Goal: Task Accomplishment & Management: Complete application form

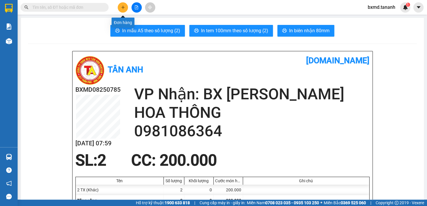
click at [121, 6] on icon "plus" at bounding box center [123, 7] width 4 height 4
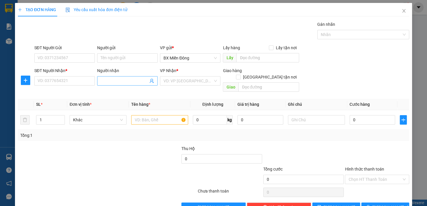
click at [119, 82] on input "Người nhận" at bounding box center [125, 81] width 48 height 6
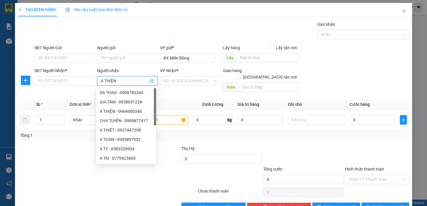
type input "A THIỆN"
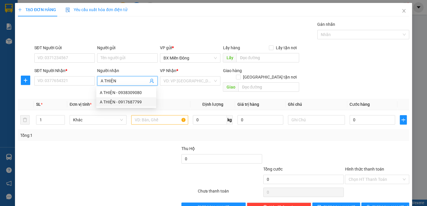
click at [126, 99] on div "A THIỆN - 0917687799" at bounding box center [126, 102] width 53 height 6
type input "0917687799"
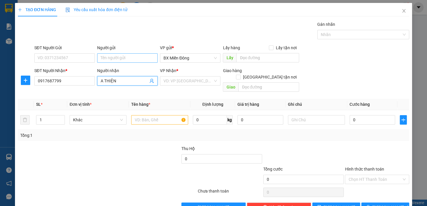
type input "A THIỆN"
click at [110, 56] on input "Người gửi" at bounding box center [127, 57] width 60 height 9
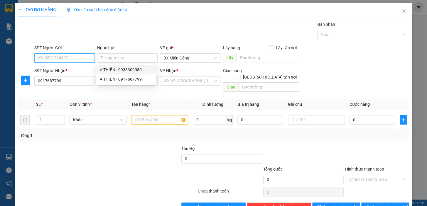
click at [80, 59] on input "SĐT Người Gửi" at bounding box center [64, 57] width 60 height 9
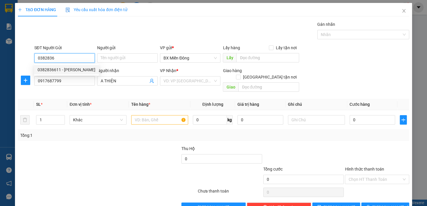
click at [73, 67] on div "0382836611 - [PERSON_NAME]" at bounding box center [67, 70] width 58 height 6
type input "0382836611"
type input "HUYỀN"
type input "50.000"
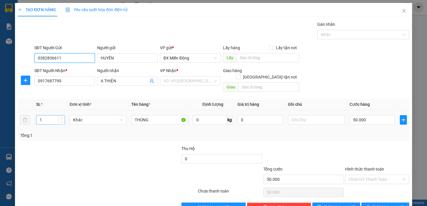
type input "0382836611"
click at [48, 116] on input "1" at bounding box center [50, 120] width 28 height 9
type input "3"
click at [364, 115] on input "50.000" at bounding box center [372, 119] width 46 height 9
type input "1"
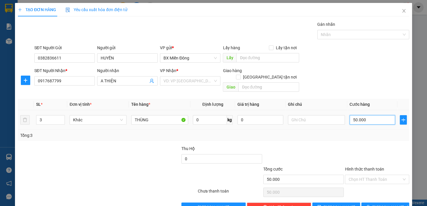
type input "1"
type input "15"
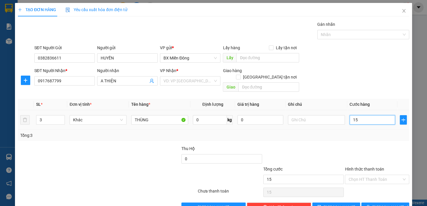
type input "150"
type input "150.000"
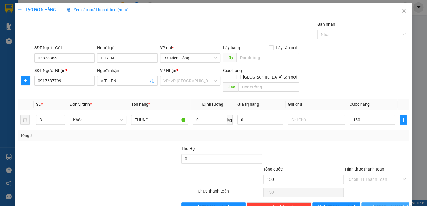
type input "150.000"
click at [388, 204] on span "[PERSON_NAME] và In" at bounding box center [392, 207] width 41 height 6
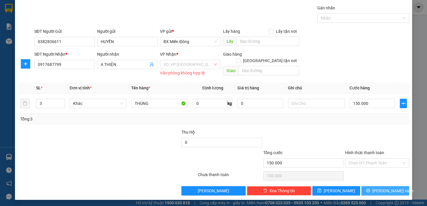
click at [390, 192] on span "[PERSON_NAME] và In" at bounding box center [392, 191] width 41 height 6
click at [203, 64] on input "search" at bounding box center [187, 64] width 49 height 9
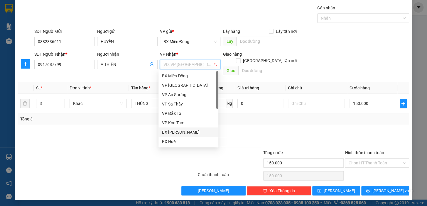
click at [189, 133] on div "BX [PERSON_NAME]" at bounding box center [188, 132] width 53 height 6
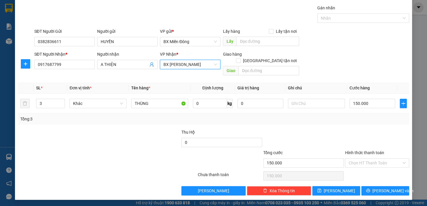
scroll to position [11, 0]
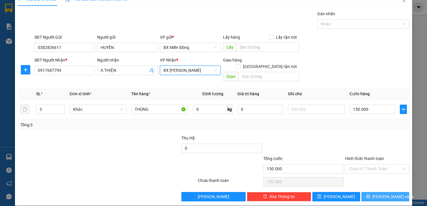
click at [384, 185] on div "Transit Pickup Surcharge Ids Transit Deliver Surcharge Ids Transit Deliver Surc…" at bounding box center [213, 106] width 391 height 191
click at [384, 194] on span "[PERSON_NAME] và In" at bounding box center [392, 197] width 41 height 6
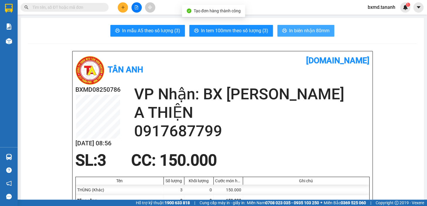
click at [324, 28] on span "In biên nhận 80mm" at bounding box center [309, 30] width 40 height 7
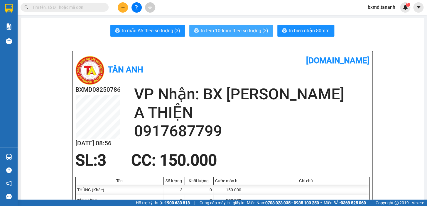
click at [236, 31] on span "In tem 100mm theo số lượng (3)" at bounding box center [234, 30] width 67 height 7
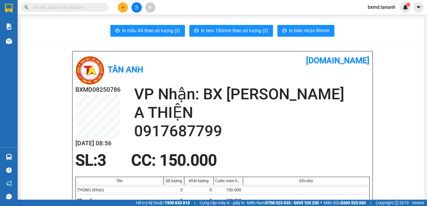
scroll to position [26, 0]
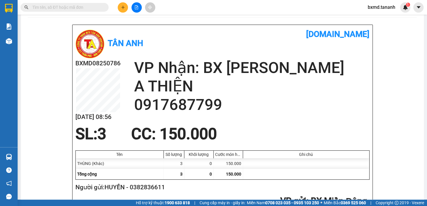
click at [60, 6] on input "text" at bounding box center [66, 7] width 69 height 6
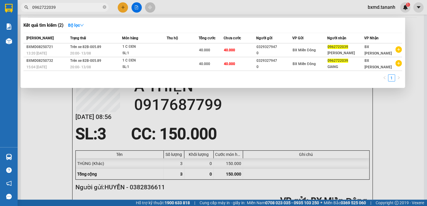
type input "0962722039"
click at [392, 141] on div at bounding box center [213, 103] width 427 height 206
click at [64, 7] on input "0962722039" at bounding box center [66, 7] width 69 height 6
click at [123, 6] on div at bounding box center [213, 103] width 427 height 206
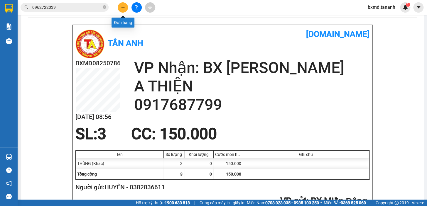
click at [127, 8] on button at bounding box center [123, 7] width 10 height 10
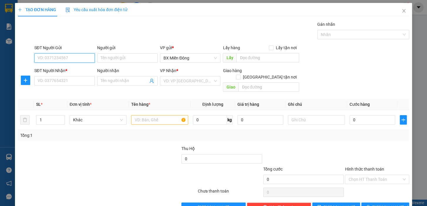
click at [87, 55] on input "SĐT Người Gửi" at bounding box center [64, 57] width 60 height 9
type input "0"
type input "028200112"
click at [142, 60] on input "Người gửi" at bounding box center [127, 57] width 60 height 9
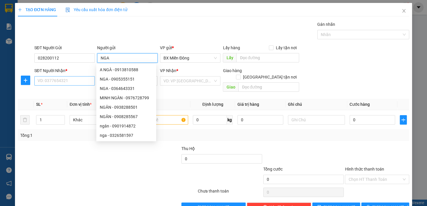
type input "NGA"
click at [78, 83] on input "SĐT Người Nhận *" at bounding box center [64, 80] width 60 height 9
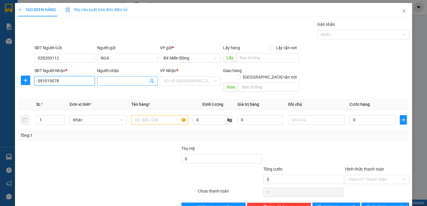
type input "091019078"
click at [124, 80] on input "Người nhận" at bounding box center [125, 81] width 48 height 6
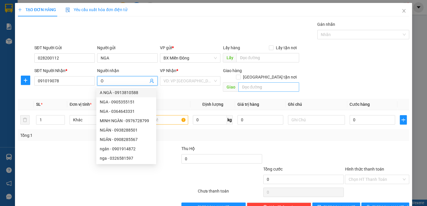
type input "O"
click at [243, 82] on input "text" at bounding box center [268, 86] width 61 height 9
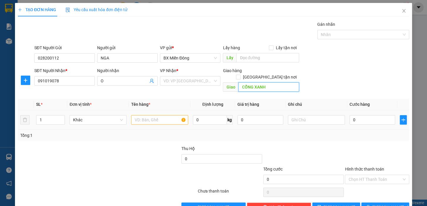
type input "CỔNG XANH"
click at [152, 115] on input "text" at bounding box center [159, 119] width 57 height 9
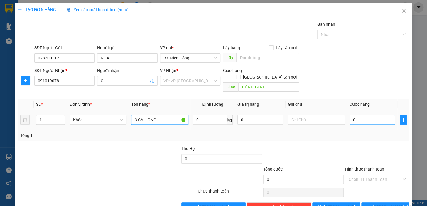
type input "3 CÁI LÒNG"
click at [365, 115] on input "0" at bounding box center [372, 119] width 46 height 9
type input "1"
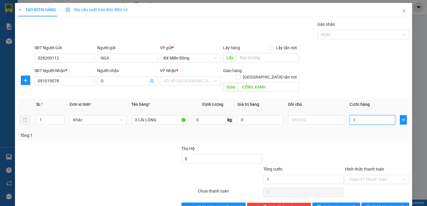
type input "15"
type input "150"
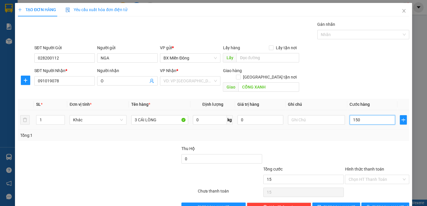
type input "150"
type input "150.000"
click at [380, 204] on span "[PERSON_NAME] và In" at bounding box center [392, 207] width 41 height 6
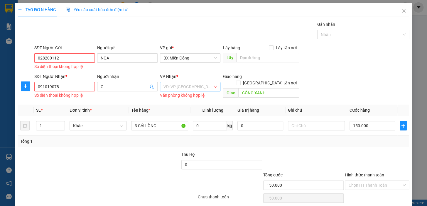
click at [211, 86] on div "VD: VP [GEOGRAPHIC_DATA]" at bounding box center [190, 86] width 60 height 9
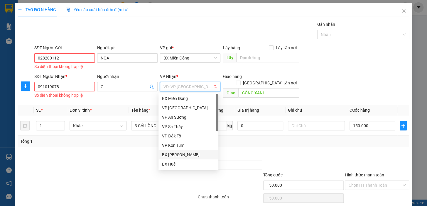
click at [189, 154] on div "BX [PERSON_NAME]" at bounding box center [188, 155] width 53 height 6
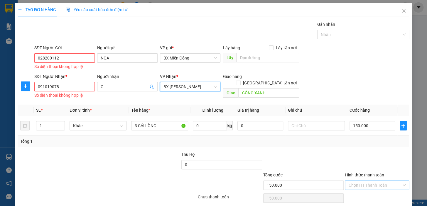
scroll to position [22, 0]
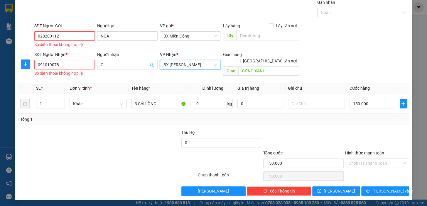
click at [62, 36] on input "028200112" at bounding box center [64, 35] width 60 height 9
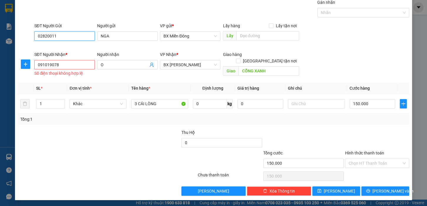
scroll to position [16, 0]
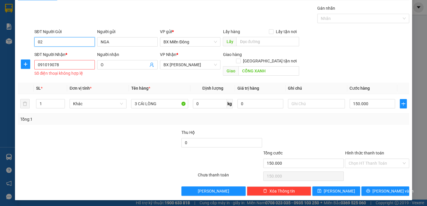
type input "0"
type input "0828200112"
click at [60, 67] on input "091019078" at bounding box center [64, 64] width 60 height 9
drag, startPoint x: 60, startPoint y: 66, endPoint x: 32, endPoint y: 65, distance: 27.9
click at [32, 65] on div "SĐT Người Nhận * 091019078 091019078 Số điện thoại không hợp lệ Người nhận O VP…" at bounding box center [213, 64] width 392 height 27
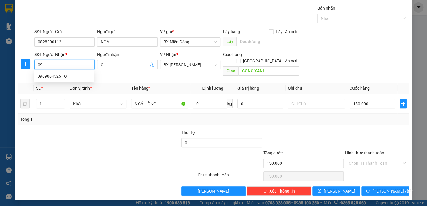
scroll to position [11, 0]
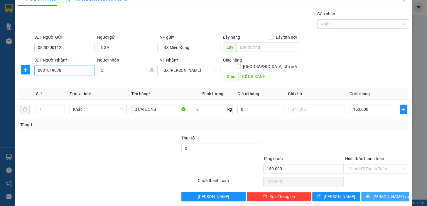
type input "0981019078"
click at [388, 194] on span "[PERSON_NAME] và In" at bounding box center [392, 197] width 41 height 6
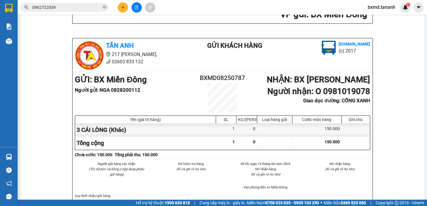
scroll to position [267, 0]
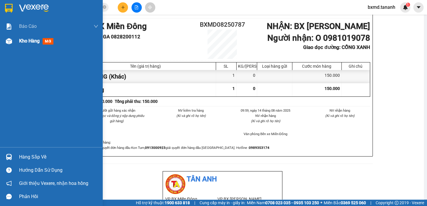
click at [32, 43] on span "Kho hàng" at bounding box center [29, 41] width 21 height 6
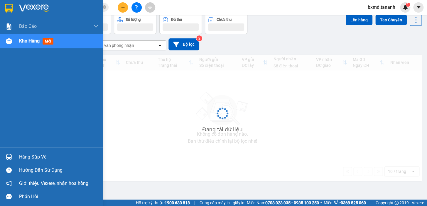
scroll to position [27, 0]
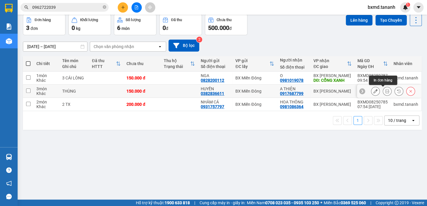
click at [385, 91] on icon at bounding box center [387, 91] width 4 height 4
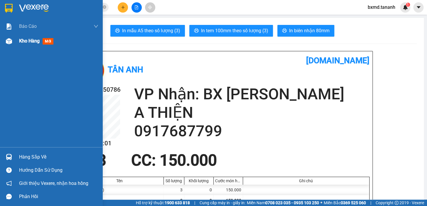
click at [30, 40] on span "Kho hàng" at bounding box center [29, 41] width 21 height 6
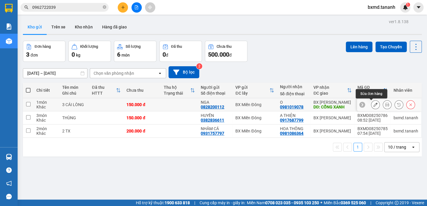
click at [371, 106] on button at bounding box center [375, 105] width 8 height 10
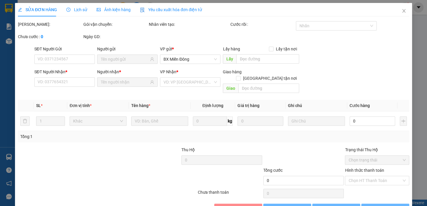
type input "0828200112"
type input "0981019078"
type input "CỔNG XANH"
type input "150.000"
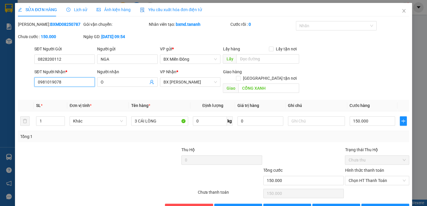
drag, startPoint x: 62, startPoint y: 84, endPoint x: 29, endPoint y: 76, distance: 34.3
click at [29, 76] on div "SĐT Người Nhận * 0981019078 0981019078 Người nhận O VP Nhận * BX [PERSON_NAME] …" at bounding box center [213, 82] width 392 height 27
drag, startPoint x: 60, startPoint y: 59, endPoint x: 23, endPoint y: 65, distance: 37.2
click at [23, 65] on div "SĐT Người Gửi 0828200112 0828200112 Người gửi NGA VP gửi * BX Miền Đông Lấy hàn…" at bounding box center [213, 56] width 392 height 21
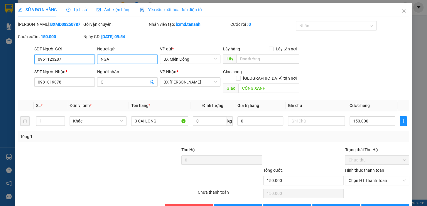
type input "0961123287"
click at [129, 58] on input "NGA" at bounding box center [127, 59] width 60 height 9
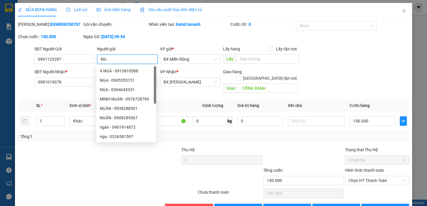
type input "N"
type input "O"
click at [336, 73] on div "SĐT Người Nhận * 0981019078 Người nhận O VP Nhận * BX [PERSON_NAME] Giao hàng G…" at bounding box center [221, 82] width 377 height 27
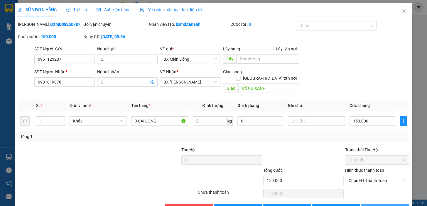
click at [376, 205] on span "[PERSON_NAME] và In" at bounding box center [392, 208] width 41 height 6
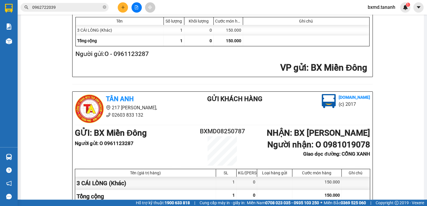
scroll to position [80, 0]
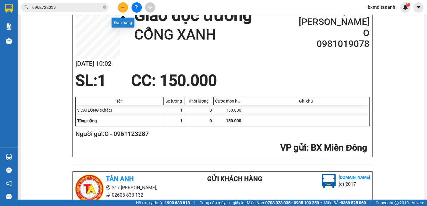
click at [123, 9] on icon "plus" at bounding box center [123, 7] width 4 height 4
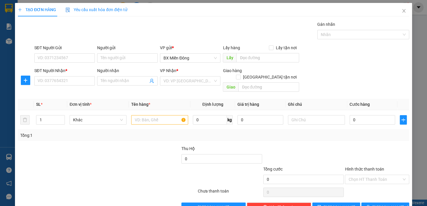
click at [18, 10] on icon "plus" at bounding box center [20, 10] width 4 height 4
click at [403, 11] on span "Close" at bounding box center [403, 11] width 16 height 16
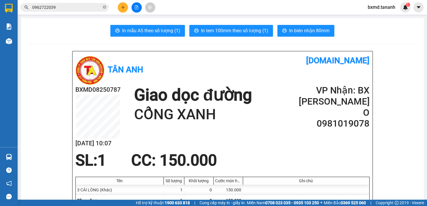
click at [88, 8] on input "0962722039" at bounding box center [66, 7] width 69 height 6
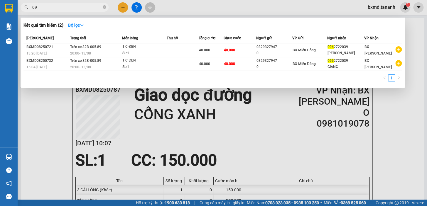
type input "0"
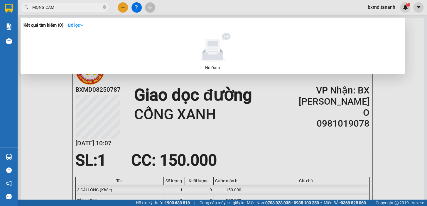
click at [422, 155] on div at bounding box center [213, 103] width 427 height 206
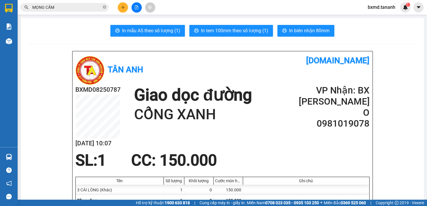
click at [60, 8] on input "MỌNG CẦM" at bounding box center [66, 7] width 69 height 6
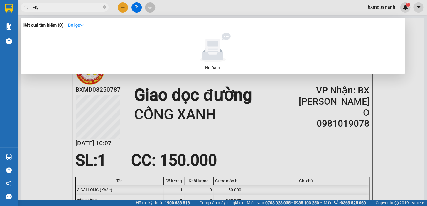
type input "M"
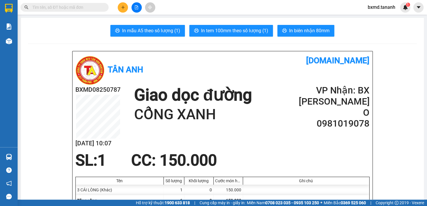
scroll to position [26, 0]
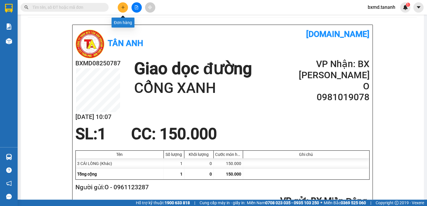
click at [125, 6] on icon "plus" at bounding box center [123, 7] width 4 height 4
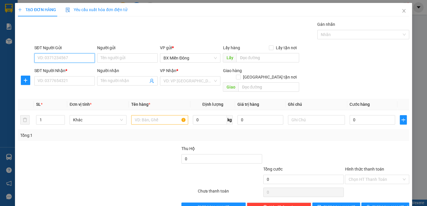
scroll to position [11, 0]
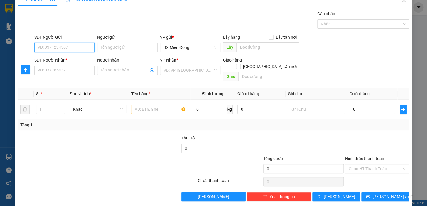
click at [82, 50] on input "SĐT Người Gửi" at bounding box center [64, 47] width 60 height 9
type input "0931625567"
click at [130, 47] on input "Người gửi" at bounding box center [127, 47] width 60 height 9
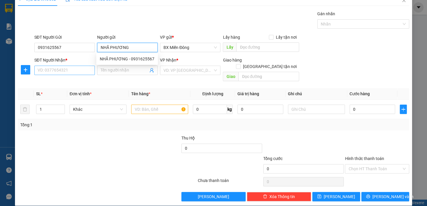
type input "NHÃ PHƯƠNG"
click at [72, 70] on input "SĐT Người Nhận *" at bounding box center [64, 70] width 60 height 9
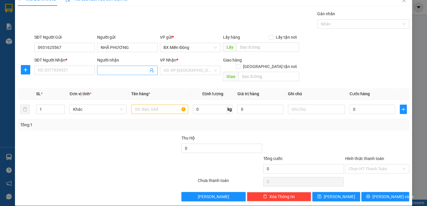
click at [134, 69] on input "Người nhận" at bounding box center [125, 70] width 48 height 6
type input "CÔ THUẬN"
click at [75, 73] on input "SĐT Người Nhận *" at bounding box center [64, 70] width 60 height 9
click at [214, 71] on div "VD: VP [GEOGRAPHIC_DATA]" at bounding box center [190, 70] width 60 height 9
type input "0965375387"
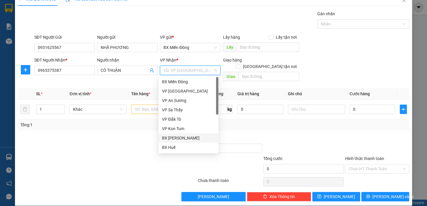
click at [194, 138] on div "BX [PERSON_NAME]" at bounding box center [188, 138] width 53 height 6
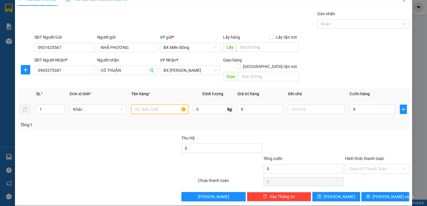
click at [158, 105] on input "text" at bounding box center [159, 109] width 57 height 9
type input "7 KIỆN"
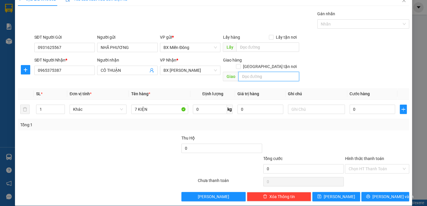
click at [270, 72] on input "text" at bounding box center [268, 76] width 61 height 9
type input "N3 TRÀ HUỲNH"
click at [356, 105] on input "0" at bounding box center [372, 109] width 46 height 9
type input "6"
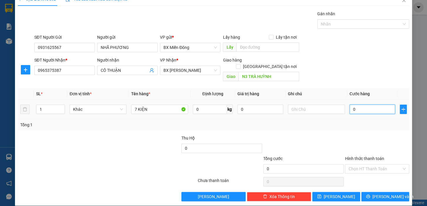
type input "6"
type input "65"
type input "650"
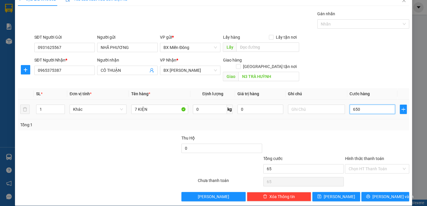
type input "650"
type input "650.000"
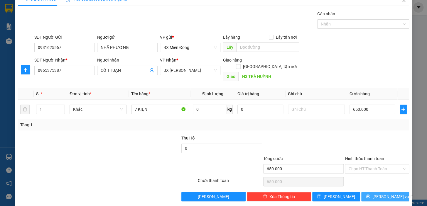
click at [387, 194] on span "[PERSON_NAME] và In" at bounding box center [392, 197] width 41 height 6
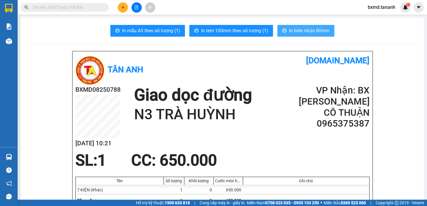
click at [306, 28] on span "In biên nhận 80mm" at bounding box center [309, 30] width 40 height 7
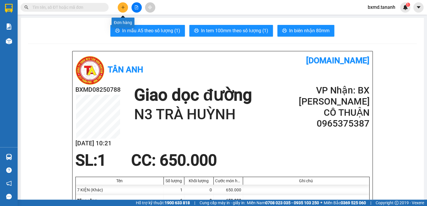
click at [121, 5] on button at bounding box center [123, 7] width 10 height 10
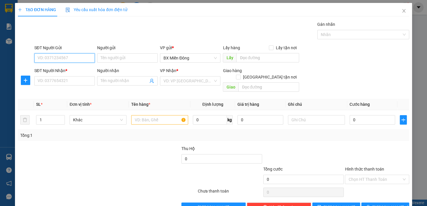
click at [79, 59] on input "SĐT Người Gửi" at bounding box center [64, 57] width 60 height 9
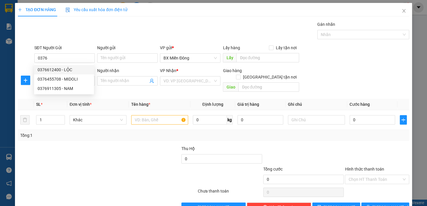
click at [108, 103] on th "Đơn vị tính *" at bounding box center [98, 104] width 62 height 11
click at [73, 153] on div at bounding box center [58, 155] width 82 height 21
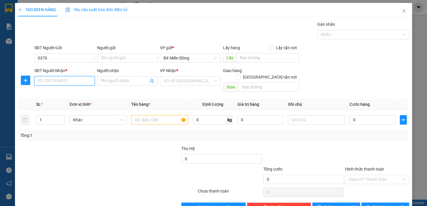
click at [72, 82] on input "SĐT Người Nhận *" at bounding box center [64, 80] width 60 height 9
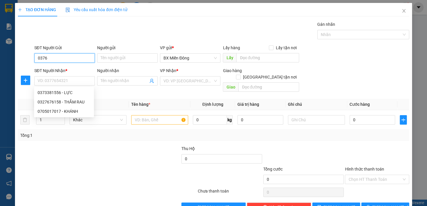
click at [64, 56] on input "0376" at bounding box center [64, 57] width 60 height 9
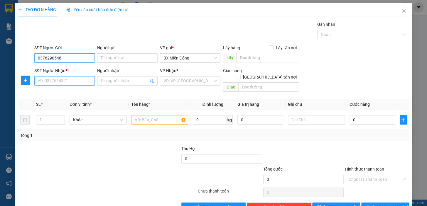
type input "0376290548"
click at [69, 79] on input "SĐT Người Nhận *" at bounding box center [64, 80] width 60 height 9
type input "0332565665"
click at [135, 82] on input "Người nhận" at bounding box center [125, 81] width 48 height 6
click at [143, 59] on input "Người gửi" at bounding box center [127, 57] width 60 height 9
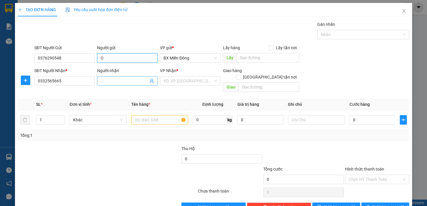
type input "O"
click at [108, 77] on span at bounding box center [127, 80] width 60 height 9
type input "P"
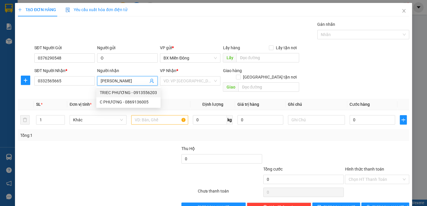
type input "[PERSON_NAME]"
click at [130, 187] on div at bounding box center [107, 193] width 180 height 12
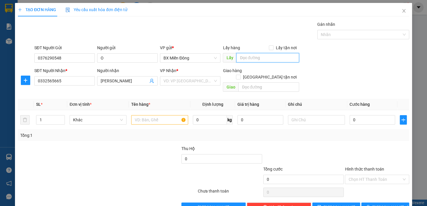
click at [268, 58] on input "text" at bounding box center [267, 57] width 63 height 9
type input "BẦU BÀNG"
click at [199, 84] on input "search" at bounding box center [187, 81] width 49 height 9
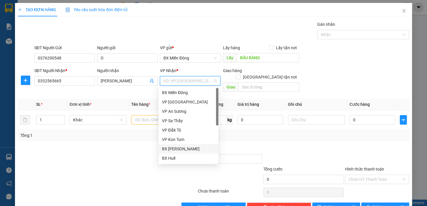
click at [187, 151] on div "BX [PERSON_NAME]" at bounding box center [188, 149] width 53 height 6
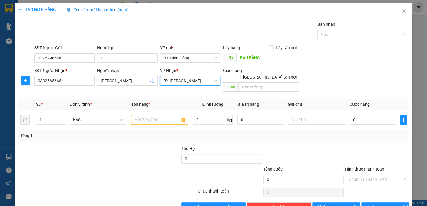
scroll to position [11, 0]
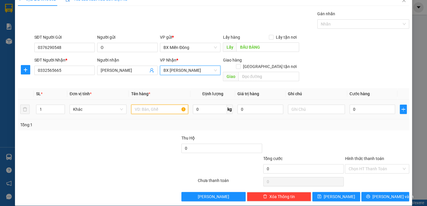
click at [168, 105] on input "text" at bounding box center [159, 109] width 57 height 9
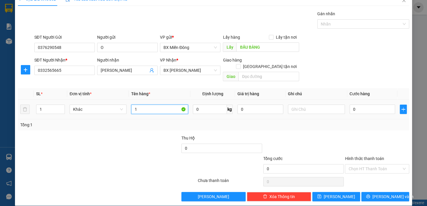
type input "1"
type input "3"
click at [133, 105] on input "2 THÙNG TƯỢNG" at bounding box center [159, 109] width 57 height 9
type input "3THÙNG TƯỢNG"
click at [381, 194] on span "[PERSON_NAME] và In" at bounding box center [392, 197] width 41 height 6
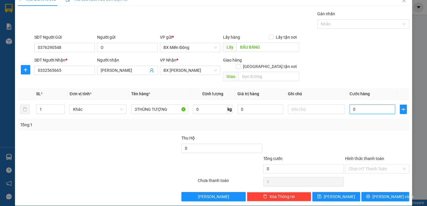
type input "1"
type input "15"
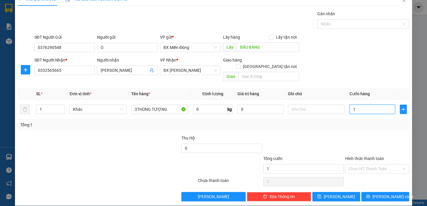
type input "15"
type input "150"
type input "15"
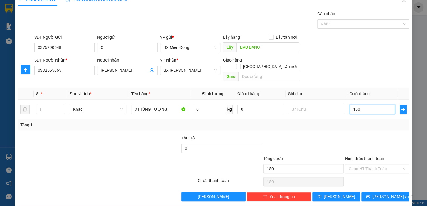
type input "15"
type input "1"
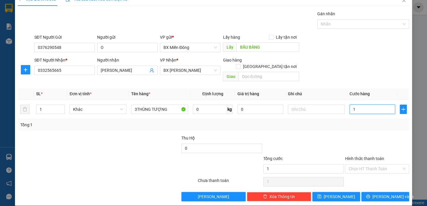
type input "0"
type input "03"
type input "3"
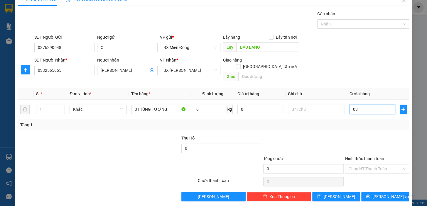
type input "3"
type input "030"
type input "30"
type input "0.300"
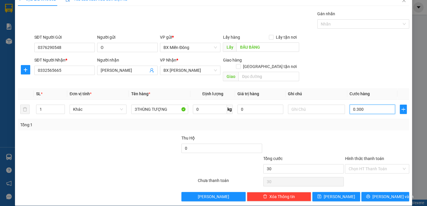
type input "300"
type input "030"
type input "30"
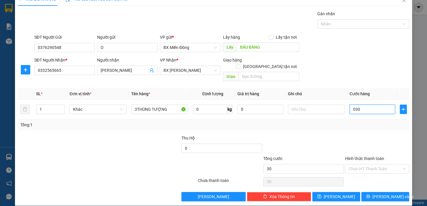
type input "03"
type input "3"
type input "0"
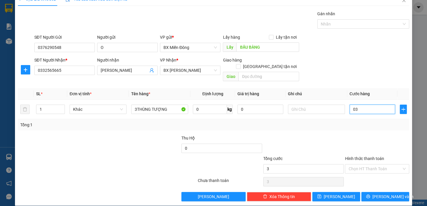
type input "0"
drag, startPoint x: 355, startPoint y: 103, endPoint x: 336, endPoint y: 111, distance: 21.0
click at [337, 111] on tr "1 Khác 3THÙNG TƯỢNG 0 kg 0 0" at bounding box center [213, 110] width 391 height 20
drag, startPoint x: 358, startPoint y: 106, endPoint x: 344, endPoint y: 107, distance: 14.8
click at [347, 107] on td "0" at bounding box center [372, 110] width 50 height 20
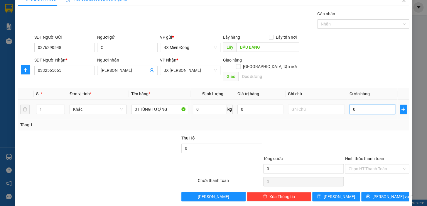
type input "3"
type input "30"
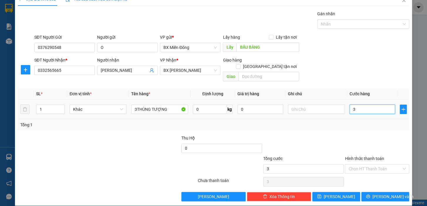
type input "30"
type input "300"
type input "300.000"
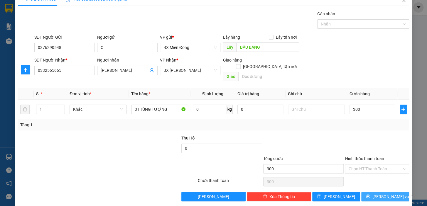
type input "300.000"
click at [384, 194] on span "[PERSON_NAME] và In" at bounding box center [392, 197] width 41 height 6
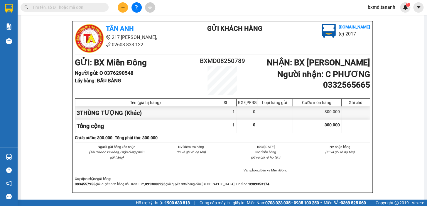
scroll to position [267, 0]
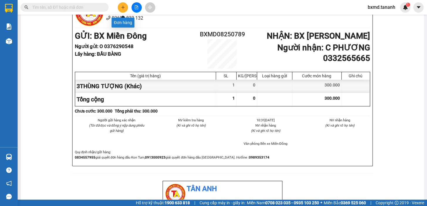
click at [125, 5] on icon "plus" at bounding box center [123, 7] width 4 height 4
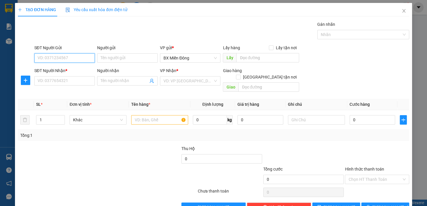
scroll to position [11, 0]
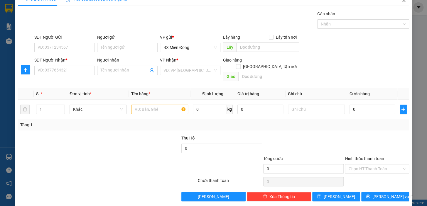
click at [401, 2] on icon "close" at bounding box center [403, 0] width 5 height 5
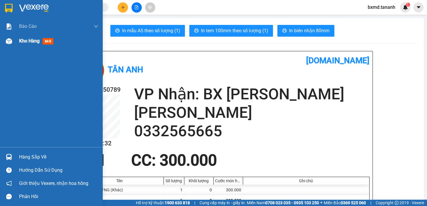
click at [29, 41] on span "Kho hàng" at bounding box center [29, 41] width 21 height 6
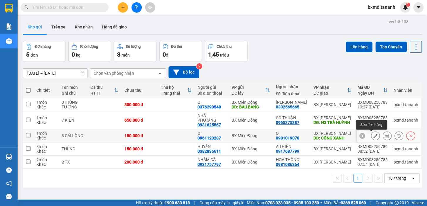
click at [373, 136] on icon at bounding box center [375, 136] width 4 height 4
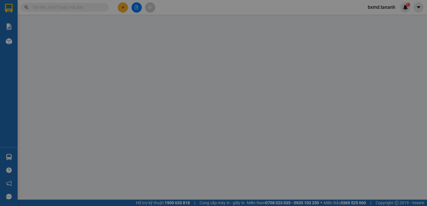
type input "0961123287"
type input "0981019078"
type input "CỔNG XANH"
type input "150.000"
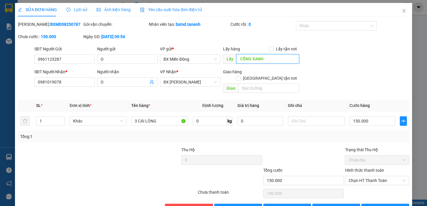
scroll to position [12, 0]
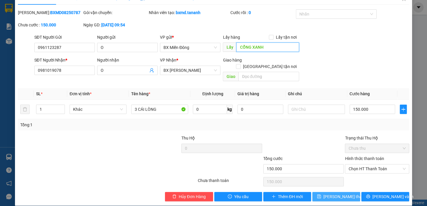
type input "CỔNG XANH"
click at [336, 194] on span "[PERSON_NAME] thay đổi" at bounding box center [346, 197] width 47 height 6
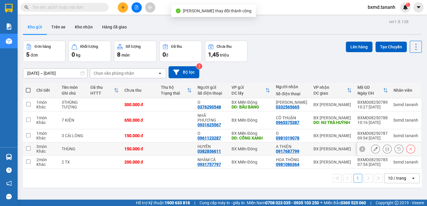
scroll to position [26, 0]
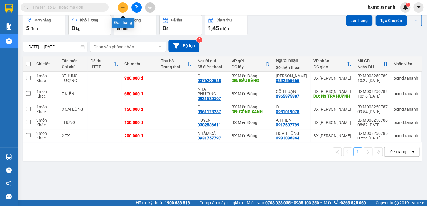
click at [126, 9] on button at bounding box center [123, 7] width 10 height 10
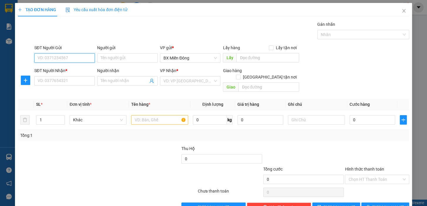
scroll to position [11, 0]
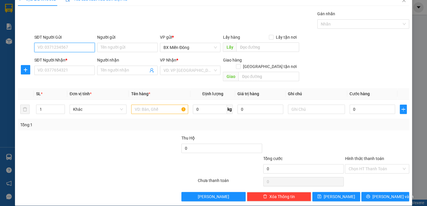
click at [81, 48] on input "SĐT Người Gửi" at bounding box center [64, 47] width 60 height 9
click at [109, 49] on input "Người gửi" at bounding box center [127, 47] width 60 height 9
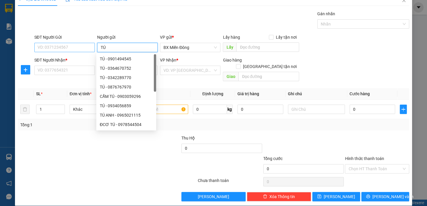
type input "TÚ"
click at [68, 47] on input "SĐT Người Gửi" at bounding box center [64, 47] width 60 height 9
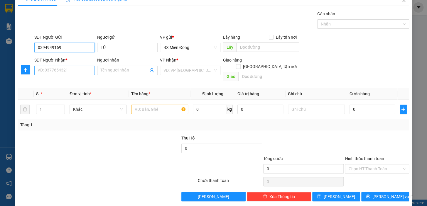
type input "0394949169"
click at [76, 68] on input "SĐT Người Nhận *" at bounding box center [64, 70] width 60 height 9
type input "0938028058"
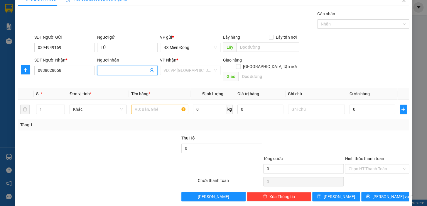
click at [119, 70] on input "Người nhận" at bounding box center [125, 70] width 48 height 6
type input "A VŨ"
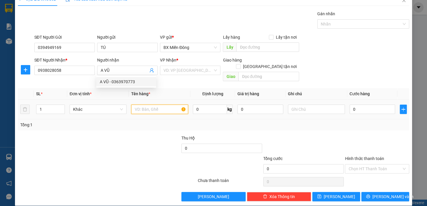
click at [160, 105] on input "text" at bounding box center [159, 109] width 57 height 9
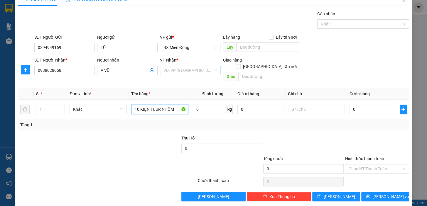
click at [211, 69] on div "VD: VP [GEOGRAPHIC_DATA]" at bounding box center [190, 70] width 60 height 9
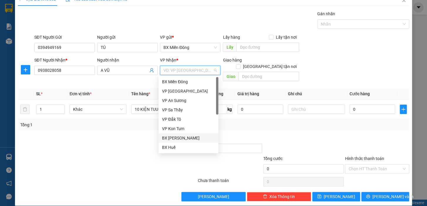
click at [187, 138] on div "BX [PERSON_NAME]" at bounding box center [188, 138] width 53 height 6
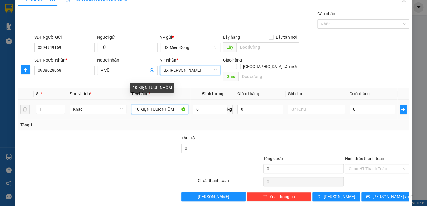
click at [158, 105] on input "10 KIỆN TUUR NHÔM" at bounding box center [159, 109] width 57 height 9
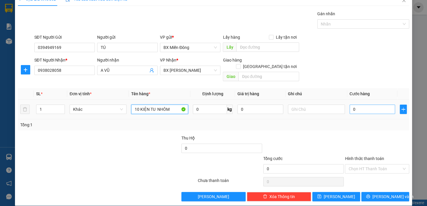
type input "10 KIỆN TU NHÔM"
click at [360, 105] on input "0" at bounding box center [372, 109] width 46 height 9
type input "3"
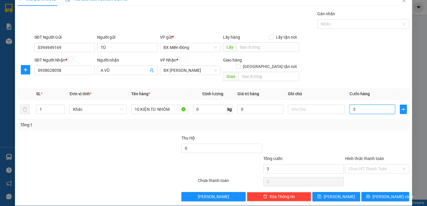
type input "30"
type input "300"
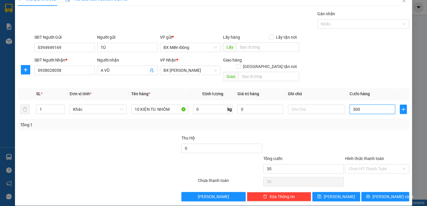
type input "300"
type input "3.000"
type input "3.000.000"
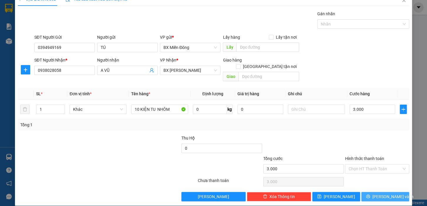
type input "3.000.000"
click at [388, 194] on span "[PERSON_NAME] và In" at bounding box center [392, 197] width 41 height 6
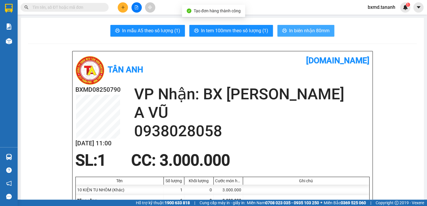
click at [300, 32] on span "In biên nhận 80mm" at bounding box center [309, 30] width 40 height 7
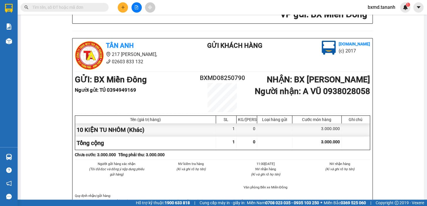
scroll to position [133, 0]
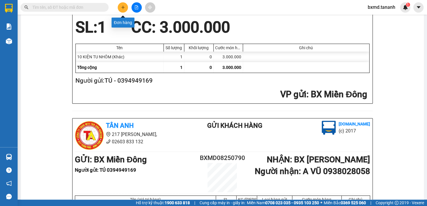
click at [119, 5] on button at bounding box center [123, 7] width 10 height 10
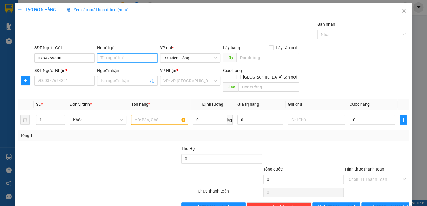
click at [135, 57] on input "Người gửi" at bounding box center [127, 57] width 60 height 9
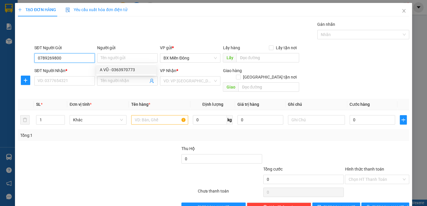
drag, startPoint x: 66, startPoint y: 57, endPoint x: 24, endPoint y: 58, distance: 42.5
click at [26, 59] on div "SĐT Người Gửi 0789269800 0789269800 Người gửi Tên người gửi VP gửi * BX Miền Đô…" at bounding box center [213, 55] width 392 height 21
type input "0779086720"
type input "O"
click at [83, 78] on input "SĐT Người Nhận *" at bounding box center [64, 80] width 60 height 9
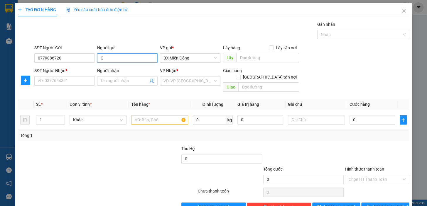
drag, startPoint x: 111, startPoint y: 57, endPoint x: 78, endPoint y: 64, distance: 33.5
click at [80, 63] on div "SĐT Người Gửi 0779086720 Người gửi O O VP gửi * BX Miền Đông Lấy hàng Lấy tận n…" at bounding box center [221, 55] width 377 height 21
click at [62, 60] on input "0779086720" at bounding box center [64, 57] width 60 height 9
drag, startPoint x: 62, startPoint y: 60, endPoint x: 24, endPoint y: 57, distance: 38.8
click at [24, 57] on div "SĐT Người Gửi 0779086720 0779086720 Người gửi O VP gửi * BX Miền Đông Lấy hàng …" at bounding box center [213, 55] width 392 height 21
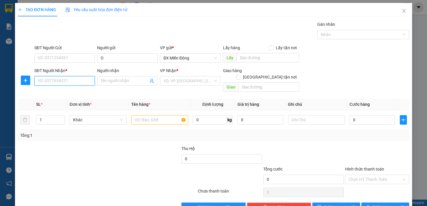
paste input "0779086720"
type input "0779086720"
click at [124, 82] on input "Người nhận" at bounding box center [125, 81] width 48 height 6
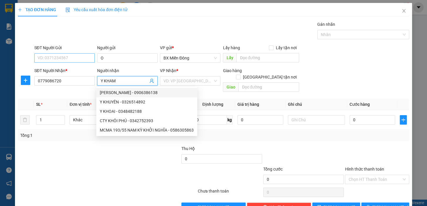
type input "Y KHAM"
click at [70, 58] on input "SĐT Người Gửi" at bounding box center [64, 57] width 60 height 9
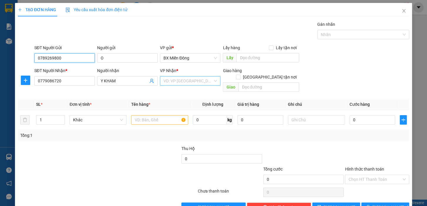
type input "0789269800"
click at [203, 81] on input "search" at bounding box center [187, 81] width 49 height 9
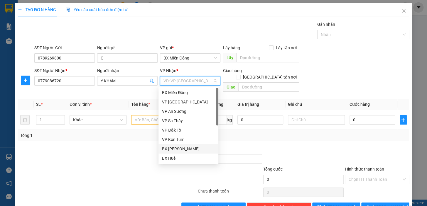
click at [185, 149] on div "BX [PERSON_NAME]" at bounding box center [188, 149] width 53 height 6
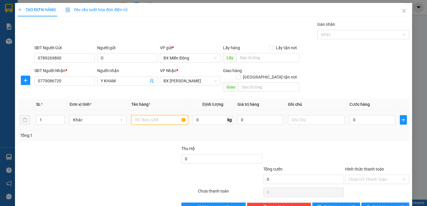
click at [168, 115] on input "text" at bounding box center [159, 119] width 57 height 9
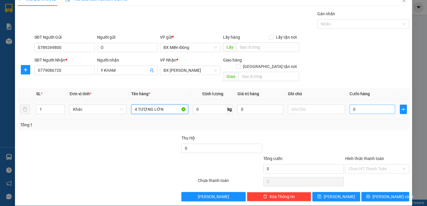
type input "4 TƯỢNG LỚN"
type input "8"
type input "80"
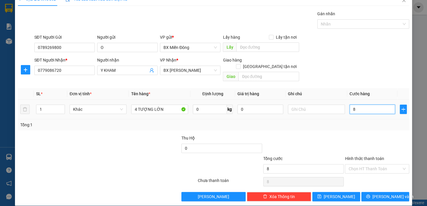
type input "80"
type input "800"
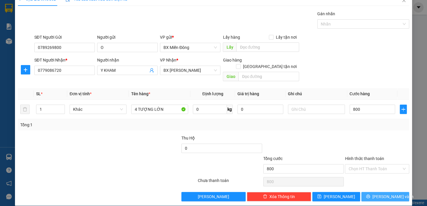
type input "800.000"
click at [381, 194] on span "[PERSON_NAME] và In" at bounding box center [392, 197] width 41 height 6
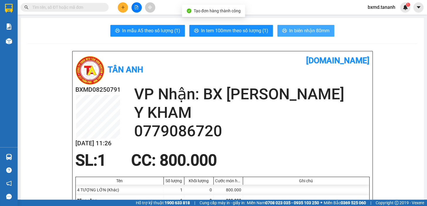
click at [298, 31] on span "In biên nhận 80mm" at bounding box center [309, 30] width 40 height 7
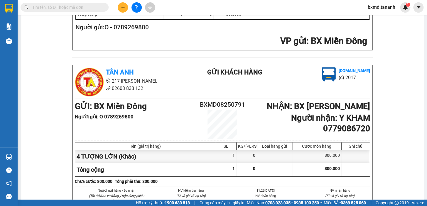
scroll to position [106, 0]
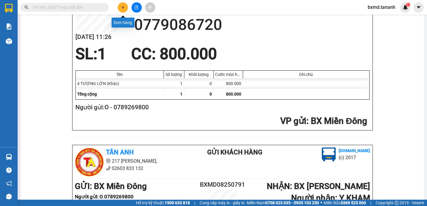
click at [122, 9] on icon "plus" at bounding box center [123, 7] width 4 height 4
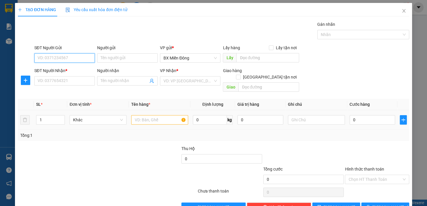
scroll to position [11, 0]
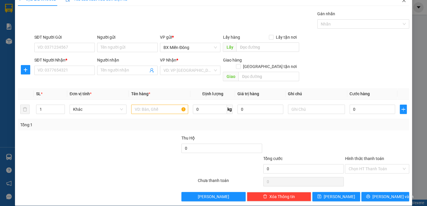
click at [402, 1] on icon "close" at bounding box center [403, 1] width 3 height 4
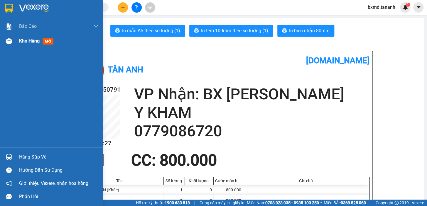
click at [29, 41] on span "Kho hàng" at bounding box center [29, 41] width 21 height 6
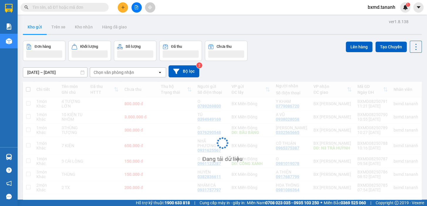
scroll to position [27, 0]
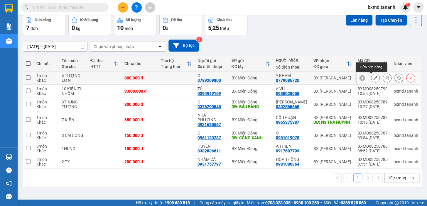
click at [373, 81] on button at bounding box center [375, 78] width 8 height 10
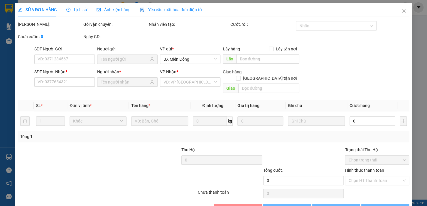
type input "0789269800"
type input "0779086720"
type input "800.000"
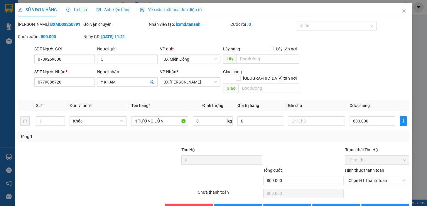
click at [362, 168] on label "Hình thức thanh toán" at bounding box center [364, 170] width 39 height 5
click at [362, 176] on input "Hình thức thanh toán" at bounding box center [374, 180] width 53 height 9
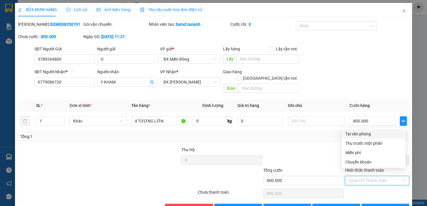
click at [361, 135] on div "Tại văn phòng" at bounding box center [373, 134] width 57 height 6
type input "0"
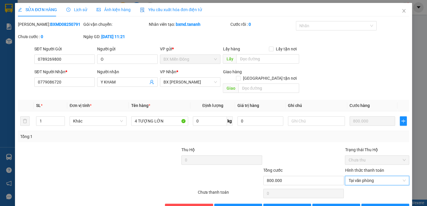
scroll to position [12, 0]
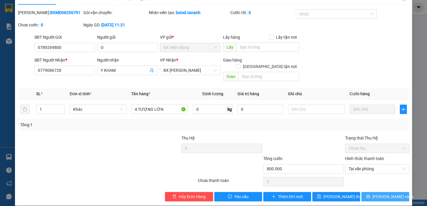
click at [381, 194] on span "[PERSON_NAME] và In" at bounding box center [392, 197] width 41 height 6
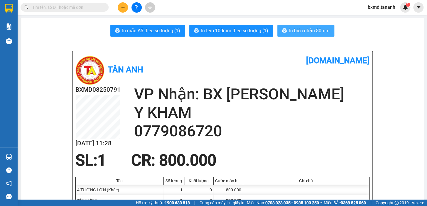
click at [296, 29] on span "In biên nhận 80mm" at bounding box center [309, 30] width 40 height 7
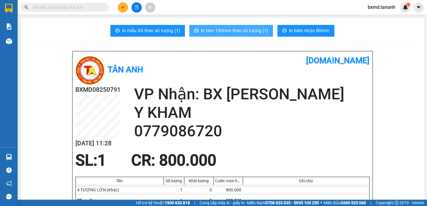
click at [232, 33] on span "In tem 100mm theo số lượng (1)" at bounding box center [234, 30] width 67 height 7
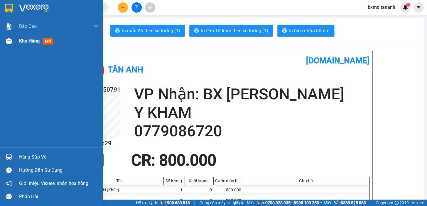
click at [23, 41] on span "Kho hàng" at bounding box center [29, 41] width 21 height 6
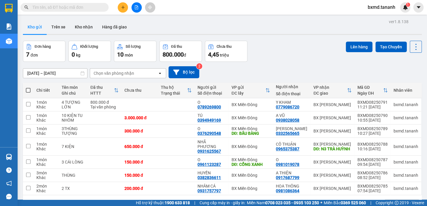
scroll to position [27, 0]
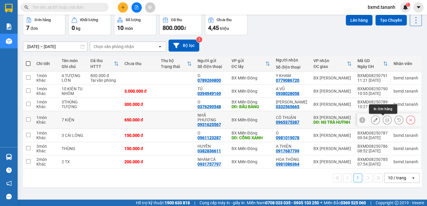
click at [385, 120] on icon at bounding box center [387, 120] width 4 height 4
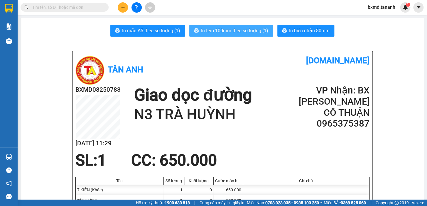
click at [223, 27] on span "In tem 100mm theo số lượng (1)" at bounding box center [234, 30] width 67 height 7
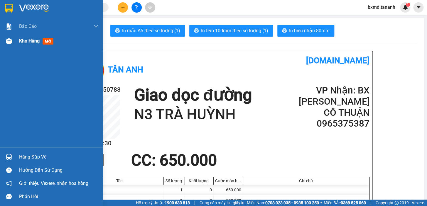
click at [26, 43] on span "Kho hàng" at bounding box center [29, 41] width 21 height 6
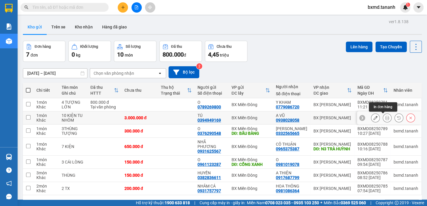
click at [385, 116] on icon at bounding box center [387, 118] width 4 height 4
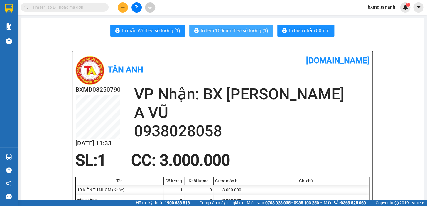
click at [236, 32] on span "In tem 100mm theo số lượng (1)" at bounding box center [234, 30] width 67 height 7
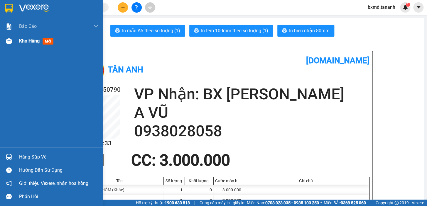
click at [33, 39] on span "Kho hàng" at bounding box center [29, 41] width 21 height 6
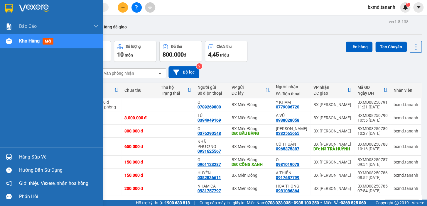
click at [40, 38] on div "Kho hàng mới" at bounding box center [37, 40] width 37 height 7
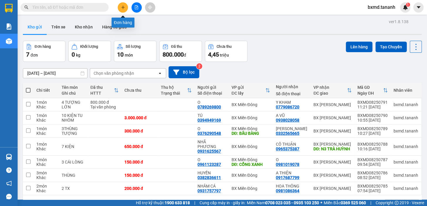
click at [124, 9] on icon "plus" at bounding box center [123, 7] width 4 height 4
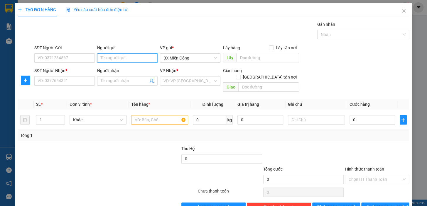
click at [129, 55] on input "Người gửi" at bounding box center [127, 57] width 60 height 9
drag, startPoint x: 124, startPoint y: 60, endPoint x: 82, endPoint y: 65, distance: 41.7
click at [81, 64] on div "SĐT Người Gửi VD: 0371234567 Người gửi A [DEMOGRAPHIC_DATA] B A THAI B VP gửi *…" at bounding box center [221, 55] width 377 height 21
click at [126, 58] on input "THÁI BỘT" at bounding box center [127, 57] width 60 height 9
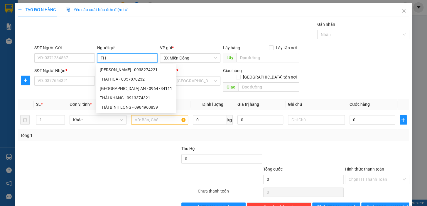
type input "T"
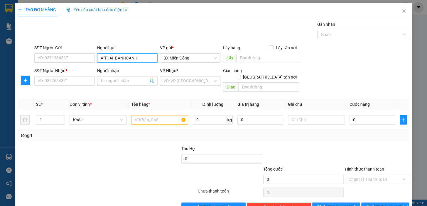
click at [125, 55] on input "A THÁI BÁNHCANH" at bounding box center [127, 57] width 60 height 9
type input "A THÁI BÁNH CANH"
click at [109, 82] on input "Người nhận" at bounding box center [125, 81] width 48 height 6
type input "C NGA BỘT"
click at [401, 9] on icon "close" at bounding box center [403, 11] width 5 height 5
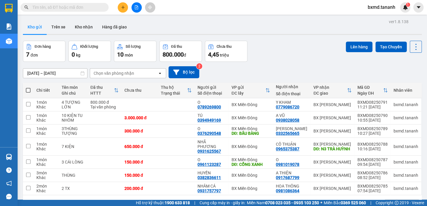
click at [77, 6] on input "text" at bounding box center [66, 7] width 69 height 6
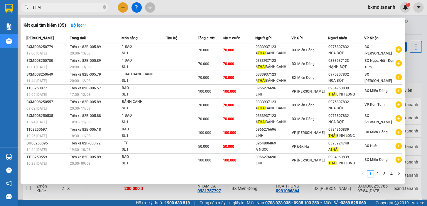
click at [123, 9] on div at bounding box center [213, 103] width 427 height 206
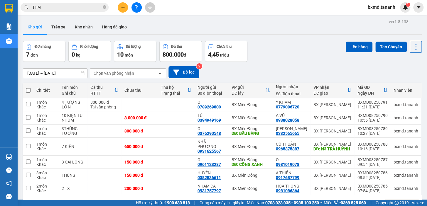
click at [57, 9] on input "THÁI" at bounding box center [66, 7] width 69 height 6
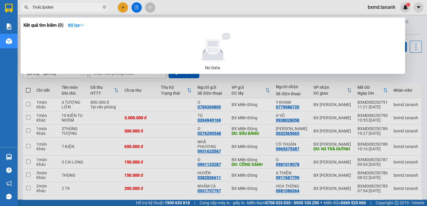
click at [188, 144] on div at bounding box center [213, 103] width 427 height 206
click at [87, 5] on input "THÁI BANH" at bounding box center [66, 7] width 69 height 6
click at [123, 9] on div at bounding box center [213, 103] width 427 height 206
click at [57, 4] on input "THÁI BANH" at bounding box center [66, 7] width 69 height 6
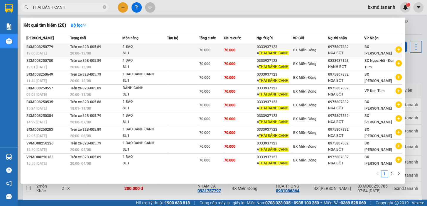
type input "THÁI BÁNH CANH"
click at [380, 51] on div "BX [PERSON_NAME]" at bounding box center [379, 50] width 30 height 13
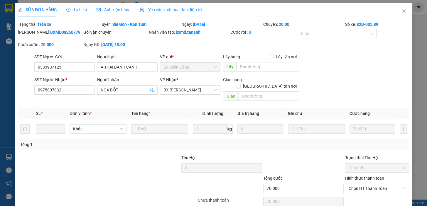
type input "0333937123"
type input "0975807832"
type input "70.000"
drag, startPoint x: 65, startPoint y: 88, endPoint x: 3, endPoint y: 92, distance: 62.0
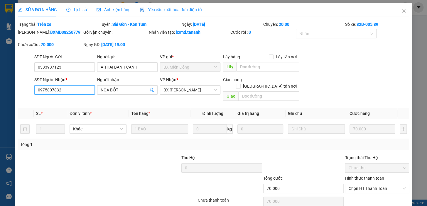
click at [3, 92] on div "SỬA ĐƠN HÀNG Lịch sử Ảnh kiện hàng Yêu cầu xuất hóa đơn điện tử Total Paid Fee …" at bounding box center [213, 103] width 427 height 206
click at [402, 12] on icon "close" at bounding box center [403, 11] width 3 height 4
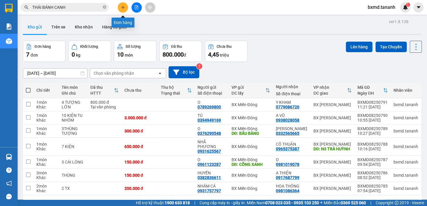
click at [124, 7] on icon "plus" at bounding box center [122, 7] width 3 height 0
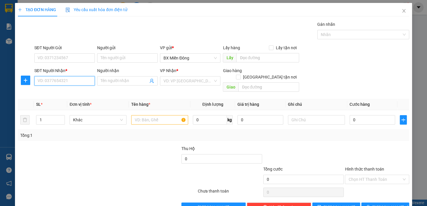
paste input "0975807832"
type input "0975807832"
click at [72, 91] on div "0975807832 - NGA BỘT" at bounding box center [64, 92] width 53 height 6
type input "NGA BỘT"
type input "70.000"
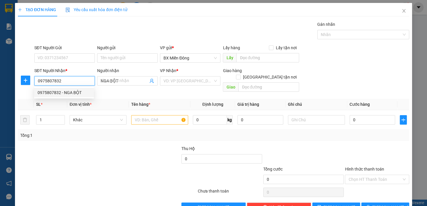
type input "70.000"
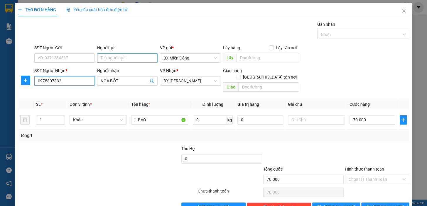
type input "0975807832"
click at [138, 55] on input "Người gửi" at bounding box center [127, 57] width 60 height 9
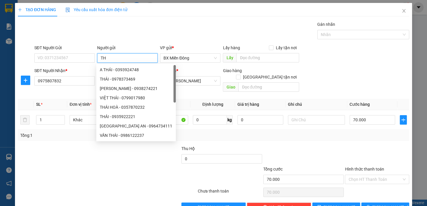
type input "T"
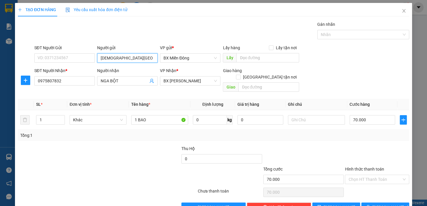
click at [125, 58] on input "[DEMOGRAPHIC_DATA][GEOGRAPHIC_DATA]" at bounding box center [127, 57] width 60 height 9
type input "A THÁI BÁNH CANH"
click at [75, 60] on input "SĐT Người Gửi" at bounding box center [64, 57] width 60 height 9
click at [145, 60] on input "A THÁI BÁNH CANH" at bounding box center [127, 57] width 60 height 9
click at [69, 58] on input "SĐT Người Gửi" at bounding box center [64, 57] width 60 height 9
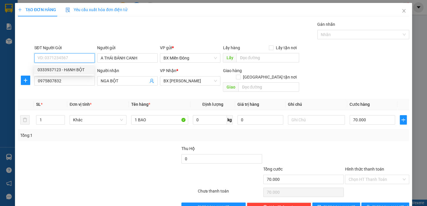
click at [75, 70] on div "0333937123 - HẠNH BỘT" at bounding box center [64, 70] width 53 height 6
type input "0333937123"
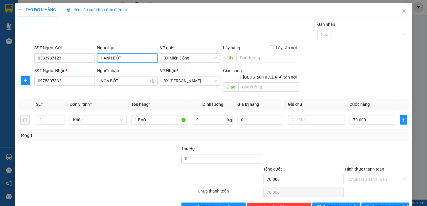
click at [123, 58] on input "HẠNH BỘT" at bounding box center [127, 57] width 60 height 9
type input "H"
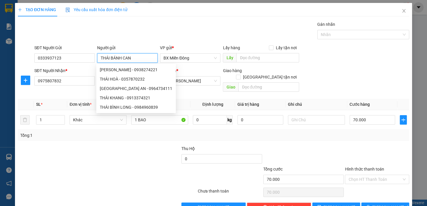
type input "THÁI BÁNH CANH"
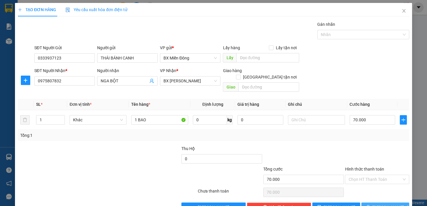
click at [376, 203] on button "[PERSON_NAME] và In" at bounding box center [385, 207] width 48 height 9
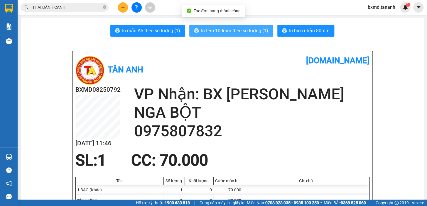
click at [242, 33] on span "In tem 100mm theo số lượng (1)" at bounding box center [234, 30] width 67 height 7
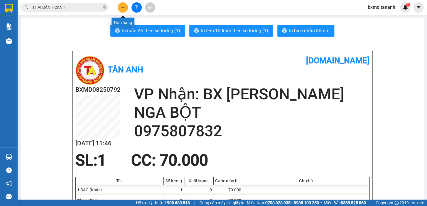
click at [120, 7] on button at bounding box center [123, 7] width 10 height 10
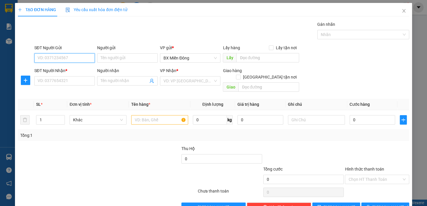
click at [81, 59] on input "SĐT Người Gửi" at bounding box center [64, 57] width 60 height 9
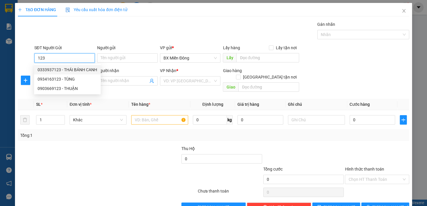
click at [82, 69] on div "0333937123 - THÁI BÁNH CANH" at bounding box center [68, 70] width 60 height 6
type input "0333937123"
type input "THÁI BÁNH CANH"
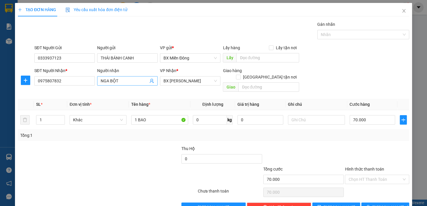
click at [126, 80] on input "NGA BỘT" at bounding box center [125, 81] width 48 height 6
click at [139, 148] on div at bounding box center [140, 155] width 82 height 21
click at [126, 78] on input "A HẠNH" at bounding box center [125, 81] width 48 height 6
click at [211, 77] on span "BX [PERSON_NAME]" at bounding box center [189, 81] width 53 height 9
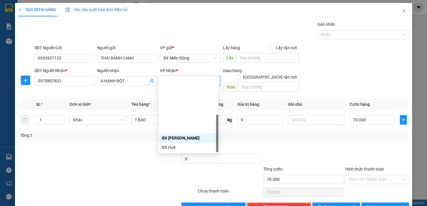
click at [185, 182] on div "BX Ngọc Hồi - Kon Tum" at bounding box center [188, 185] width 53 height 6
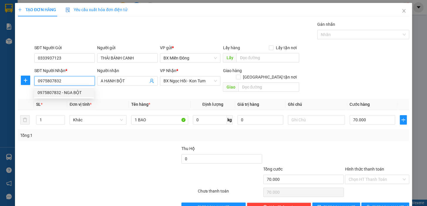
drag, startPoint x: 66, startPoint y: 82, endPoint x: 33, endPoint y: 84, distance: 32.9
click at [33, 84] on div "SĐT Người Nhận * 0975807832" at bounding box center [64, 80] width 63 height 27
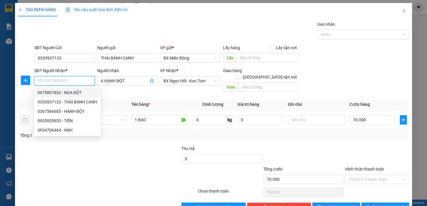
paste input "0367566685"
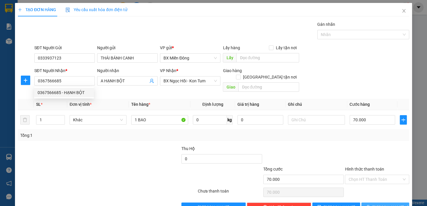
click at [373, 203] on button "[PERSON_NAME] và In" at bounding box center [385, 207] width 48 height 9
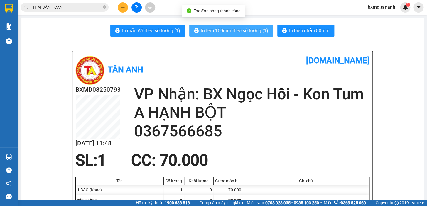
click at [231, 29] on span "In tem 100mm theo số lượng (1)" at bounding box center [234, 30] width 67 height 7
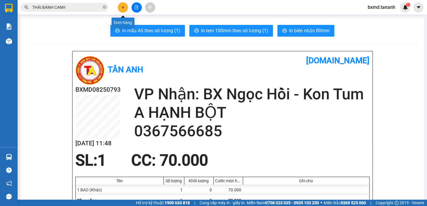
click at [122, 4] on button at bounding box center [123, 7] width 10 height 10
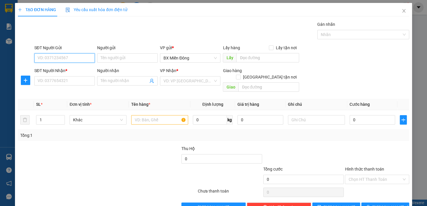
click at [77, 53] on input "SĐT Người Gửi" at bounding box center [64, 57] width 60 height 9
click at [77, 166] on div at bounding box center [74, 176] width 114 height 21
click at [79, 53] on input "SĐT Người Gửi" at bounding box center [64, 57] width 60 height 9
click at [120, 53] on input "Người gửi" at bounding box center [127, 57] width 60 height 9
click at [77, 76] on input "SĐT Người Nhận *" at bounding box center [64, 80] width 60 height 9
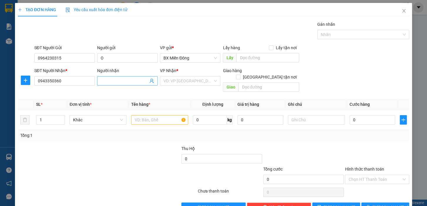
click at [124, 76] on span at bounding box center [127, 80] width 60 height 9
click at [194, 77] on input "search" at bounding box center [187, 81] width 49 height 9
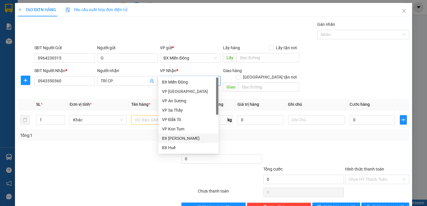
click at [185, 138] on div "BX [PERSON_NAME]" at bounding box center [188, 138] width 53 height 6
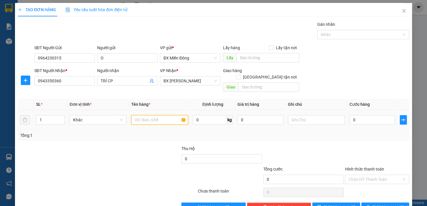
click at [158, 115] on input "text" at bounding box center [159, 119] width 57 height 9
drag, startPoint x: 354, startPoint y: 104, endPoint x: 347, endPoint y: 107, distance: 8.1
click at [349, 115] on input "0" at bounding box center [372, 119] width 46 height 9
click at [369, 167] on label "Hình thức thanh toán" at bounding box center [364, 169] width 39 height 5
click at [369, 175] on input "Hình thức thanh toán" at bounding box center [374, 179] width 53 height 9
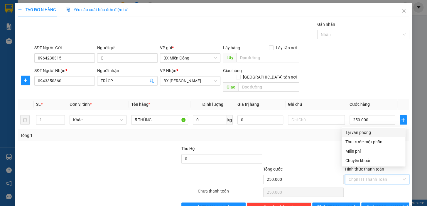
click at [359, 129] on div "Tại văn phòng" at bounding box center [373, 132] width 57 height 6
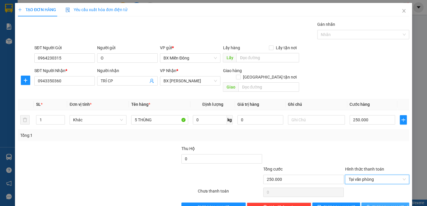
click at [383, 204] on span "[PERSON_NAME] và In" at bounding box center [392, 207] width 41 height 6
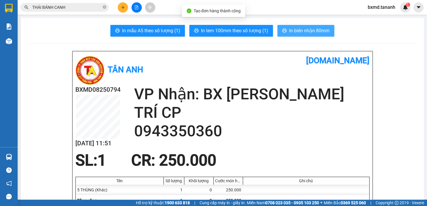
click at [303, 28] on span "In biên nhận 80mm" at bounding box center [309, 30] width 40 height 7
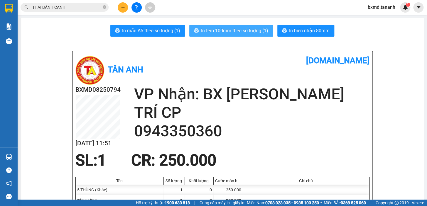
click at [247, 29] on span "In tem 100mm theo số lượng (1)" at bounding box center [234, 30] width 67 height 7
click at [221, 33] on span "In tem 100mm theo số lượng (1)" at bounding box center [234, 30] width 67 height 7
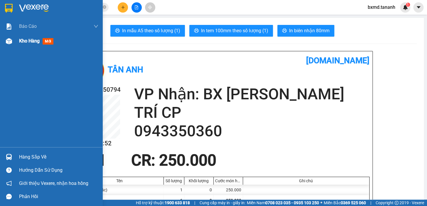
click at [27, 40] on span "Kho hàng" at bounding box center [29, 41] width 21 height 6
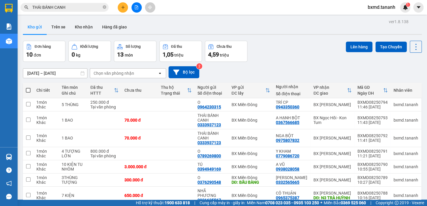
click at [278, 49] on div "Đơn hàng 10 đơn Khối lượng 0 kg Số lượng 13 món Đã thu 1,05 triệu Chưa thu 4,59…" at bounding box center [222, 51] width 399 height 21
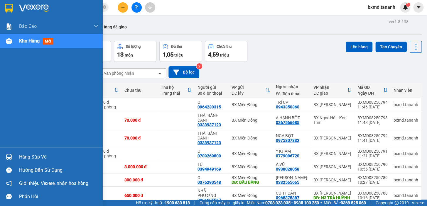
click at [52, 42] on span "mới" at bounding box center [48, 41] width 11 height 6
click at [47, 40] on span "mới" at bounding box center [48, 41] width 11 height 6
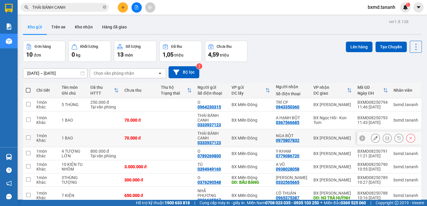
scroll to position [26, 0]
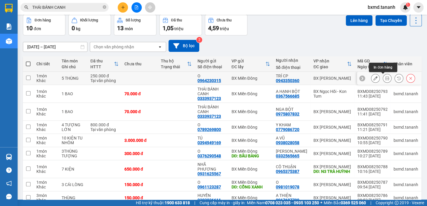
click at [383, 79] on button at bounding box center [387, 78] width 8 height 10
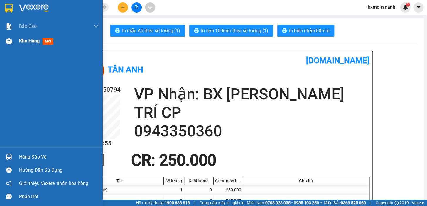
click at [28, 38] on span "Kho hàng" at bounding box center [29, 41] width 21 height 6
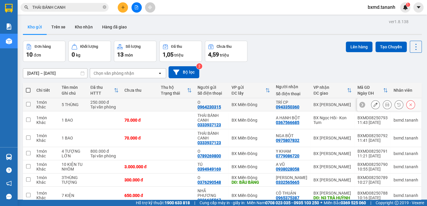
click at [373, 105] on icon at bounding box center [375, 105] width 4 height 4
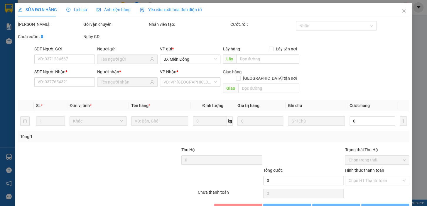
type input "0964230315"
type input "0943350360"
type input "250.000"
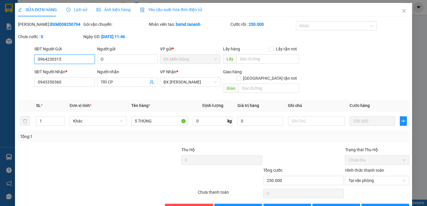
drag, startPoint x: 65, startPoint y: 59, endPoint x: 26, endPoint y: 59, distance: 38.4
click at [26, 59] on div "SĐT Người Gửi 0964230315 0964230315 Người gửi O VP gửi * BX Miền Đông Lấy hàng …" at bounding box center [213, 56] width 392 height 21
click at [402, 12] on icon "close" at bounding box center [403, 11] width 5 height 5
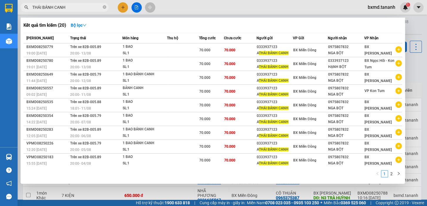
drag, startPoint x: 72, startPoint y: 7, endPoint x: 23, endPoint y: 13, distance: 49.4
click at [23, 13] on div "Kết quả tìm kiếm ( 20 ) Bộ lọc Mã ĐH Trạng thái Món hàng Thu hộ Tổng cước Chưa …" at bounding box center [57, 7] width 114 height 10
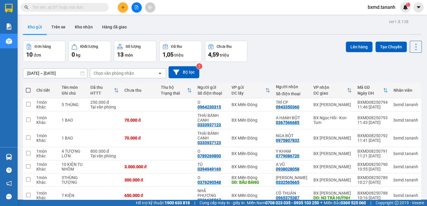
paste input "0964230315"
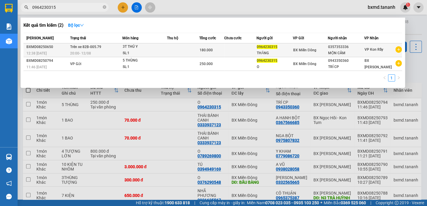
type input "0964230315"
click at [326, 51] on div "BX Miền Đông" at bounding box center [310, 50] width 34 height 6
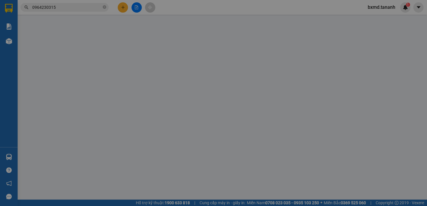
type input "0964230315"
type input "0357353336"
type input "180.000"
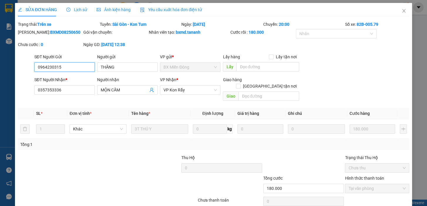
scroll to position [20, 0]
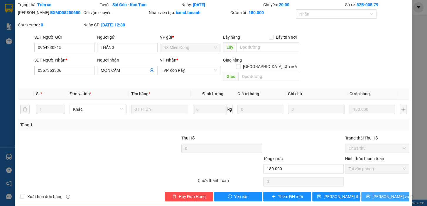
click at [378, 194] on span "[PERSON_NAME] và In" at bounding box center [392, 197] width 41 height 6
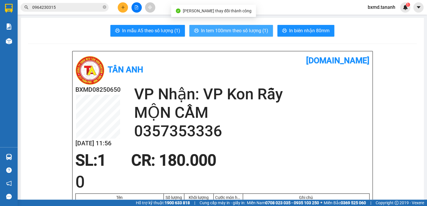
click at [235, 32] on span "In tem 100mm theo số lượng (1)" at bounding box center [234, 30] width 67 height 7
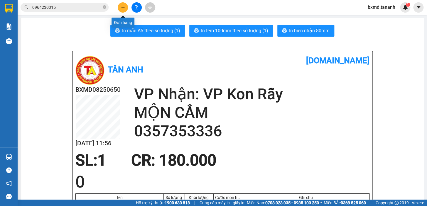
click at [120, 3] on button at bounding box center [123, 7] width 10 height 10
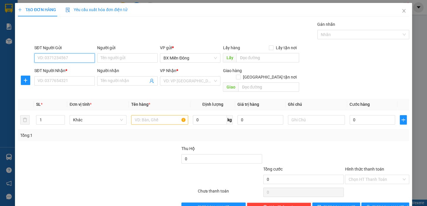
scroll to position [11, 0]
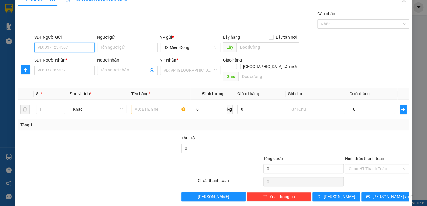
click at [87, 48] on input "SĐT Người Gửi" at bounding box center [64, 47] width 60 height 9
type input "0905161779"
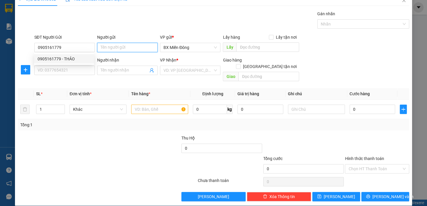
click at [141, 47] on input "Người gửi" at bounding box center [127, 47] width 60 height 9
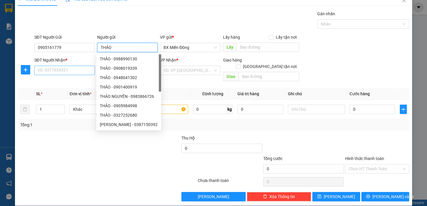
type input "THẢO"
click at [74, 74] on input "SĐT Người Nhận *" at bounding box center [64, 70] width 60 height 9
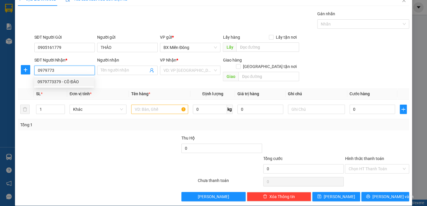
click at [57, 82] on div "0979773379 - CÔ ĐÀO" at bounding box center [64, 82] width 53 height 6
type input "0979773379"
type input "CÔ ĐÀO"
type input "50.000"
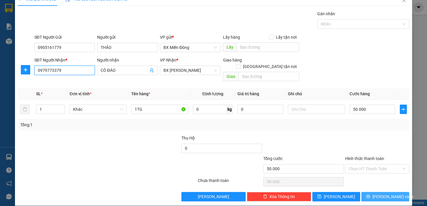
type input "0979773379"
click at [389, 194] on span "[PERSON_NAME] và In" at bounding box center [392, 197] width 41 height 6
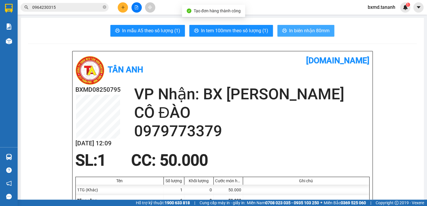
click at [295, 28] on span "In biên nhận 80mm" at bounding box center [309, 30] width 40 height 7
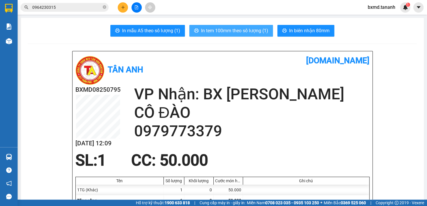
click at [223, 32] on span "In tem 100mm theo số lượng (1)" at bounding box center [234, 30] width 67 height 7
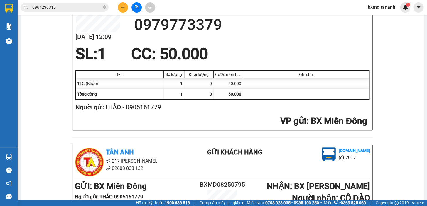
scroll to position [26, 0]
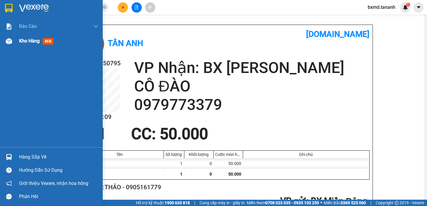
click at [22, 40] on span "Kho hàng" at bounding box center [29, 41] width 21 height 6
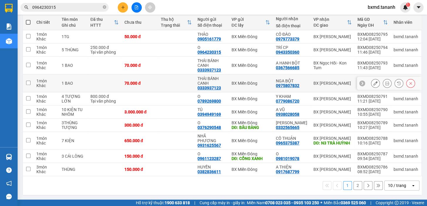
scroll to position [15, 0]
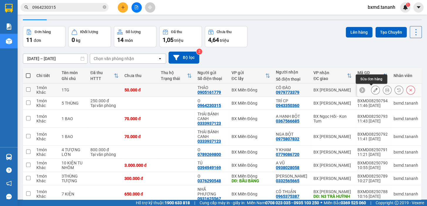
click at [371, 88] on button at bounding box center [375, 90] width 8 height 10
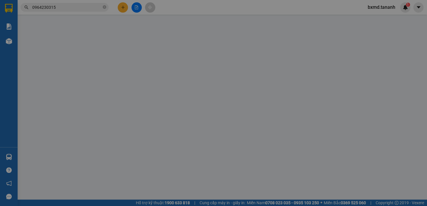
type input "0905161779"
type input "0979773379"
type input "50.000"
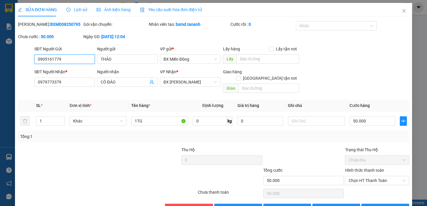
scroll to position [12, 0]
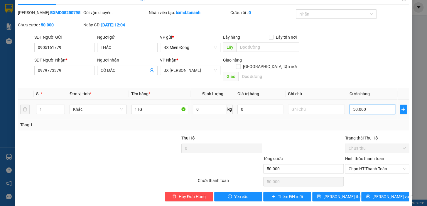
click at [361, 105] on input "50.000" at bounding box center [372, 109] width 46 height 9
type input "7"
type input "70"
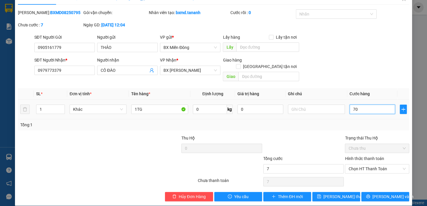
type input "70"
type input "70.000"
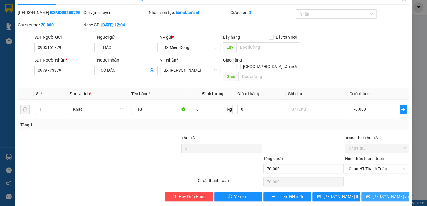
click at [383, 194] on span "[PERSON_NAME] và In" at bounding box center [392, 197] width 41 height 6
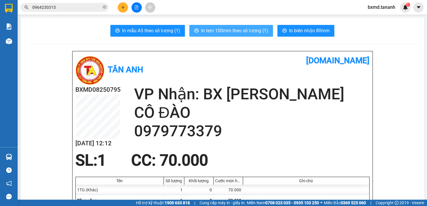
click at [226, 26] on button "In tem 100mm theo số lượng (1)" at bounding box center [231, 31] width 84 height 12
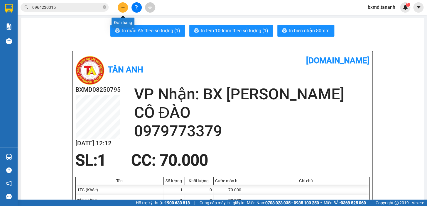
click at [122, 10] on button at bounding box center [123, 7] width 10 height 10
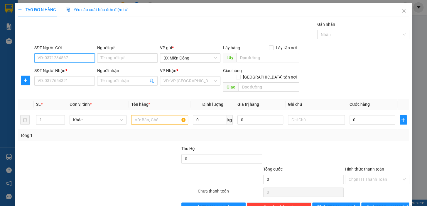
click at [85, 58] on input "SĐT Người Gửi" at bounding box center [64, 57] width 60 height 9
type input "0902515699"
click at [77, 70] on div "0902515699 - YAMATO" at bounding box center [64, 70] width 53 height 6
type input "YAMATO"
type input "0935478799"
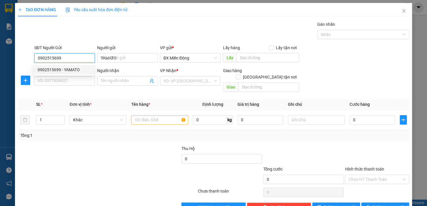
type input "A TÍNH"
type input "100.000"
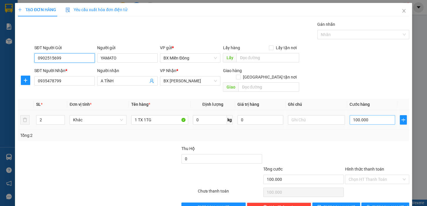
type input "0902515699"
type input "5"
type input "50"
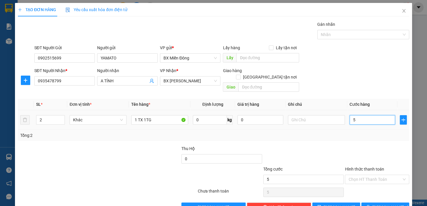
type input "50"
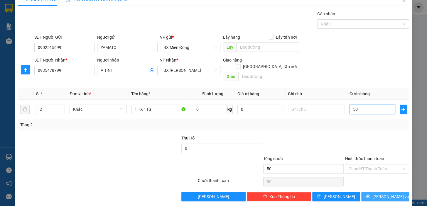
type input "50"
type input "50.000"
click at [379, 194] on span "[PERSON_NAME] và In" at bounding box center [392, 197] width 41 height 6
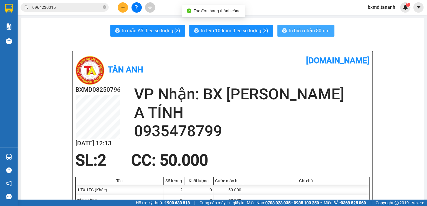
click at [302, 33] on span "In biên nhận 80mm" at bounding box center [309, 30] width 40 height 7
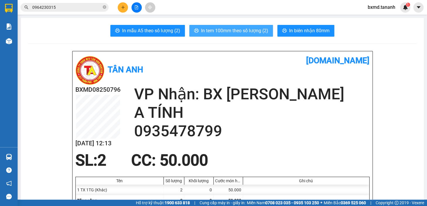
click at [217, 29] on span "In tem 100mm theo số lượng (2)" at bounding box center [234, 30] width 67 height 7
click at [243, 31] on span "In tem 100mm theo số lượng (2)" at bounding box center [234, 30] width 67 height 7
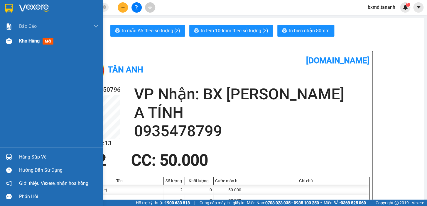
click at [26, 42] on span "Kho hàng" at bounding box center [29, 41] width 21 height 6
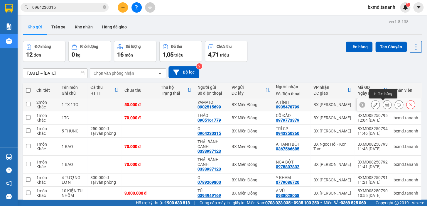
click at [383, 107] on button at bounding box center [387, 105] width 8 height 10
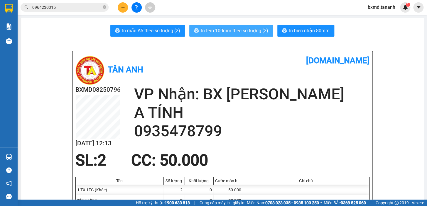
click at [219, 29] on span "In tem 100mm theo số lượng (2)" at bounding box center [234, 30] width 67 height 7
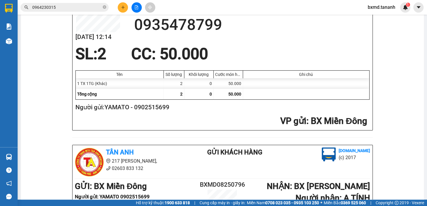
scroll to position [80, 0]
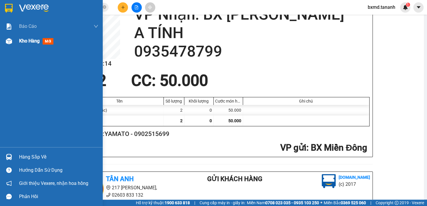
click at [34, 41] on span "Kho hàng" at bounding box center [29, 41] width 21 height 6
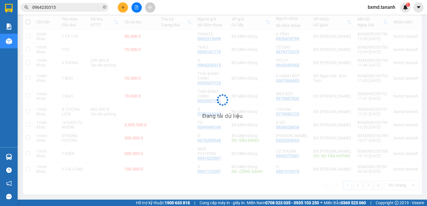
scroll to position [68, 0]
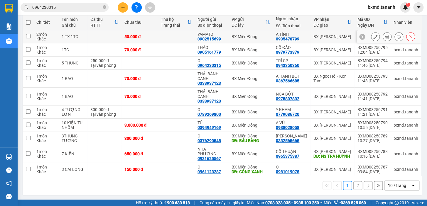
click at [327, 37] on div "BX [PERSON_NAME]" at bounding box center [332, 36] width 38 height 5
checkbox input "true"
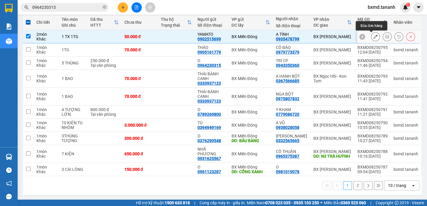
click at [373, 36] on icon at bounding box center [375, 37] width 4 height 4
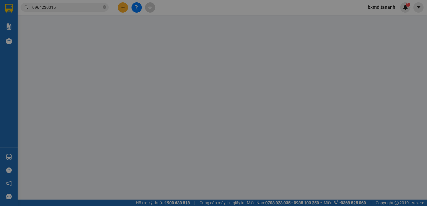
type input "0902515699"
type input "0935478799"
type input "50.000"
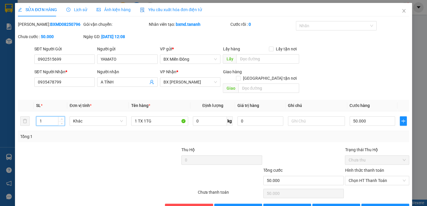
scroll to position [12, 0]
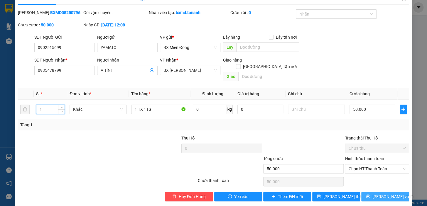
type input "1"
click at [382, 194] on span "[PERSON_NAME] và In" at bounding box center [392, 197] width 41 height 6
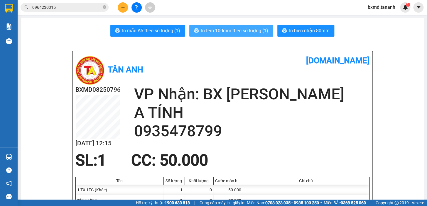
click at [228, 32] on span "In tem 100mm theo số lượng (1)" at bounding box center [234, 30] width 67 height 7
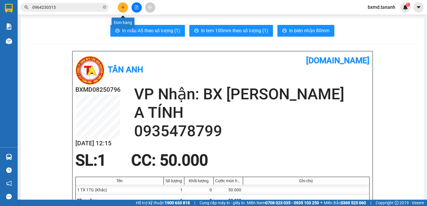
click at [121, 6] on icon "plus" at bounding box center [123, 7] width 4 height 4
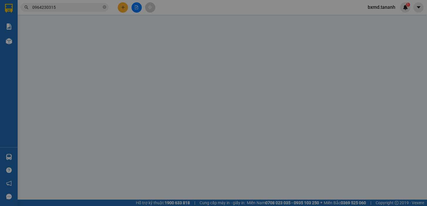
scroll to position [8, 0]
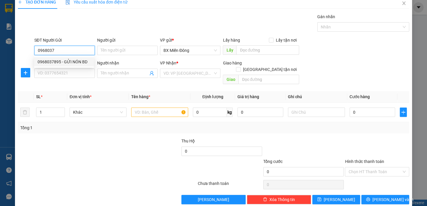
click at [74, 64] on div "0968037895 - GỬI NÓN BD" at bounding box center [64, 62] width 53 height 6
type input "0968037895"
type input "GỬI NÓN BD"
type input "CỔNG CHÀO BÌNH DƯƠNG"
type input "0355978201"
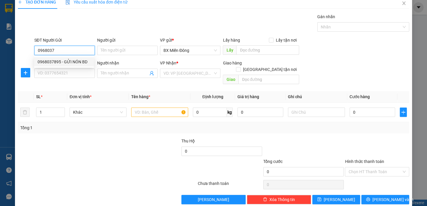
type input "TUẤN ANH"
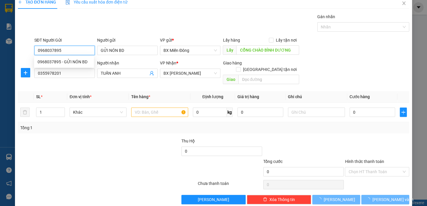
type input "200.000"
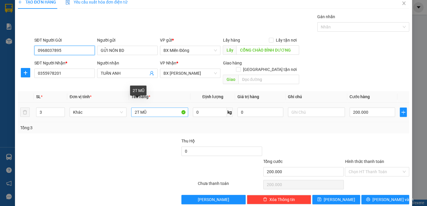
type input "0968037895"
click at [135, 108] on input "2T MŨ" at bounding box center [159, 112] width 57 height 9
type input "3T MŨ"
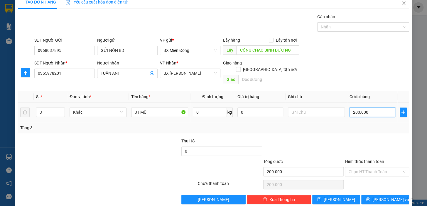
type input "3"
type input "30"
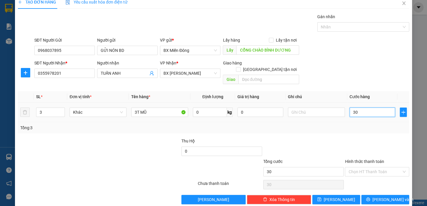
type input "300"
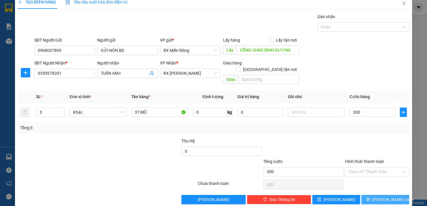
type input "300.000"
click at [387, 197] on span "[PERSON_NAME] và In" at bounding box center [392, 200] width 41 height 6
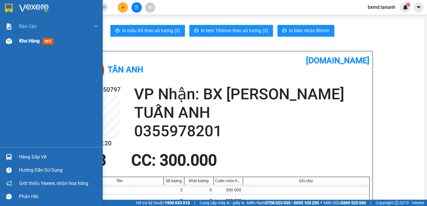
click at [40, 42] on div "Kho hàng mới" at bounding box center [37, 40] width 37 height 7
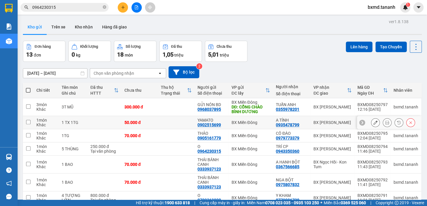
scroll to position [26, 0]
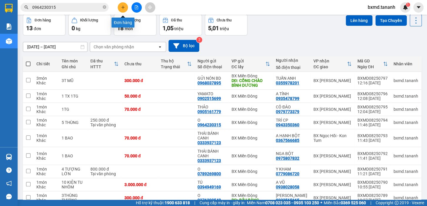
click at [126, 9] on button at bounding box center [123, 7] width 10 height 10
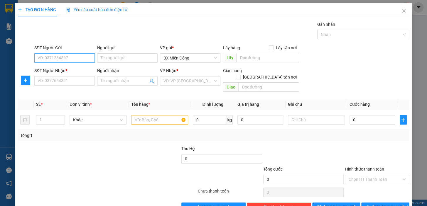
click at [76, 56] on input "SĐT Người Gửi" at bounding box center [64, 57] width 60 height 9
type input "0905161779"
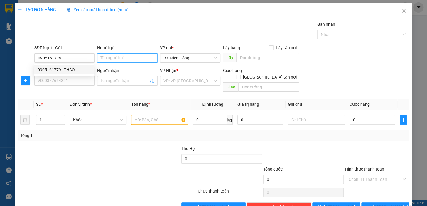
click at [117, 59] on input "Người gửi" at bounding box center [127, 57] width 60 height 9
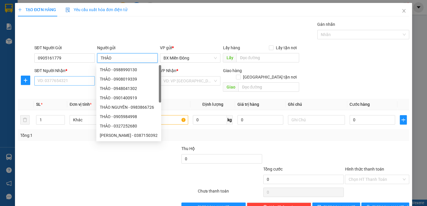
type input "THẢO"
click at [67, 80] on input "SĐT Người Nhận *" at bounding box center [64, 80] width 60 height 9
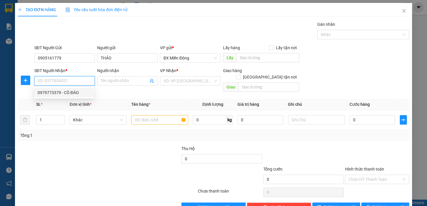
click at [70, 93] on div "0979773379 - CÔ ĐÀO" at bounding box center [64, 92] width 53 height 6
type input "0979773379"
type input "CÔ ĐÀO"
type input "70.000"
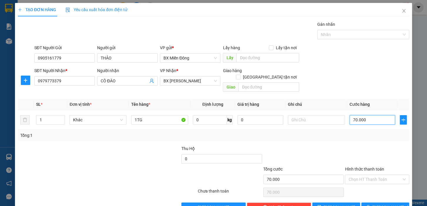
type input "5"
type input "50"
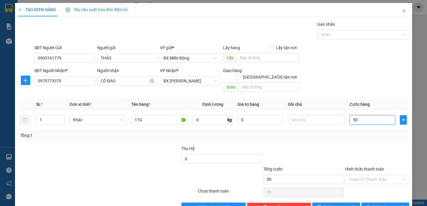
type input "50"
type input "50.000"
click at [321, 138] on div "Transit Pickup Surcharge Ids Transit Deliver Surcharge Ids Transit Deliver Surc…" at bounding box center [213, 116] width 391 height 191
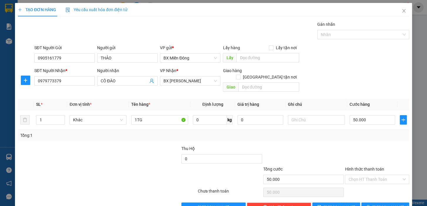
scroll to position [11, 0]
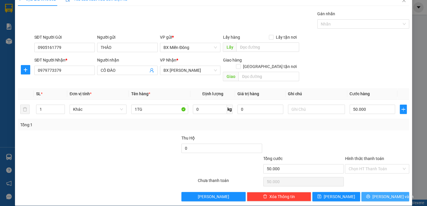
click at [379, 194] on span "[PERSON_NAME] và In" at bounding box center [392, 197] width 41 height 6
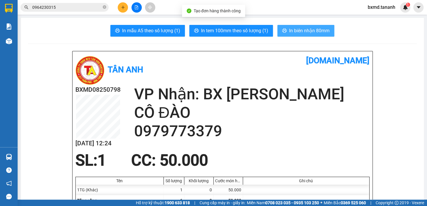
click at [309, 32] on span "In biên nhận 80mm" at bounding box center [309, 30] width 40 height 7
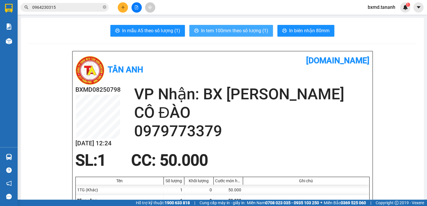
click at [250, 31] on span "In tem 100mm theo số lượng (1)" at bounding box center [234, 30] width 67 height 7
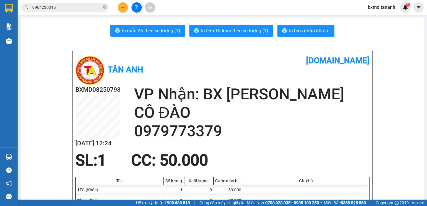
click at [64, 10] on input "0964230315" at bounding box center [66, 7] width 69 height 6
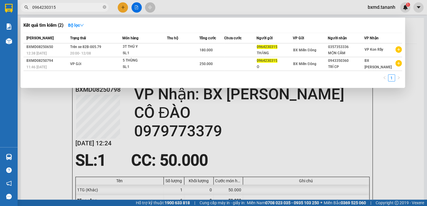
click at [60, 143] on div at bounding box center [213, 103] width 427 height 206
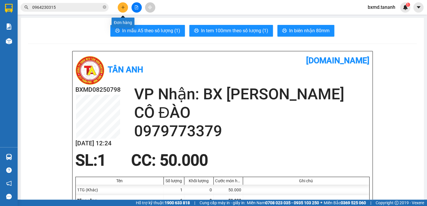
click at [124, 5] on icon "plus" at bounding box center [123, 7] width 4 height 4
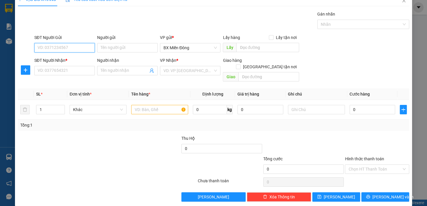
scroll to position [11, 0]
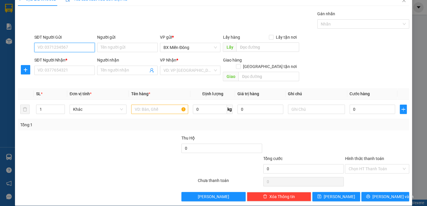
click at [75, 46] on input "SĐT Người Gửi" at bounding box center [64, 47] width 60 height 9
type input "0915850202"
click at [130, 40] on div "Người gửi" at bounding box center [127, 37] width 60 height 6
click at [130, 43] on input "Người gửi" at bounding box center [127, 47] width 60 height 9
click at [132, 45] on input "Người gửi" at bounding box center [127, 47] width 60 height 9
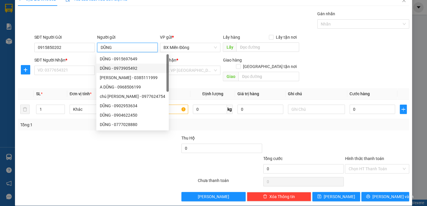
type input "DŨNG"
click at [76, 155] on div at bounding box center [74, 165] width 114 height 21
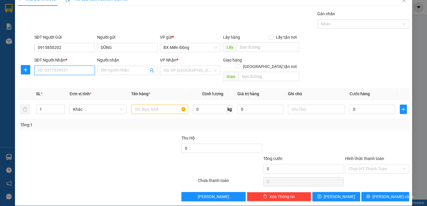
click at [76, 68] on input "SĐT Người Nhận *" at bounding box center [64, 70] width 60 height 9
type input "0366779594"
click at [142, 71] on input "Người nhận" at bounding box center [125, 70] width 48 height 6
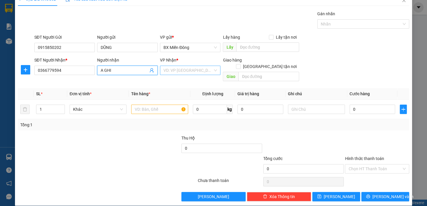
type input "A GHI"
click at [205, 72] on input "search" at bounding box center [187, 70] width 49 height 9
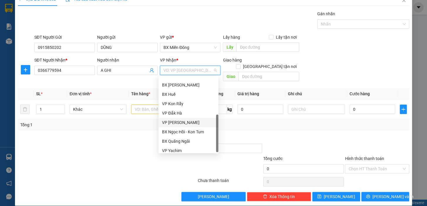
scroll to position [65, 0]
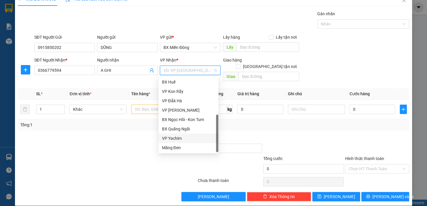
click at [184, 141] on div "VP Yachim" at bounding box center [188, 138] width 53 height 6
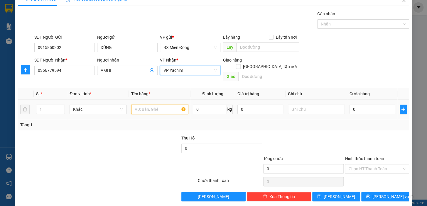
click at [153, 105] on input "text" at bounding box center [159, 109] width 57 height 9
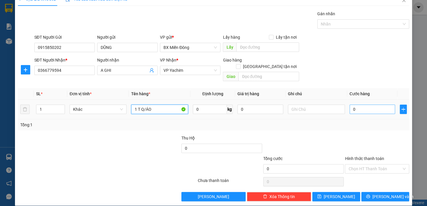
type input "1 T Q/ÁO"
type input "0"
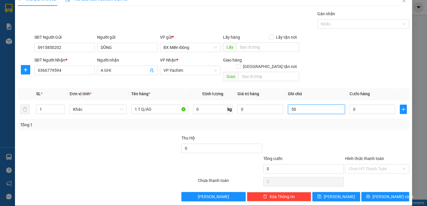
type input "5"
click at [352, 105] on input "0" at bounding box center [372, 109] width 46 height 9
type input "5"
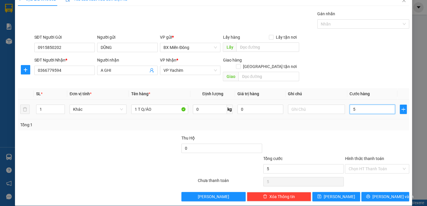
type input "50"
type input "50.000"
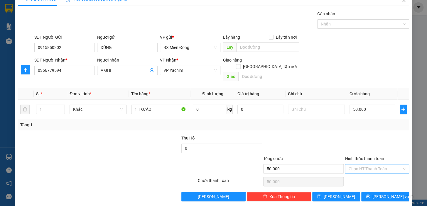
click at [364, 165] on input "Hình thức thanh toán" at bounding box center [374, 169] width 53 height 9
click at [359, 123] on div "Tại văn phòng" at bounding box center [373, 122] width 57 height 6
type input "0"
click at [382, 194] on span "[PERSON_NAME] và In" at bounding box center [392, 197] width 41 height 6
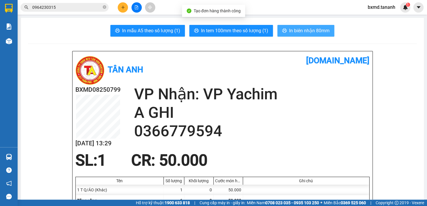
click at [303, 26] on button "In biên nhận 80mm" at bounding box center [305, 31] width 57 height 12
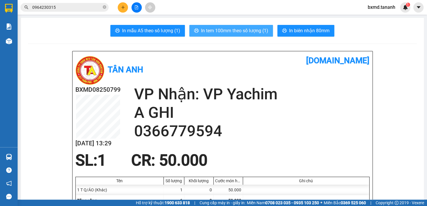
click at [223, 30] on span "In tem 100mm theo số lượng (1)" at bounding box center [234, 30] width 67 height 7
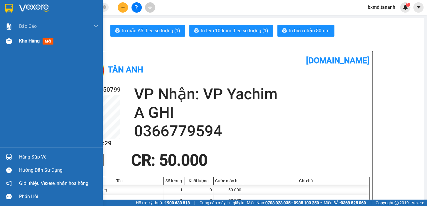
click at [24, 38] on span "Kho hàng" at bounding box center [29, 41] width 21 height 6
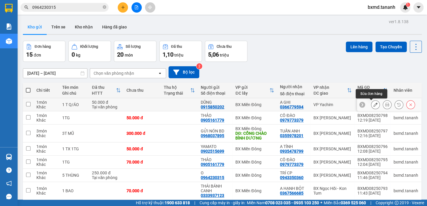
click at [373, 106] on icon at bounding box center [375, 105] width 4 height 4
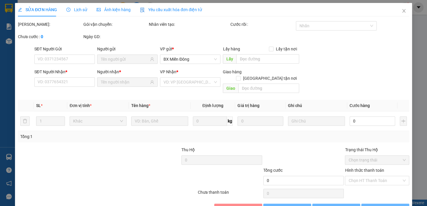
type input "0915850202"
type input "0366779594"
type input "50.000"
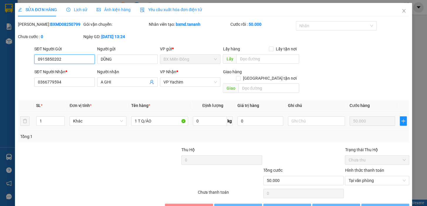
scroll to position [12, 0]
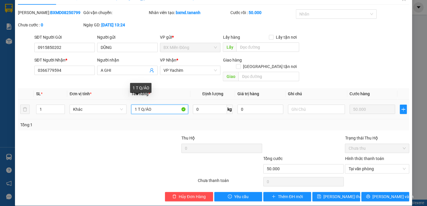
click at [163, 105] on input "1 T Q/ÁO" at bounding box center [159, 109] width 57 height 9
type input "1 T Q/ÁO TỪ THIỆN"
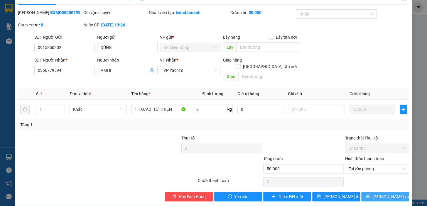
click at [390, 194] on span "[PERSON_NAME] và In" at bounding box center [392, 197] width 41 height 6
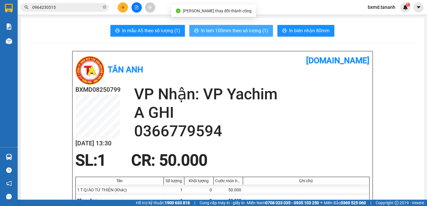
click at [235, 26] on button "In tem 100mm theo số lượng (1)" at bounding box center [231, 31] width 84 height 12
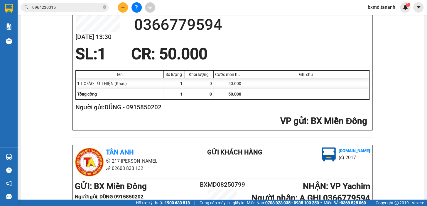
scroll to position [26, 0]
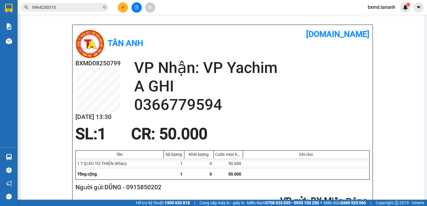
click at [124, 11] on button at bounding box center [123, 7] width 10 height 10
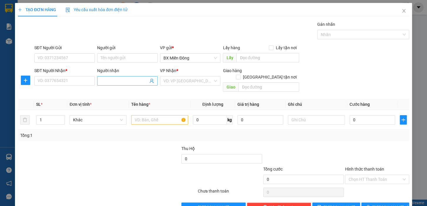
click at [117, 78] on input "Người nhận" at bounding box center [125, 81] width 48 height 6
click at [107, 84] on input "CHƯƠNG" at bounding box center [125, 81] width 48 height 6
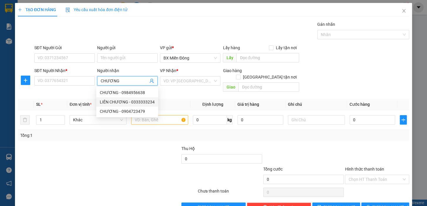
type input "CHƯƠNG"
click at [45, 63] on div "SĐT Người Gửi VD: 0371234567" at bounding box center [64, 55] width 60 height 21
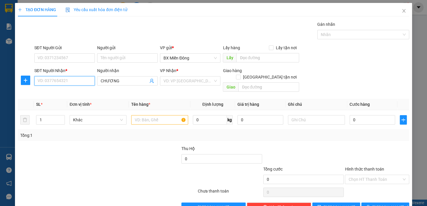
click at [49, 81] on input "SĐT Người Nhận *" at bounding box center [64, 80] width 60 height 9
type input "0914222999"
click at [56, 89] on div "0914222999 - HUỲNH LÂM" at bounding box center [66, 92] width 65 height 9
type input "HUỲNH LÂM"
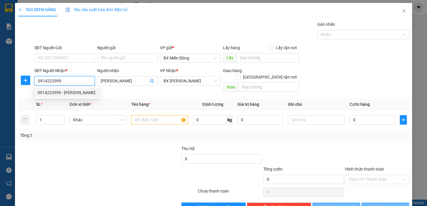
type input "50.000"
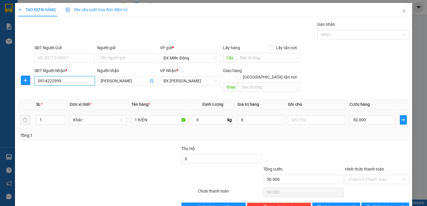
type input "0914222999"
drag, startPoint x: 366, startPoint y: 106, endPoint x: 367, endPoint y: 109, distance: 3.3
click at [366, 110] on td "50.000" at bounding box center [372, 120] width 50 height 20
click at [367, 115] on input "50.000" at bounding box center [372, 119] width 46 height 9
type input "7"
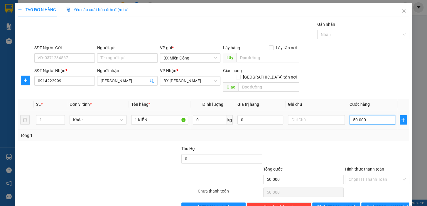
type input "7"
type input "70"
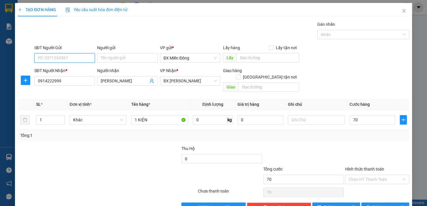
type input "70.000"
click at [84, 54] on input "SĐT Người Gửi" at bounding box center [64, 57] width 60 height 9
type input "0966122987"
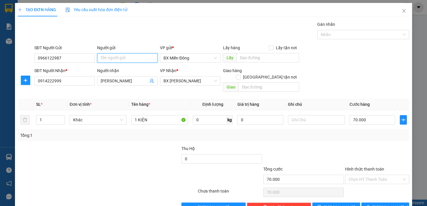
click at [100, 60] on input "Người gửi" at bounding box center [127, 57] width 60 height 9
type input "Y"
type input "TIỆP"
click at [132, 82] on input "HUỲNH LÂM" at bounding box center [125, 81] width 48 height 6
type input "H"
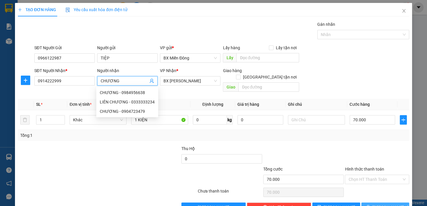
type input "CHƯƠNG"
click at [402, 203] on button "[PERSON_NAME] và In" at bounding box center [385, 207] width 48 height 9
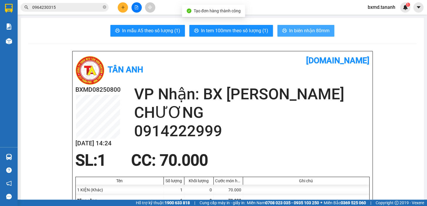
click at [312, 29] on span "In biên nhận 80mm" at bounding box center [309, 30] width 40 height 7
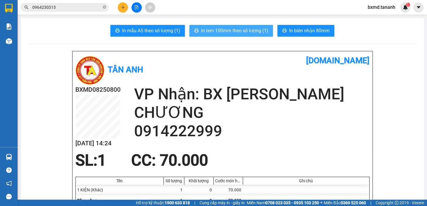
click at [248, 34] on span "In tem 100mm theo số lượng (1)" at bounding box center [234, 30] width 67 height 7
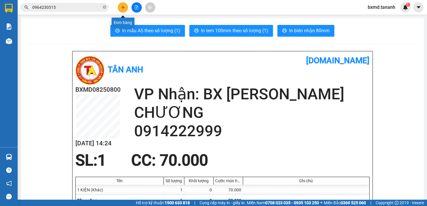
click at [122, 9] on icon "plus" at bounding box center [123, 7] width 4 height 4
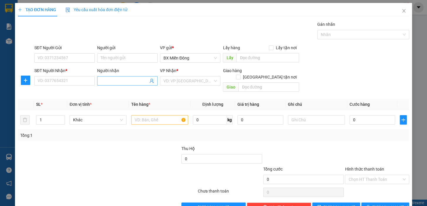
click at [111, 79] on input "Người nhận" at bounding box center [125, 81] width 48 height 6
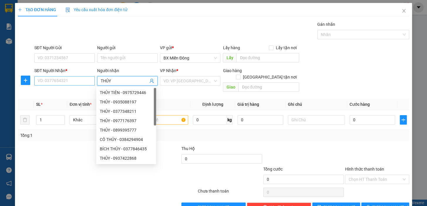
type input "THỦY"
click at [82, 80] on input "SĐT Người Nhận *" at bounding box center [64, 80] width 60 height 9
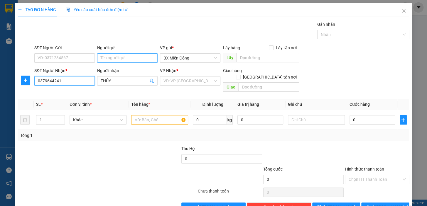
type input "0379644241"
click at [115, 58] on input "Người gửi" at bounding box center [127, 57] width 60 height 9
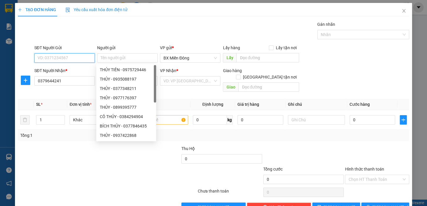
click at [85, 58] on input "SĐT Người Gửi" at bounding box center [64, 57] width 60 height 9
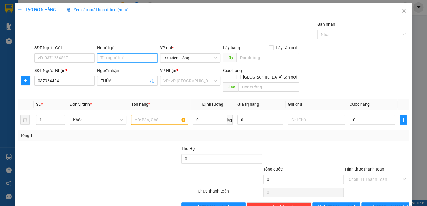
click at [107, 56] on input "Người gửi" at bounding box center [127, 57] width 60 height 9
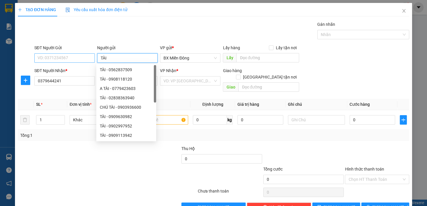
type input "TÀI"
click at [73, 56] on input "SĐT Người Gửi" at bounding box center [64, 57] width 60 height 9
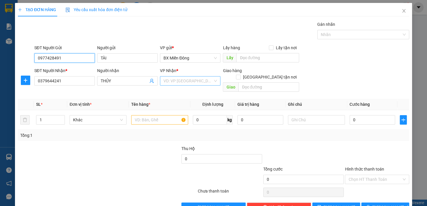
type input "0977428491"
click at [201, 79] on input "search" at bounding box center [187, 81] width 49 height 9
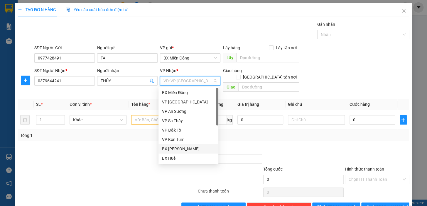
click at [187, 152] on div "BX [PERSON_NAME]" at bounding box center [188, 149] width 53 height 6
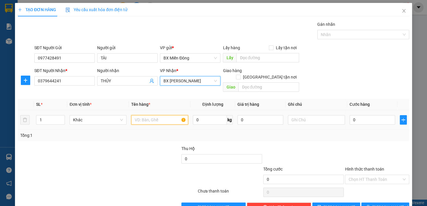
click at [142, 115] on input "text" at bounding box center [159, 119] width 57 height 9
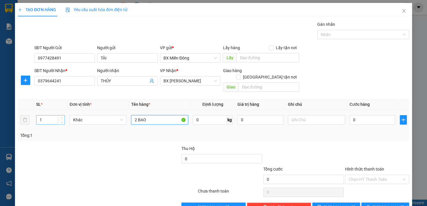
type input "2 BAO"
click at [36, 116] on input "1" at bounding box center [50, 120] width 28 height 9
click at [41, 116] on input "1" at bounding box center [50, 120] width 28 height 9
type input "2"
click at [386, 117] on input "0" at bounding box center [372, 119] width 46 height 9
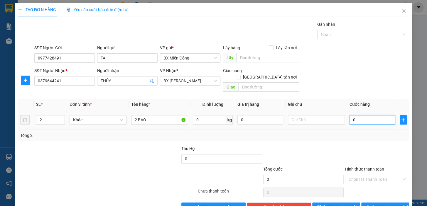
type input "1"
type input "0"
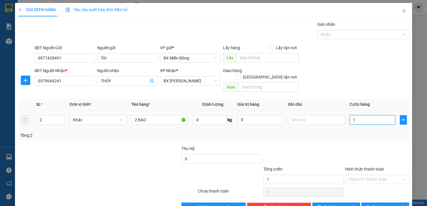
type input "0"
type input "02"
type input "2"
type input "020"
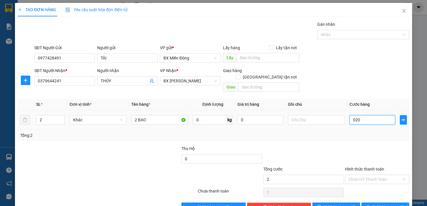
type input "20"
type input "0.200"
type input "200"
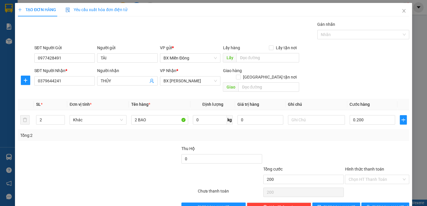
type input "200.000"
click at [384, 134] on div "Tổng: 2" at bounding box center [213, 135] width 391 height 11
click at [391, 204] on span "[PERSON_NAME] và In" at bounding box center [392, 207] width 41 height 6
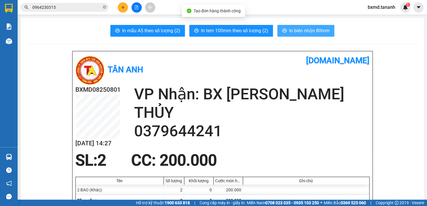
click at [289, 32] on span "In biên nhận 80mm" at bounding box center [309, 30] width 40 height 7
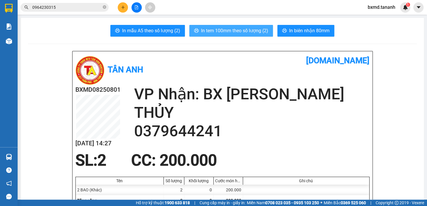
click at [264, 27] on span "In tem 100mm theo số lượng (2)" at bounding box center [234, 30] width 67 height 7
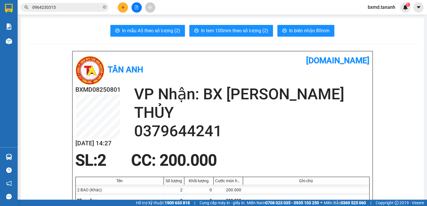
click at [126, 7] on button at bounding box center [123, 7] width 10 height 10
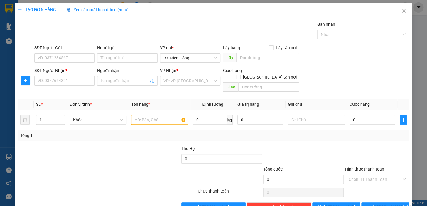
click at [118, 74] on div "Người nhận" at bounding box center [127, 71] width 60 height 9
click at [118, 77] on span at bounding box center [127, 80] width 60 height 9
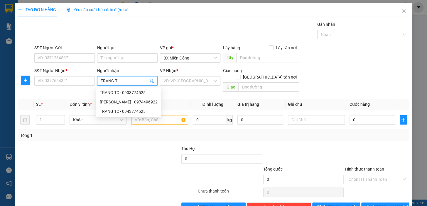
type input "TRANG TC"
click at [117, 94] on div "TRANG TC - 0903774525" at bounding box center [126, 92] width 53 height 6
type input "0903774525"
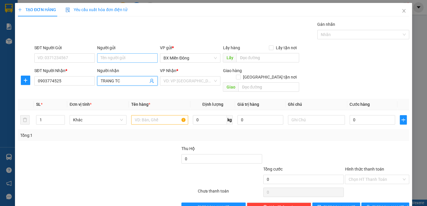
type input "TRANG TC"
click at [119, 60] on input "Người gửi" at bounding box center [127, 57] width 60 height 9
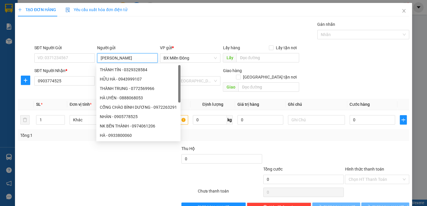
type input "HÀ MY"
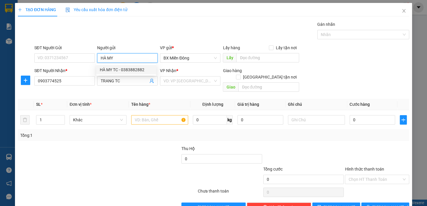
click at [129, 67] on div "HÀ MY TC - 0383882882" at bounding box center [126, 70] width 53 height 6
type input "0383882882"
type input "HÀ MY TC"
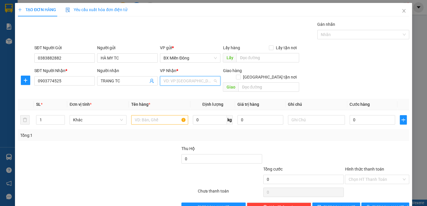
click at [210, 82] on input "search" at bounding box center [187, 81] width 49 height 9
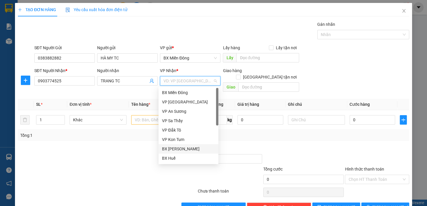
click at [183, 150] on div "BX [PERSON_NAME]" at bounding box center [188, 149] width 53 height 6
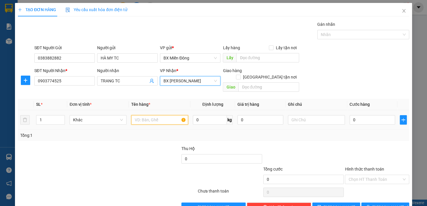
click at [155, 116] on input "text" at bounding box center [159, 119] width 57 height 9
type input "1 KIỆN"
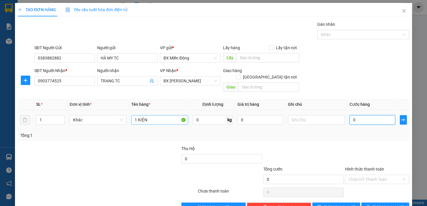
type input "5"
type input "50"
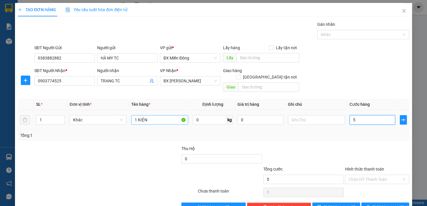
type input "50"
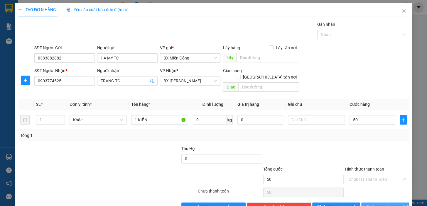
type input "50.000"
click at [386, 204] on span "[PERSON_NAME] và In" at bounding box center [392, 207] width 41 height 6
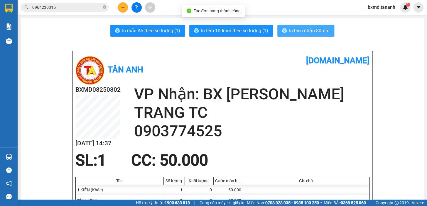
click at [310, 29] on span "In biên nhận 80mm" at bounding box center [309, 30] width 40 height 7
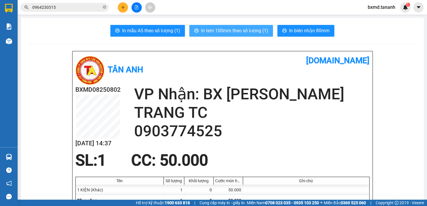
click at [229, 29] on span "In tem 100mm theo số lượng (1)" at bounding box center [234, 30] width 67 height 7
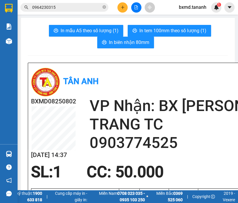
click at [120, 11] on button at bounding box center [123, 7] width 10 height 10
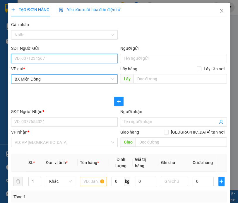
click at [66, 79] on span "BX Miền Đông" at bounding box center [65, 79] width 100 height 9
click at [77, 62] on input "SĐT Người Gửi" at bounding box center [64, 58] width 107 height 9
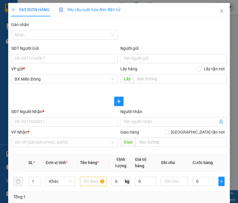
click at [46, 133] on div "VP Nhận *" at bounding box center [64, 132] width 107 height 6
click at [43, 141] on input "search" at bounding box center [63, 142] width 96 height 9
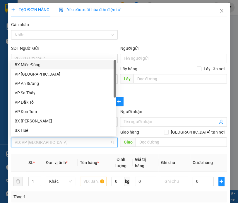
click at [45, 144] on input "search" at bounding box center [63, 142] width 96 height 9
click at [172, 31] on div "Gán nhãn Nhãn" at bounding box center [119, 31] width 218 height 21
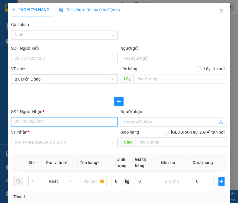
click at [41, 122] on input "SĐT Người Nhận *" at bounding box center [64, 121] width 107 height 9
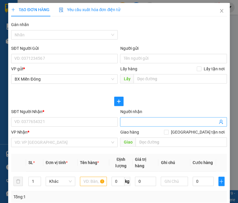
click at [141, 121] on input "Người nhận" at bounding box center [171, 122] width 94 height 6
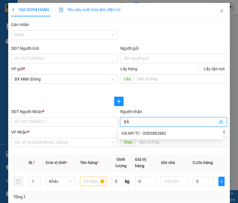
type input "BẦU"
click at [151, 136] on div "BẦU VILA - 0973743751" at bounding box center [171, 133] width 98 height 6
type input "0973743751"
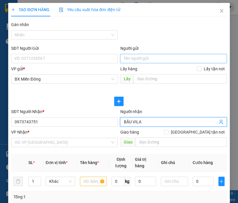
type input "BẦU VILA"
click at [129, 59] on input "Người gửi" at bounding box center [173, 58] width 107 height 9
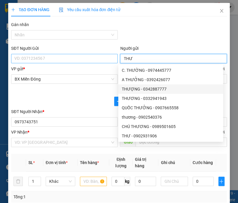
type input "THƯ"
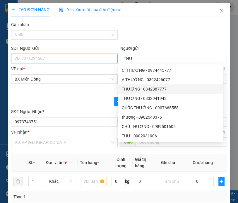
click at [81, 58] on input "SĐT Người Gửi" at bounding box center [64, 58] width 107 height 9
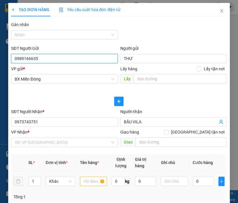
scroll to position [53, 0]
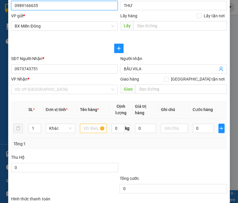
type input "0989166635"
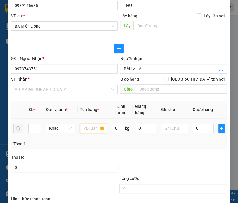
click at [94, 128] on input "text" at bounding box center [93, 128] width 27 height 9
type input "1 TG"
click at [199, 131] on input "0" at bounding box center [203, 128] width 21 height 9
type input "6"
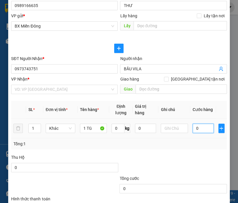
type input "6"
type input "60"
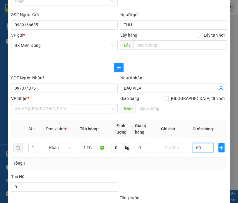
scroll to position [141, 0]
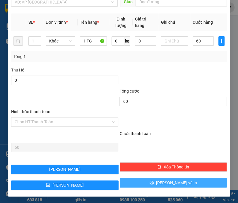
type input "60.000"
click at [191, 184] on button "[PERSON_NAME] và In" at bounding box center [173, 182] width 107 height 9
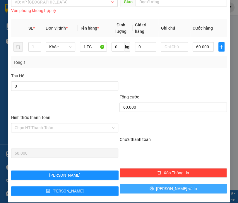
scroll to position [34, 0]
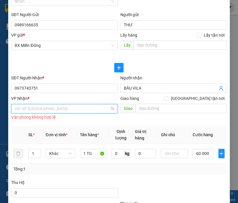
click at [104, 106] on input "search" at bounding box center [63, 108] width 96 height 9
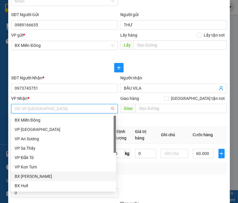
click at [73, 176] on div "BX [PERSON_NAME]" at bounding box center [64, 176] width 98 height 6
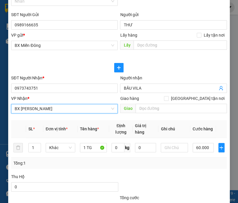
scroll to position [141, 0]
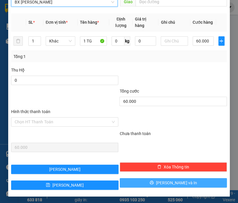
click at [198, 182] on button "[PERSON_NAME] và In" at bounding box center [173, 182] width 107 height 9
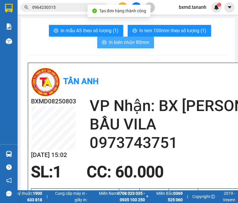
click at [137, 43] on span "In biên nhận 80mm" at bounding box center [129, 42] width 40 height 7
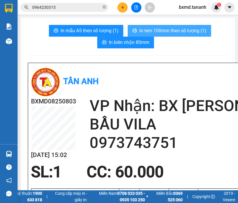
click at [166, 33] on span "In tem 100mm theo số lượng (1)" at bounding box center [173, 30] width 67 height 7
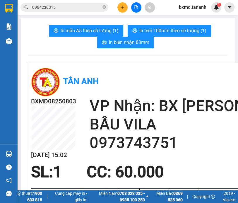
scroll to position [70, 0]
click at [119, 8] on button at bounding box center [123, 7] width 10 height 10
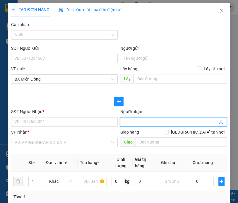
click at [151, 117] on span at bounding box center [173, 121] width 107 height 9
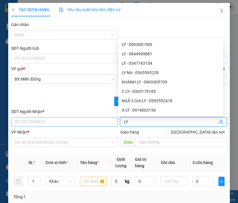
type input "LY"
click at [101, 124] on input "SĐT Người Nhận *" at bounding box center [64, 121] width 107 height 9
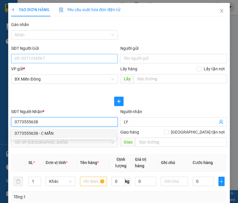
type input "0773555638"
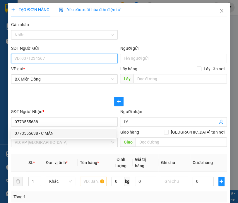
click at [61, 61] on input "SĐT Người Gửi" at bounding box center [64, 58] width 107 height 9
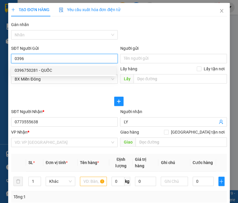
click at [65, 68] on div "0396750281 - QUỐC" at bounding box center [64, 70] width 98 height 6
type input "0396750281"
type input "QUỐC"
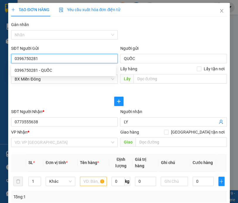
type input "300.000"
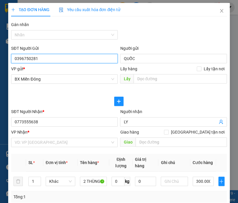
scroll to position [53, 0]
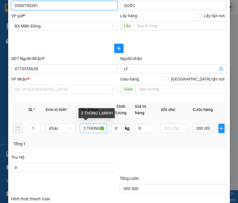
type input "0396750281"
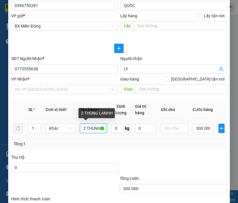
click at [86, 129] on input "2 THÙNG LẠNHH" at bounding box center [93, 128] width 27 height 9
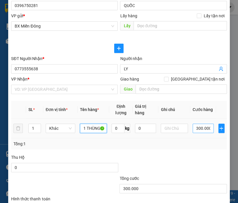
type input "1 THÙNG LẠNHH"
type input "1"
type input "15"
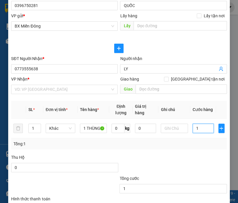
type input "15"
type input "150"
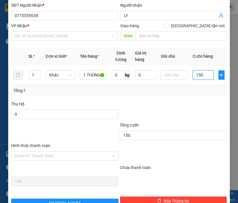
scroll to position [141, 0]
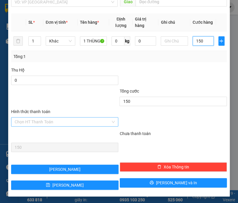
type input "150"
type input "150.000"
click at [57, 122] on input "Hình thức thanh toán" at bounding box center [63, 122] width 96 height 9
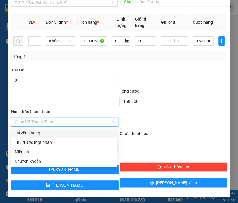
click at [35, 135] on div "Tại văn phòng" at bounding box center [64, 133] width 99 height 6
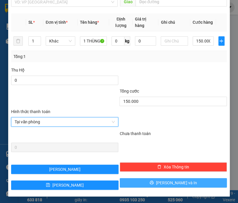
click at [188, 182] on button "[PERSON_NAME] và In" at bounding box center [173, 182] width 107 height 9
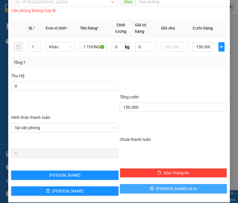
scroll to position [60, 0]
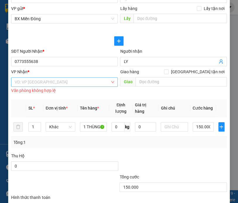
click at [88, 84] on input "search" at bounding box center [63, 82] width 96 height 9
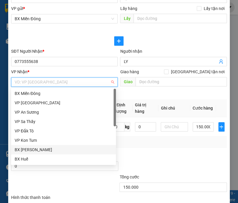
click at [37, 146] on div "BX [PERSON_NAME]" at bounding box center [63, 149] width 105 height 9
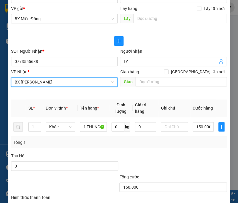
scroll to position [141, 0]
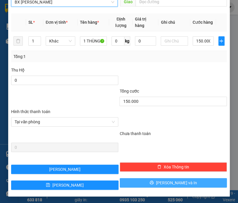
click at [179, 182] on span "[PERSON_NAME] và In" at bounding box center [176, 183] width 41 height 6
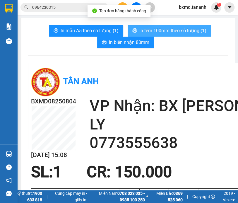
click at [173, 32] on span "In tem 100mm theo số lượng (1)" at bounding box center [173, 30] width 67 height 7
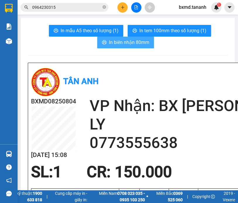
click at [116, 44] on span "In biên nhận 80mm" at bounding box center [129, 42] width 40 height 7
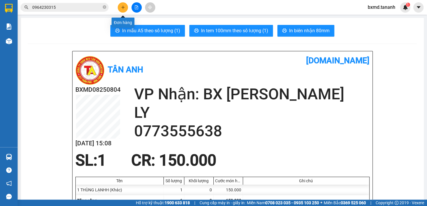
click at [122, 7] on icon "plus" at bounding box center [123, 7] width 4 height 4
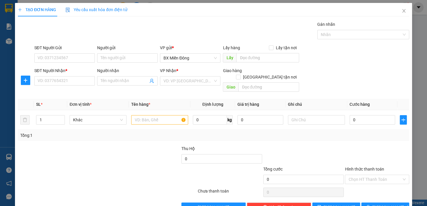
click at [62, 85] on div "SĐT Người Nhận * VD: 0377654321" at bounding box center [64, 77] width 60 height 21
click at [106, 82] on input "Người nhận" at bounding box center [125, 81] width 48 height 6
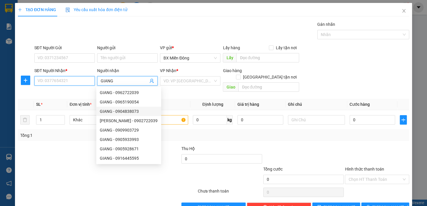
click at [66, 82] on input "SĐT Người Nhận *" at bounding box center [64, 80] width 60 height 9
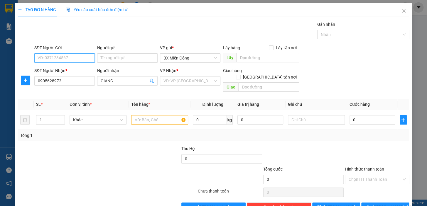
click at [74, 57] on input "SĐT Người Gửi" at bounding box center [64, 57] width 60 height 9
click at [82, 72] on div "0964734111 - THÁI VIỆT AN" at bounding box center [71, 70] width 66 height 6
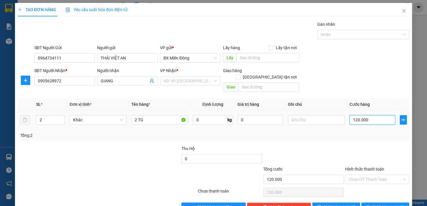
click at [364, 115] on input "120.000" at bounding box center [372, 119] width 46 height 9
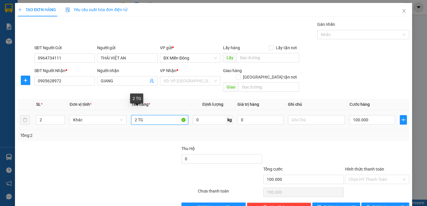
click at [135, 115] on input "2 TG" at bounding box center [159, 119] width 57 height 9
click at [385, 204] on span "[PERSON_NAME] và In" at bounding box center [392, 207] width 41 height 6
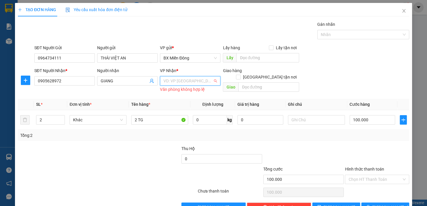
drag, startPoint x: 197, startPoint y: 79, endPoint x: 197, endPoint y: 90, distance: 11.1
click at [197, 79] on input "search" at bounding box center [187, 81] width 49 height 9
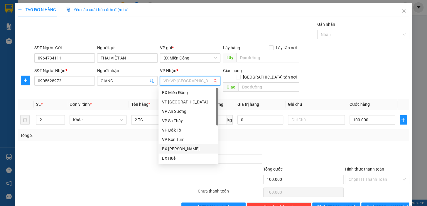
drag, startPoint x: 189, startPoint y: 152, endPoint x: 194, endPoint y: 151, distance: 5.1
click at [188, 152] on div "BX [PERSON_NAME]" at bounding box center [188, 148] width 60 height 9
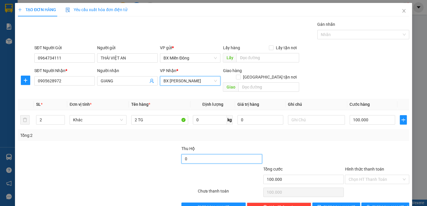
click at [197, 154] on input "0" at bounding box center [221, 158] width 81 height 9
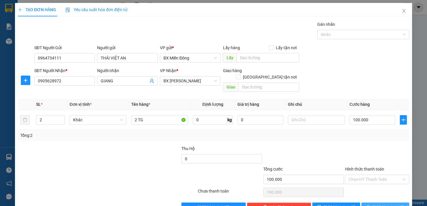
click at [395, 203] on button "[PERSON_NAME] và In" at bounding box center [385, 207] width 48 height 9
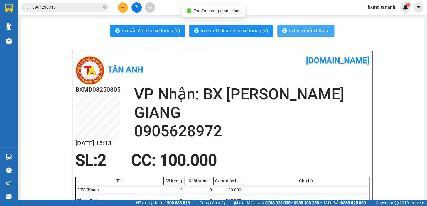
click at [326, 36] on button "In biên nhận 80mm" at bounding box center [305, 31] width 57 height 12
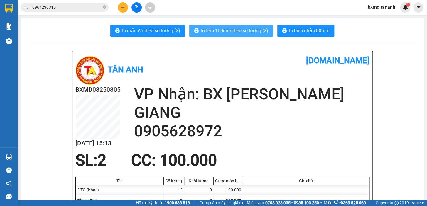
click at [243, 31] on span "In tem 100mm theo số lượng (2)" at bounding box center [234, 30] width 67 height 7
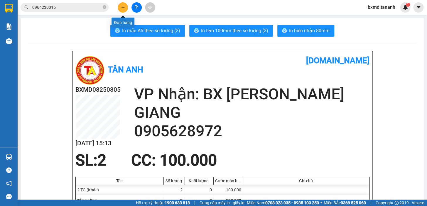
click at [122, 9] on icon "plus" at bounding box center [123, 7] width 4 height 4
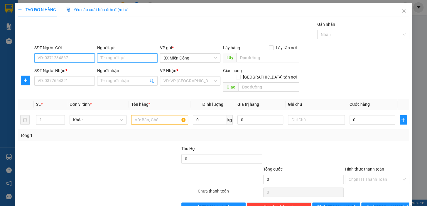
drag, startPoint x: 86, startPoint y: 57, endPoint x: 114, endPoint y: 57, distance: 28.7
click at [89, 57] on input "SĐT Người Gửi" at bounding box center [64, 57] width 60 height 9
click at [116, 57] on input "Người gửi" at bounding box center [127, 57] width 60 height 9
click at [62, 57] on input "SĐT Người Gửi" at bounding box center [64, 57] width 60 height 9
click at [60, 72] on div "SĐT Người Nhận *" at bounding box center [64, 70] width 60 height 6
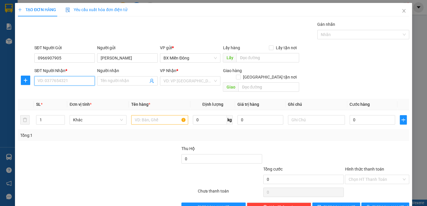
click at [60, 76] on input "SĐT Người Nhận *" at bounding box center [64, 80] width 60 height 9
click at [109, 79] on input "Người nhận" at bounding box center [125, 81] width 48 height 6
click at [214, 81] on div "VD: VP [GEOGRAPHIC_DATA]" at bounding box center [190, 80] width 60 height 9
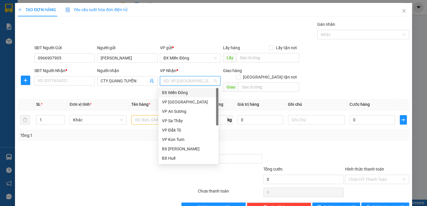
click at [210, 80] on input "search" at bounding box center [187, 81] width 49 height 9
click at [187, 148] on div "BX [PERSON_NAME]" at bounding box center [188, 149] width 53 height 6
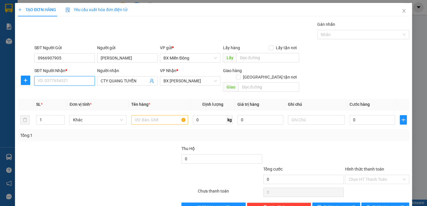
click at [74, 78] on input "SĐT Người Nhận *" at bounding box center [64, 80] width 60 height 9
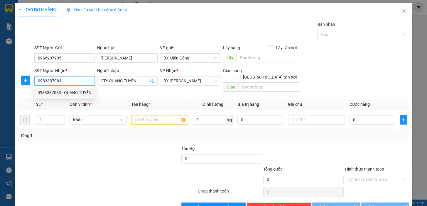
click at [87, 91] on div "0983387083 - QUANG TUYẾN" at bounding box center [65, 92] width 54 height 6
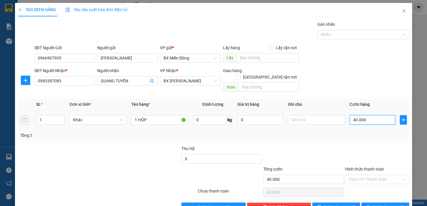
click at [352, 115] on input "40.000" at bounding box center [372, 119] width 46 height 9
click at [351, 115] on input "40.000" at bounding box center [372, 119] width 46 height 9
click at [391, 204] on span "[PERSON_NAME] và In" at bounding box center [392, 207] width 41 height 6
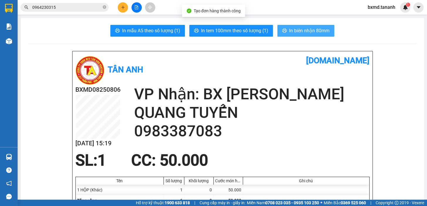
click at [317, 31] on span "In biên nhận 80mm" at bounding box center [309, 30] width 40 height 7
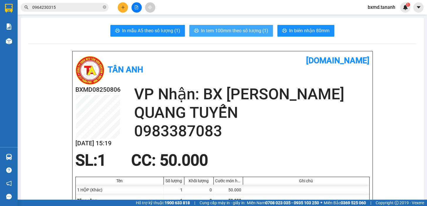
click at [238, 29] on span "In tem 100mm theo số lượng (1)" at bounding box center [234, 30] width 67 height 7
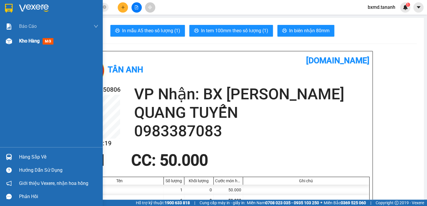
click at [27, 41] on span "Kho hàng" at bounding box center [29, 41] width 21 height 6
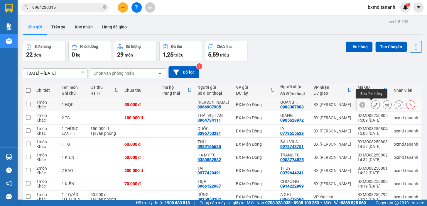
click at [373, 106] on icon at bounding box center [375, 105] width 4 height 4
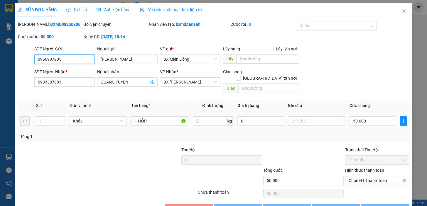
click at [370, 176] on span "Chọn HT Thanh Toán" at bounding box center [376, 180] width 57 height 9
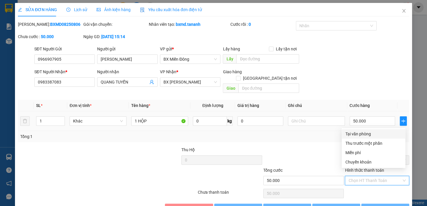
click at [369, 133] on div "Tại văn phòng" at bounding box center [373, 134] width 57 height 6
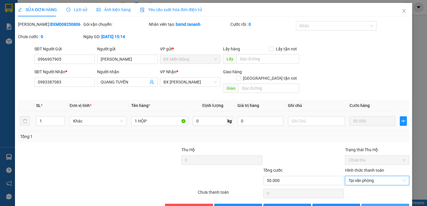
click at [378, 205] on span "[PERSON_NAME] và In" at bounding box center [392, 208] width 41 height 6
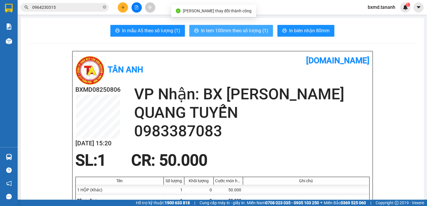
click at [238, 31] on span "In tem 100mm theo số lượng (1)" at bounding box center [234, 30] width 67 height 7
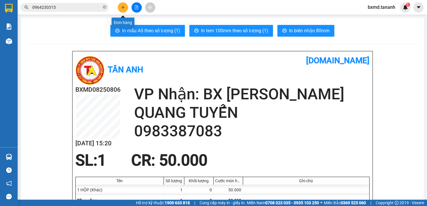
click at [124, 4] on button at bounding box center [123, 7] width 10 height 10
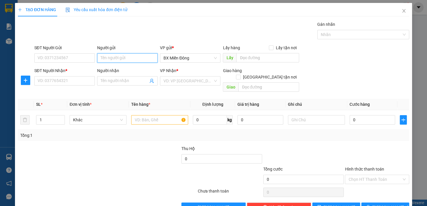
click at [117, 54] on input "Người gửi" at bounding box center [127, 57] width 60 height 9
click at [94, 62] on input "SĐT Người Gửi" at bounding box center [64, 57] width 60 height 9
click at [106, 82] on input "Người nhận" at bounding box center [125, 81] width 48 height 6
click at [83, 79] on input "SĐT Người Nhận *" at bounding box center [64, 80] width 60 height 9
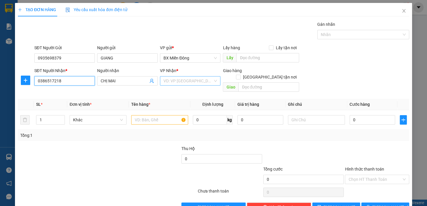
click at [214, 80] on div "VD: VP [GEOGRAPHIC_DATA]" at bounding box center [190, 80] width 60 height 9
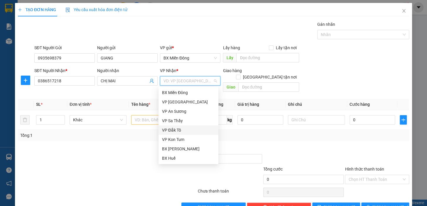
scroll to position [26, 0]
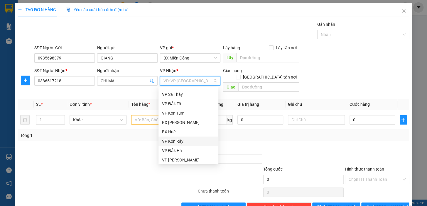
click at [182, 142] on div "VP Kon Rẫy" at bounding box center [188, 141] width 53 height 6
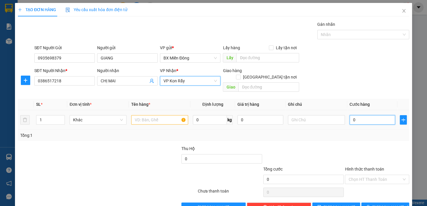
click at [349, 115] on input "0" at bounding box center [372, 119] width 46 height 9
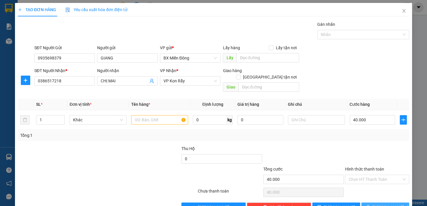
click at [378, 204] on span "[PERSON_NAME] và In" at bounding box center [392, 207] width 41 height 6
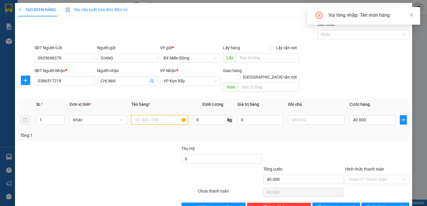
click at [156, 115] on input "text" at bounding box center [159, 119] width 57 height 9
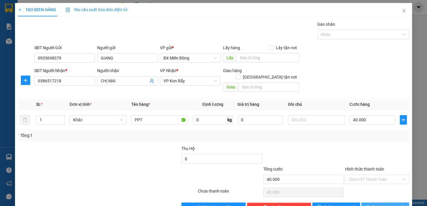
click at [388, 204] on span "[PERSON_NAME] và In" at bounding box center [392, 207] width 41 height 6
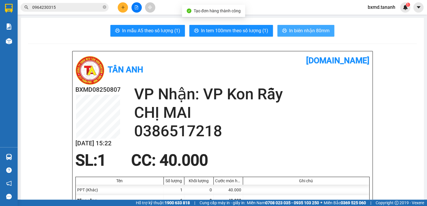
click at [296, 25] on button "In biên nhận 80mm" at bounding box center [305, 31] width 57 height 12
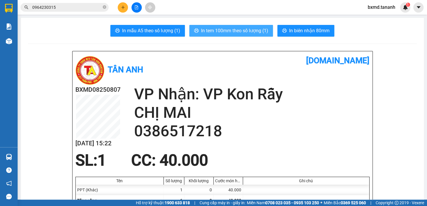
click at [263, 28] on span "In tem 100mm theo số lượng (1)" at bounding box center [234, 30] width 67 height 7
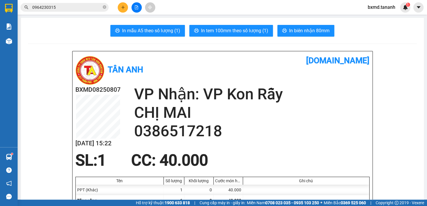
click at [121, 6] on icon "plus" at bounding box center [123, 7] width 4 height 4
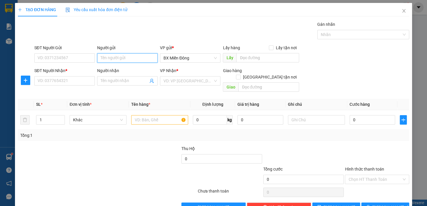
click at [118, 56] on input "Người gửi" at bounding box center [127, 57] width 60 height 9
click at [74, 60] on input "SĐT Người Gửi" at bounding box center [64, 57] width 60 height 9
click at [112, 78] on input "Người nhận" at bounding box center [125, 81] width 48 height 6
click at [101, 82] on input "A THỌ" at bounding box center [125, 81] width 48 height 6
click at [83, 83] on input "SĐT Người Nhận *" at bounding box center [64, 80] width 60 height 9
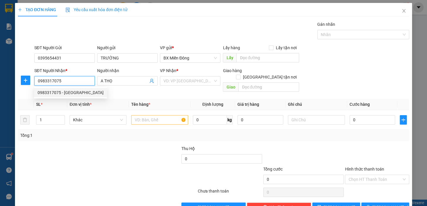
click at [79, 91] on div "0983317075 - PHƯỚC THO" at bounding box center [71, 92] width 66 height 6
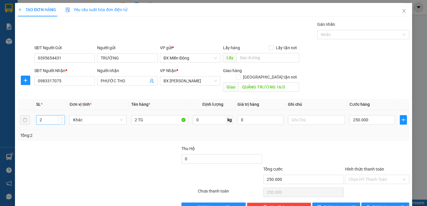
click at [47, 116] on input "2" at bounding box center [50, 120] width 28 height 9
click at [144, 115] on input "2 TG" at bounding box center [159, 119] width 57 height 9
click at [299, 115] on input "text" at bounding box center [316, 119] width 57 height 9
click at [352, 115] on input "250.000" at bounding box center [372, 119] width 46 height 9
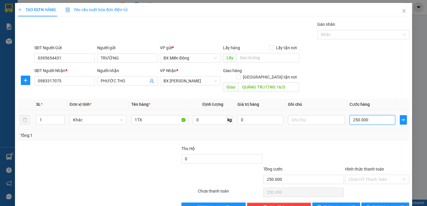
click at [353, 115] on input "250.000" at bounding box center [372, 119] width 46 height 9
click at [378, 204] on span "[PERSON_NAME] và In" at bounding box center [392, 207] width 41 height 6
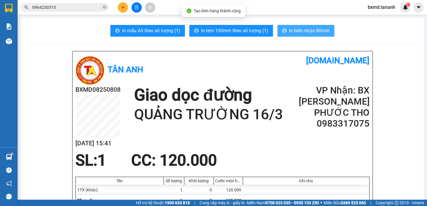
click at [312, 31] on span "In biên nhận 80mm" at bounding box center [309, 30] width 40 height 7
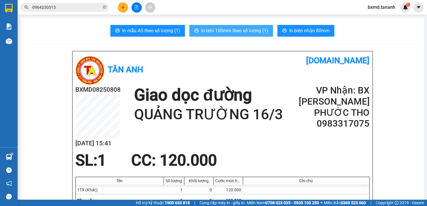
click at [248, 35] on button "In tem 100mm theo số lượng (1)" at bounding box center [231, 31] width 84 height 12
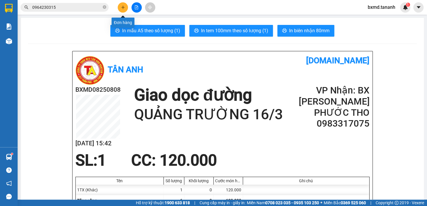
click at [119, 9] on button at bounding box center [123, 7] width 10 height 10
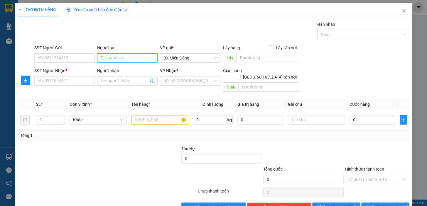
click at [113, 62] on input "Người gửi" at bounding box center [127, 57] width 60 height 9
click at [74, 55] on input "SĐT Người Gửi" at bounding box center [64, 57] width 60 height 9
click at [101, 79] on input "Người nhận" at bounding box center [125, 81] width 48 height 6
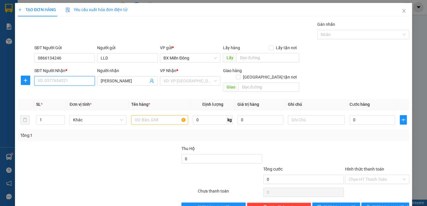
click at [75, 79] on input "SĐT Người Nhận *" at bounding box center [64, 80] width 60 height 9
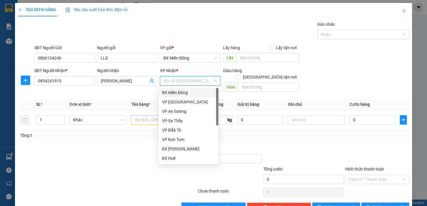
click at [175, 83] on input "search" at bounding box center [187, 81] width 49 height 9
click at [178, 148] on div "BX [PERSON_NAME]" at bounding box center [188, 149] width 53 height 6
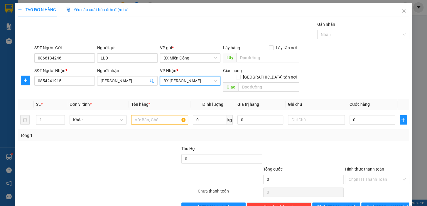
click at [214, 79] on span "BX [PERSON_NAME]" at bounding box center [189, 81] width 53 height 9
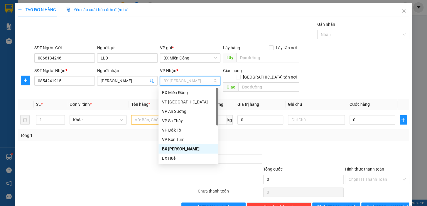
click at [214, 83] on span "BX [PERSON_NAME]" at bounding box center [189, 81] width 53 height 9
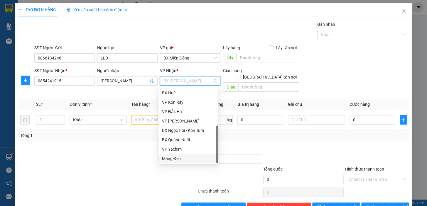
click at [179, 158] on div "Măng Đen" at bounding box center [188, 158] width 53 height 6
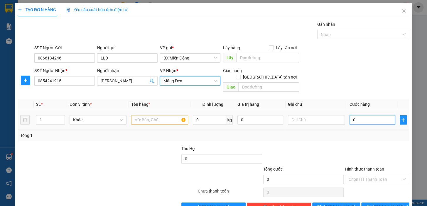
click at [350, 115] on input "0" at bounding box center [372, 119] width 46 height 9
click at [165, 119] on div at bounding box center [159, 120] width 57 height 12
click at [164, 117] on input "text" at bounding box center [159, 119] width 57 height 9
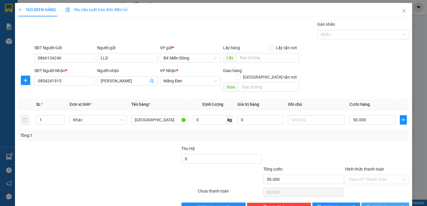
click at [367, 203] on button "[PERSON_NAME] và In" at bounding box center [385, 207] width 48 height 9
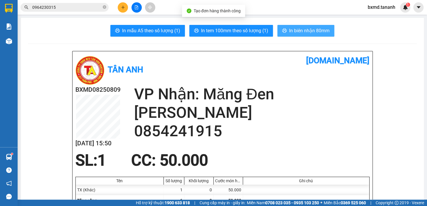
click at [319, 35] on button "In biên nhận 80mm" at bounding box center [305, 31] width 57 height 12
click at [314, 28] on span "In biên nhận 80mm" at bounding box center [309, 30] width 40 height 7
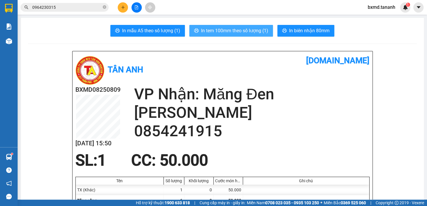
click at [252, 25] on button "In tem 100mm theo số lượng (1)" at bounding box center [231, 31] width 84 height 12
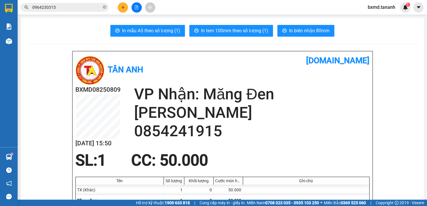
drag, startPoint x: 123, startPoint y: 1, endPoint x: 122, endPoint y: 6, distance: 4.6
click at [123, 1] on div "Kết quả tìm kiếm ( 2 ) Bộ lọc Mã ĐH Trạng thái Món hàng Thu hộ Tổng cước Chưa c…" at bounding box center [213, 7] width 427 height 15
click at [122, 8] on icon "plus" at bounding box center [123, 7] width 4 height 4
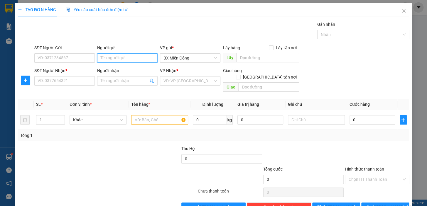
click at [119, 60] on input "Người gửi" at bounding box center [127, 57] width 60 height 9
click at [49, 55] on input "SĐT Người Gửi" at bounding box center [64, 57] width 60 height 9
click at [134, 84] on span at bounding box center [127, 80] width 60 height 9
drag, startPoint x: 116, startPoint y: 57, endPoint x: 96, endPoint y: 58, distance: 20.6
click at [97, 58] on input "A THỌ" at bounding box center [127, 57] width 60 height 9
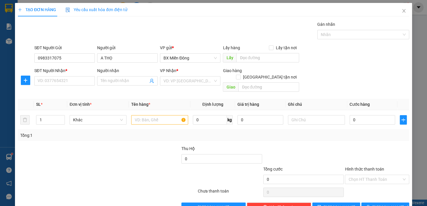
drag, startPoint x: 104, startPoint y: 57, endPoint x: 151, endPoint y: 35, distance: 51.7
click at [153, 35] on div "Gán nhãn Nhãn" at bounding box center [221, 31] width 377 height 21
drag, startPoint x: 65, startPoint y: 56, endPoint x: 33, endPoint y: 62, distance: 31.6
click at [33, 62] on div "SĐT Người Gửi 0983317075 0983317075" at bounding box center [64, 55] width 63 height 21
click at [112, 82] on input "Người nhận" at bounding box center [125, 81] width 48 height 6
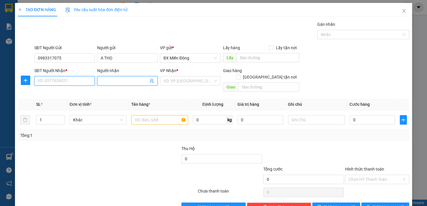
click at [65, 82] on input "SĐT Người Nhận *" at bounding box center [64, 80] width 60 height 9
paste input "0983317075"
click at [106, 83] on input "Người nhận" at bounding box center [125, 81] width 48 height 6
drag, startPoint x: 74, startPoint y: 86, endPoint x: 71, endPoint y: 81, distance: 6.2
click at [73, 86] on div "SĐT Người Nhận * 0983317075" at bounding box center [64, 77] width 60 height 21
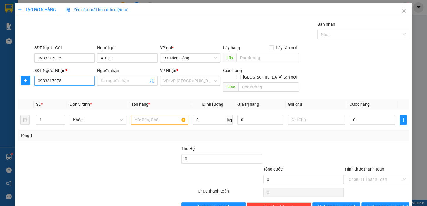
click at [71, 81] on input "0983317075" at bounding box center [64, 80] width 60 height 9
click at [70, 92] on div "0983317075 - PHƯỚC THO" at bounding box center [71, 92] width 66 height 6
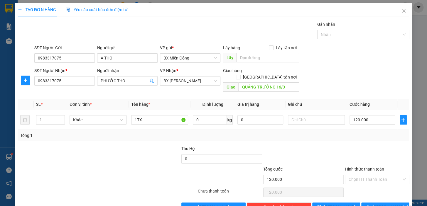
drag, startPoint x: 111, startPoint y: 64, endPoint x: 123, endPoint y: 64, distance: 12.9
click at [115, 64] on div "Người gửi A THỌ" at bounding box center [127, 55] width 60 height 21
drag, startPoint x: 126, startPoint y: 60, endPoint x: 28, endPoint y: 65, distance: 97.2
click at [32, 64] on div "SĐT Người Gửi 0983317075 Người gửi A THỌ A THỌ VP gửi * BX Miền Đông Lấy hàng L…" at bounding box center [213, 55] width 392 height 21
drag, startPoint x: 73, startPoint y: 58, endPoint x: 0, endPoint y: 65, distance: 73.0
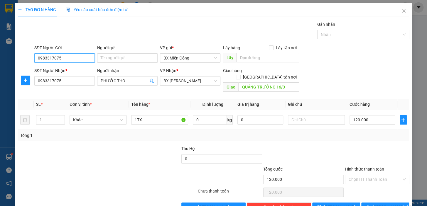
click at [0, 64] on div "TẠO ĐƠN HÀNG Yêu cầu xuất hóa đơn điện tử Transit Pickup Surcharge Ids Transit …" at bounding box center [213, 103] width 427 height 206
click at [64, 70] on div "0395654431 - TRƯỜNG" at bounding box center [64, 70] width 53 height 6
click at [354, 115] on input "120.000" at bounding box center [372, 119] width 46 height 9
click at [353, 115] on input "120.000" at bounding box center [372, 119] width 46 height 9
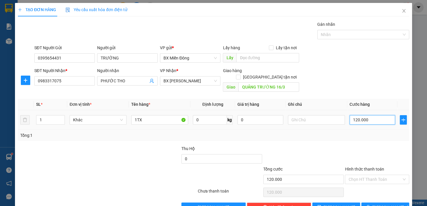
click at [353, 115] on input "120.000" at bounding box center [372, 119] width 46 height 9
click at [378, 205] on button "[PERSON_NAME] và In" at bounding box center [385, 207] width 48 height 9
click at [378, 203] on div "Hỗ trợ kỹ thuật: 1900 633 818 | Cung cấp máy in - giấy in: Miền Nam 0708 023 03…" at bounding box center [212, 203] width 424 height 6
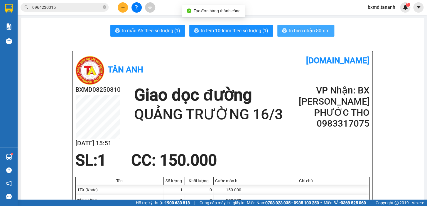
click at [284, 27] on button "In biên nhận 80mm" at bounding box center [305, 31] width 57 height 12
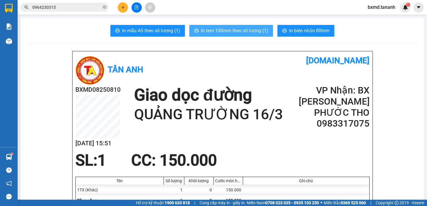
click at [242, 31] on span "In tem 100mm theo số lượng (1)" at bounding box center [234, 30] width 67 height 7
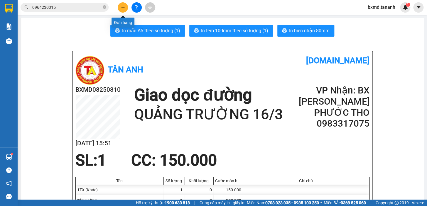
click at [121, 6] on icon "plus" at bounding box center [123, 7] width 4 height 4
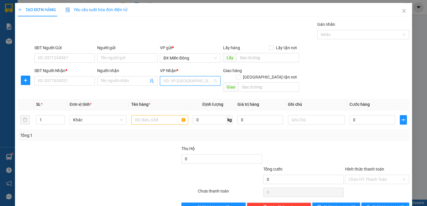
drag, startPoint x: 206, startPoint y: 83, endPoint x: 214, endPoint y: 80, distance: 8.1
click at [207, 82] on input "search" at bounding box center [187, 81] width 49 height 9
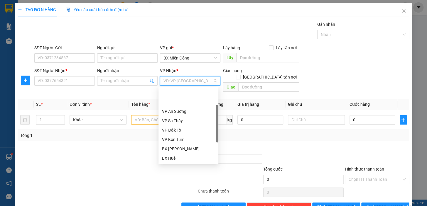
scroll to position [26, 0]
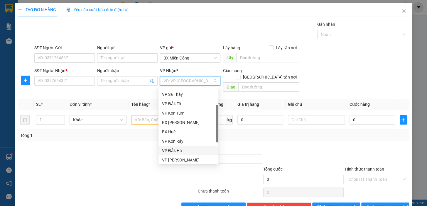
click at [179, 154] on div "VP Đắk Hà" at bounding box center [188, 150] width 60 height 9
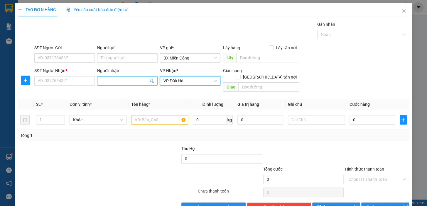
click at [116, 80] on input "Người nhận" at bounding box center [125, 81] width 48 height 6
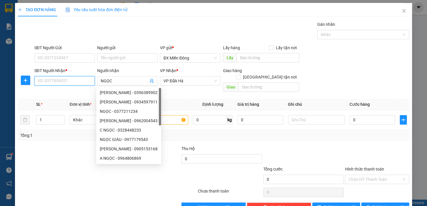
click at [71, 83] on input "SĐT Người Nhận *" at bounding box center [64, 80] width 60 height 9
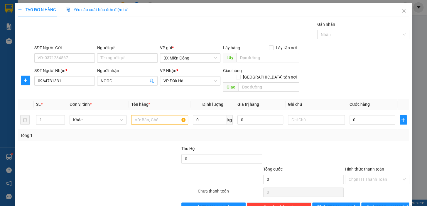
click at [124, 85] on div "Người nhận NGỌC" at bounding box center [127, 77] width 60 height 21
drag, startPoint x: 121, startPoint y: 81, endPoint x: 89, endPoint y: 80, distance: 31.7
click at [89, 80] on div "SĐT Người Nhận * 0964731331 Người nhận NGỌC NGỌC VP Nhận * VP Đắk Hà Giao hàng …" at bounding box center [221, 80] width 377 height 27
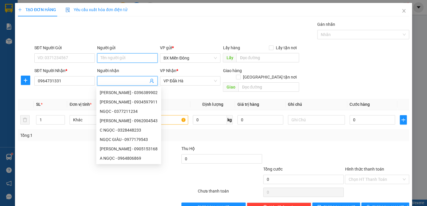
click at [104, 60] on input "Người gửi" at bounding box center [127, 57] width 60 height 9
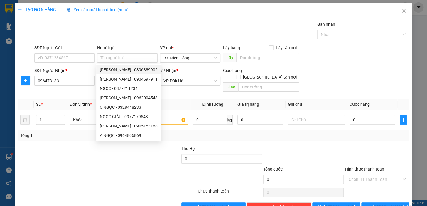
click at [126, 170] on div at bounding box center [74, 176] width 114 height 21
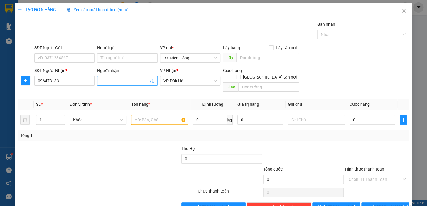
click at [124, 82] on input "Người nhận" at bounding box center [125, 81] width 48 height 6
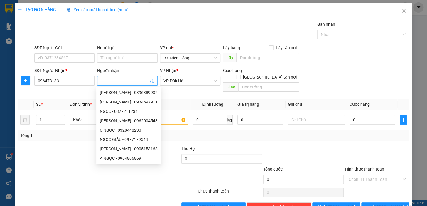
click at [117, 82] on input "Người nhận" at bounding box center [125, 81] width 48 height 6
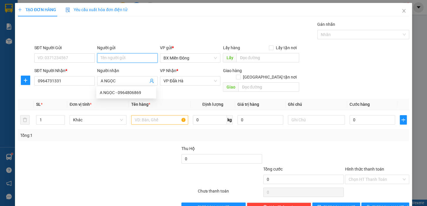
click at [114, 59] on input "Người gửi" at bounding box center [127, 57] width 60 height 9
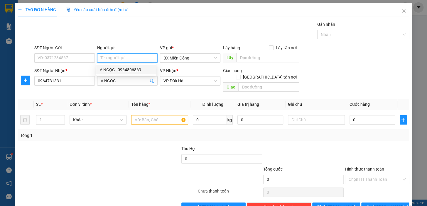
click at [114, 60] on input "Người gửi" at bounding box center [127, 57] width 60 height 9
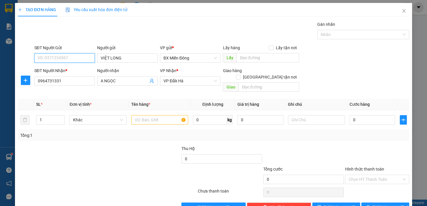
click at [63, 61] on input "SĐT Người Gửi" at bounding box center [64, 57] width 60 height 9
type input "0901445510"
click at [366, 175] on input "Hình thức thanh toán" at bounding box center [374, 179] width 53 height 9
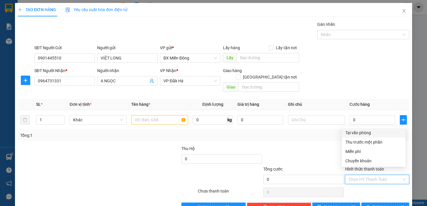
click at [360, 132] on div "Tại văn phòng" at bounding box center [373, 133] width 57 height 6
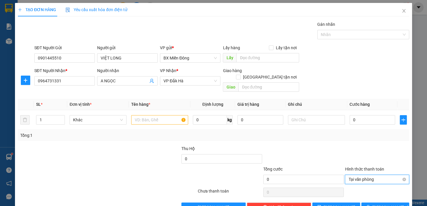
click at [362, 175] on span "Tại văn phòng" at bounding box center [376, 179] width 57 height 9
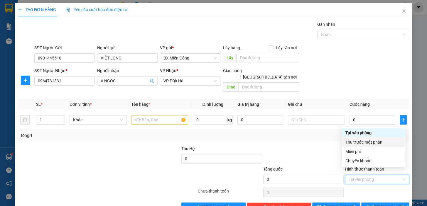
click at [329, 132] on div "Tổng: 1" at bounding box center [213, 135] width 386 height 6
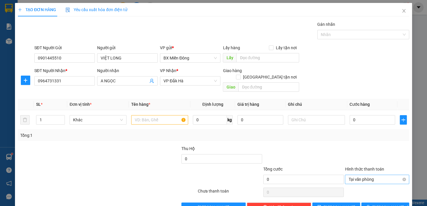
click at [387, 175] on span "Tại văn phòng" at bounding box center [376, 179] width 57 height 9
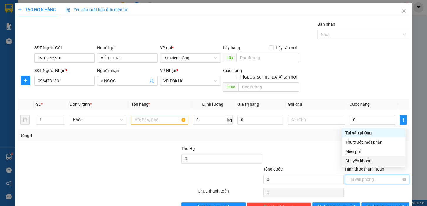
click at [354, 175] on span "Tại văn phòng" at bounding box center [376, 179] width 57 height 9
click at [363, 175] on span "Tại văn phòng" at bounding box center [376, 179] width 57 height 9
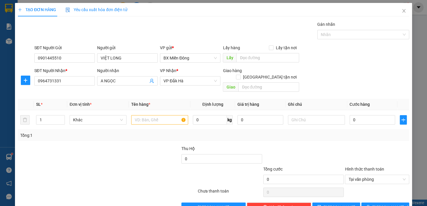
click at [380, 187] on div at bounding box center [376, 193] width 65 height 12
click at [392, 175] on span "Tại văn phòng" at bounding box center [376, 179] width 57 height 9
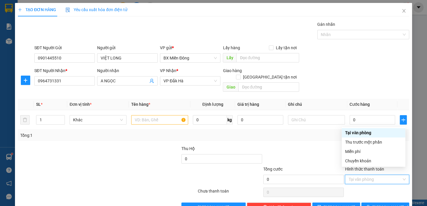
click at [375, 166] on div "Transit Pickup Surcharge Ids Transit Deliver Surcharge Ids Transit Deliver Surc…" at bounding box center [213, 116] width 391 height 191
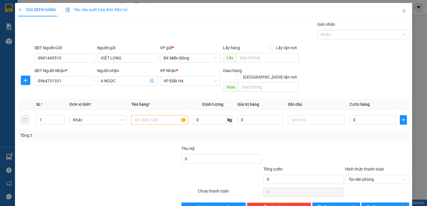
click at [363, 167] on div "Hình thức thanh toán" at bounding box center [377, 170] width 64 height 9
click at [362, 167] on label "Hình thức thanh toán" at bounding box center [364, 169] width 39 height 5
click at [362, 175] on input "Hình thức thanh toán" at bounding box center [374, 179] width 53 height 9
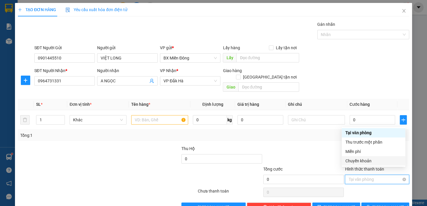
click at [396, 175] on span "Tại văn phòng" at bounding box center [376, 179] width 57 height 9
drag, startPoint x: 397, startPoint y: 170, endPoint x: 399, endPoint y: 174, distance: 3.8
click at [398, 175] on span "Tại văn phòng" at bounding box center [376, 179] width 57 height 9
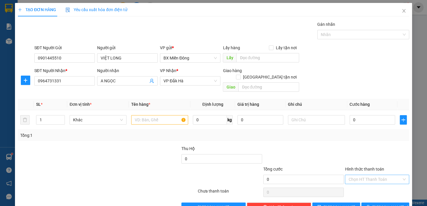
click at [358, 187] on div at bounding box center [376, 193] width 65 height 12
click at [161, 115] on input "text" at bounding box center [159, 119] width 57 height 9
type input "TG"
click at [353, 115] on input "0" at bounding box center [372, 119] width 46 height 9
click at [350, 115] on input "0" at bounding box center [372, 119] width 46 height 9
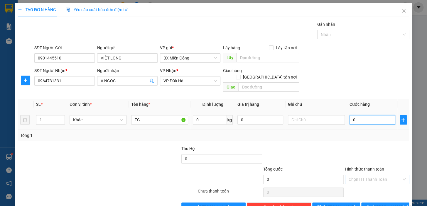
type input "70"
type input "70.000"
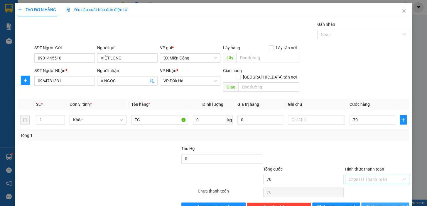
type input "70.000"
click at [375, 203] on button "[PERSON_NAME] và In" at bounding box center [385, 207] width 48 height 9
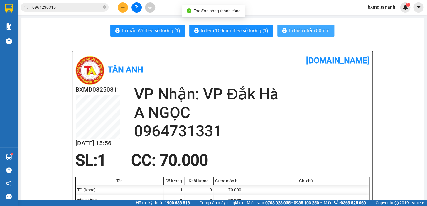
click at [314, 28] on span "In biên nhận 80mm" at bounding box center [309, 30] width 40 height 7
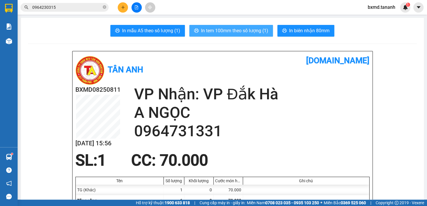
click at [241, 30] on span "In tem 100mm theo số lượng (1)" at bounding box center [234, 30] width 67 height 7
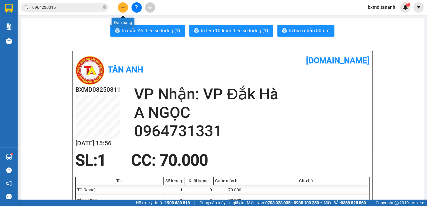
click at [123, 9] on icon "plus" at bounding box center [123, 7] width 4 height 4
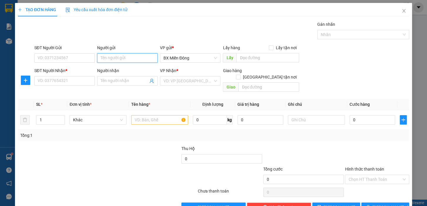
click at [111, 57] on input "Người gửi" at bounding box center [127, 57] width 60 height 9
type input "CHỊ NGỌC"
click at [57, 57] on input "SĐT Người Gửi" at bounding box center [64, 57] width 60 height 9
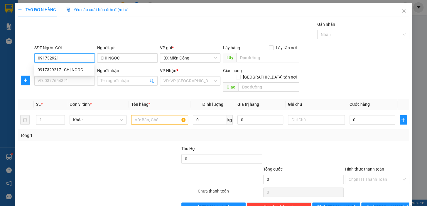
type input "0917329217"
click at [73, 73] on div "0917329217 - CHỊ NGỌC" at bounding box center [64, 69] width 60 height 9
type input "CHỊ NGỌC"
type input "0976869648"
type input "MƠ"
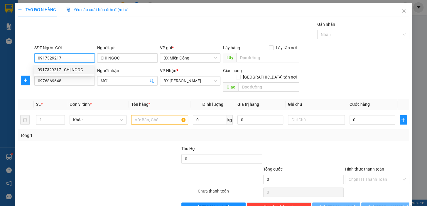
type input "50.000"
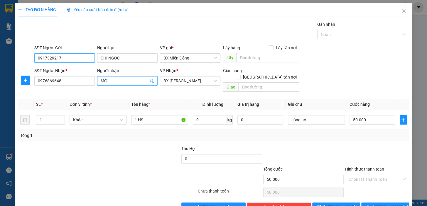
type input "0917329217"
click at [133, 78] on input "MƠ" at bounding box center [125, 81] width 48 height 6
drag, startPoint x: 133, startPoint y: 78, endPoint x: 99, endPoint y: 90, distance: 36.0
click at [99, 90] on div "Transit Pickup Surcharge Ids Transit Deliver Surcharge Ids Transit Deliver Surc…" at bounding box center [213, 116] width 391 height 191
type input "CHỊ HÀ"
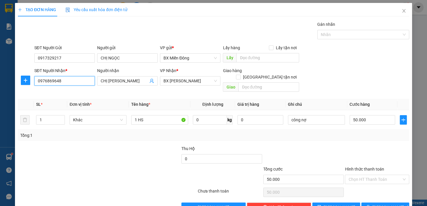
drag, startPoint x: 65, startPoint y: 83, endPoint x: 16, endPoint y: 91, distance: 50.2
click at [16, 91] on div "TẠO ĐƠN HÀNG Yêu cầu xuất hóa đơn điện tử Transit Pickup Surcharge Ids Transit …" at bounding box center [213, 110] width 397 height 214
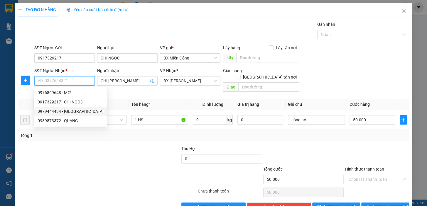
click at [52, 111] on div "0979444434 - HÀ" at bounding box center [71, 111] width 66 height 6
type input "0979444434"
type input "HÀ"
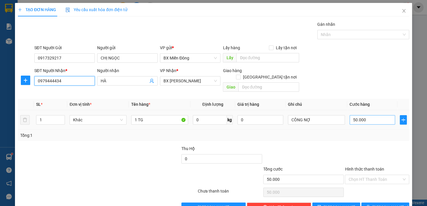
type input "0979444434"
click at [352, 115] on input "50.000" at bounding box center [372, 119] width 46 height 9
click at [351, 115] on input "50.000" at bounding box center [372, 119] width 46 height 9
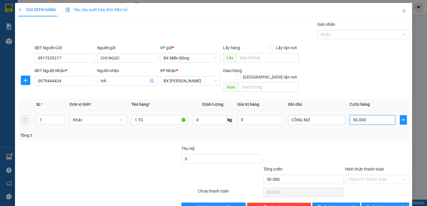
type input "0"
type input "0.000"
type input "40.000"
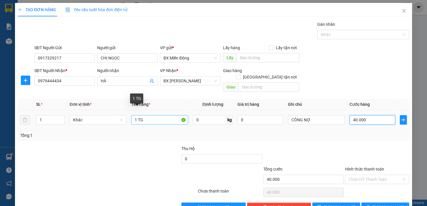
type input "40.000"
click at [138, 115] on input "1 TG" at bounding box center [159, 119] width 57 height 9
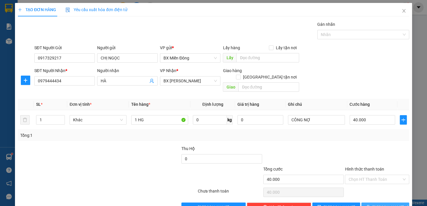
click at [381, 204] on span "[PERSON_NAME] và In" at bounding box center [392, 207] width 41 height 6
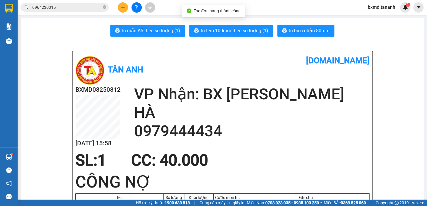
click at [294, 25] on button "In biên nhận 80mm" at bounding box center [305, 31] width 57 height 12
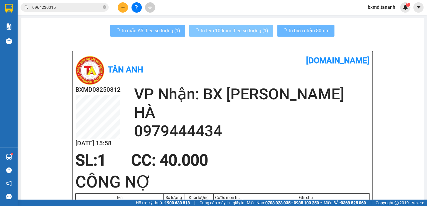
click at [225, 32] on span "In tem 100mm theo số lượng (1)" at bounding box center [234, 30] width 67 height 7
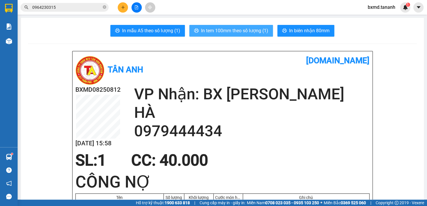
drag, startPoint x: 254, startPoint y: 37, endPoint x: 255, endPoint y: 33, distance: 3.6
click at [255, 33] on span "In tem 100mm theo số lượng (1)" at bounding box center [234, 30] width 67 height 7
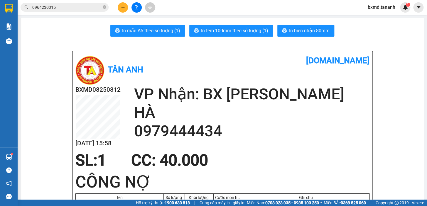
click at [325, 164] on div "SL: 1 CC : 40.000" at bounding box center [219, 161] width 294 height 18
click at [126, 4] on button at bounding box center [123, 7] width 10 height 10
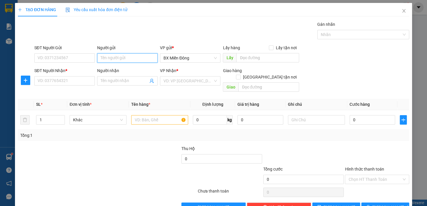
click at [132, 57] on input "Người gửi" at bounding box center [127, 57] width 60 height 9
type input "BÔNG"
click at [67, 56] on input "SĐT Người Gửi" at bounding box center [64, 57] width 60 height 9
type input "0708788152"
click at [102, 80] on input "Người nhận" at bounding box center [125, 81] width 48 height 6
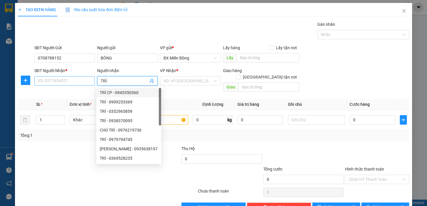
type input "TRÍ"
click at [75, 83] on input "SĐT Người Nhận *" at bounding box center [64, 80] width 60 height 9
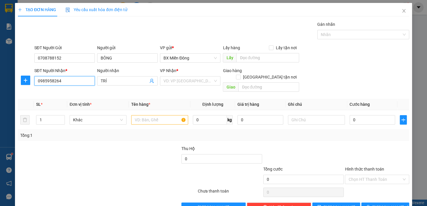
type input "0985958264"
click at [179, 88] on div "Transit Pickup Surcharge Ids Transit Deliver Surcharge Ids Transit Deliver Surc…" at bounding box center [213, 116] width 391 height 191
click at [186, 81] on input "search" at bounding box center [187, 81] width 49 height 9
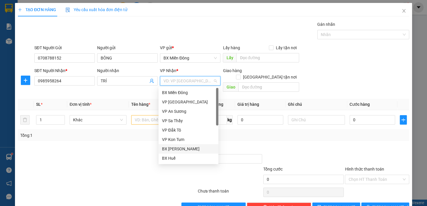
click at [184, 149] on div "BX [PERSON_NAME]" at bounding box center [188, 149] width 53 height 6
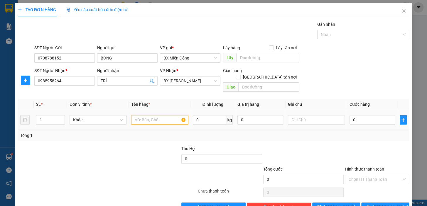
click at [135, 115] on input "text" at bounding box center [159, 119] width 57 height 9
type input "TG"
click at [349, 115] on input "0" at bounding box center [372, 119] width 46 height 9
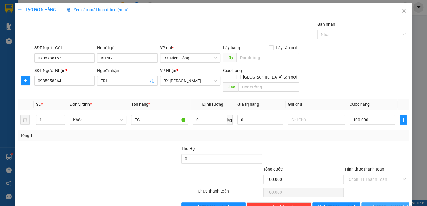
click at [376, 204] on span "[PERSON_NAME] và In" at bounding box center [392, 207] width 41 height 6
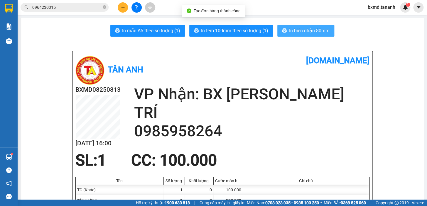
click at [321, 31] on span "In biên nhận 80mm" at bounding box center [309, 30] width 40 height 7
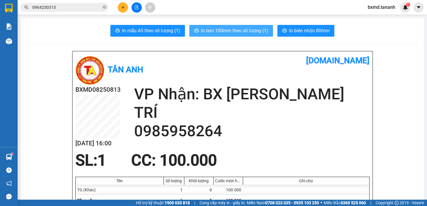
click at [221, 31] on span "In tem 100mm theo số lượng (1)" at bounding box center [234, 30] width 67 height 7
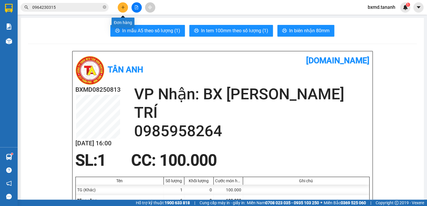
click at [118, 7] on button at bounding box center [123, 7] width 10 height 10
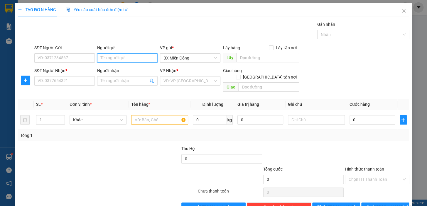
click at [111, 59] on input "Người gửi" at bounding box center [127, 57] width 60 height 9
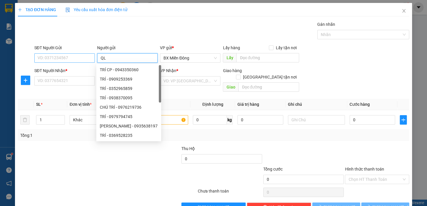
type input "QL"
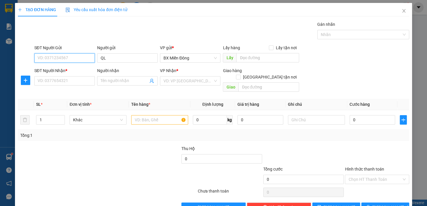
click at [66, 56] on input "SĐT Người Gửi" at bounding box center [64, 57] width 60 height 9
type input "0776789039"
drag, startPoint x: 72, startPoint y: 81, endPoint x: 104, endPoint y: 87, distance: 32.5
click at [74, 81] on input "SĐT Người Nhận *" at bounding box center [64, 80] width 60 height 9
click at [104, 87] on div "Người nhận Tên người nhận" at bounding box center [127, 77] width 60 height 21
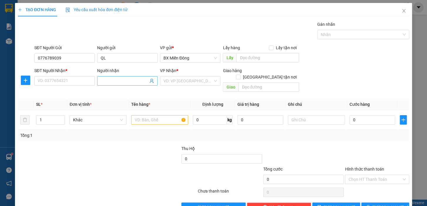
click at [106, 82] on input "Người nhận" at bounding box center [125, 81] width 48 height 6
type input "TRƯỜNG"
click at [66, 76] on input "SĐT Người Nhận *" at bounding box center [64, 80] width 60 height 9
type input "0969515948"
click at [193, 80] on input "search" at bounding box center [187, 81] width 49 height 9
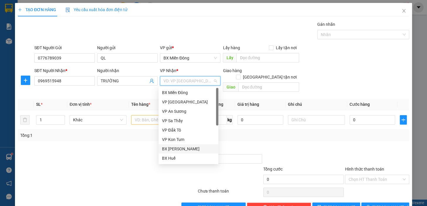
click at [182, 148] on div "BX [PERSON_NAME]" at bounding box center [188, 149] width 53 height 6
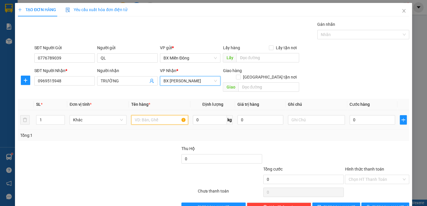
click at [148, 115] on input "text" at bounding box center [159, 119] width 57 height 9
type input "CỤC"
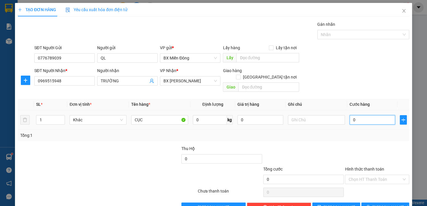
click at [349, 115] on input "0" at bounding box center [372, 119] width 46 height 9
type input "5"
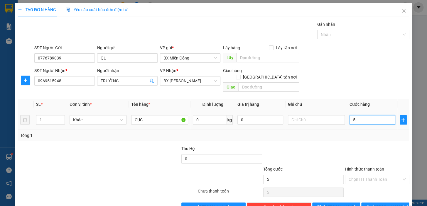
type input "50"
click at [370, 205] on icon "printer" at bounding box center [368, 207] width 4 height 4
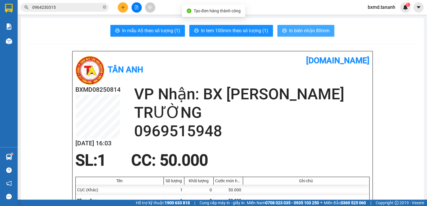
click at [312, 26] on button "In biên nhận 80mm" at bounding box center [305, 31] width 57 height 12
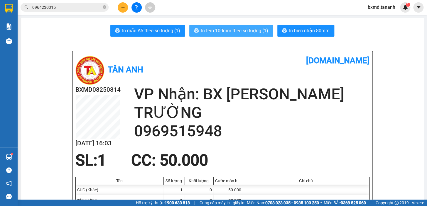
click at [258, 33] on span "In tem 100mm theo số lượng (1)" at bounding box center [234, 30] width 67 height 7
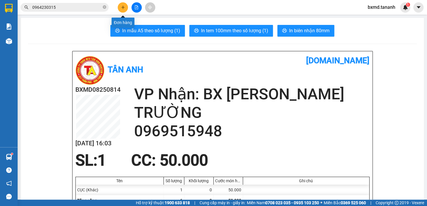
click at [121, 7] on icon "plus" at bounding box center [123, 7] width 4 height 4
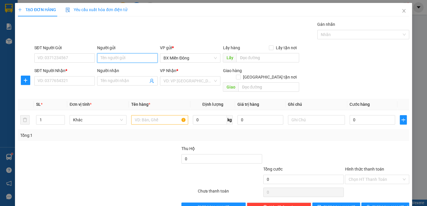
click at [140, 60] on input "Người gửi" at bounding box center [127, 57] width 60 height 9
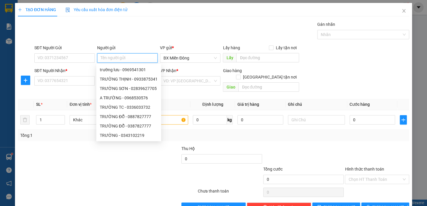
click at [140, 56] on input "Người gửi" at bounding box center [127, 57] width 60 height 9
type input "U"
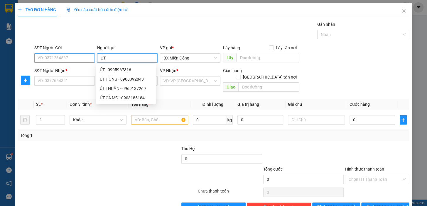
type input "ÚT"
click at [61, 60] on input "SĐT Người Gửi" at bounding box center [64, 57] width 60 height 9
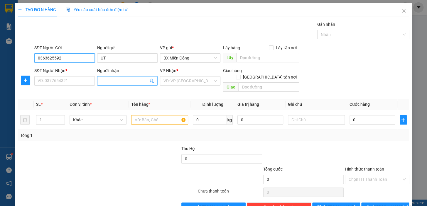
type input "0363625592"
click at [116, 81] on input "Người nhận" at bounding box center [125, 81] width 48 height 6
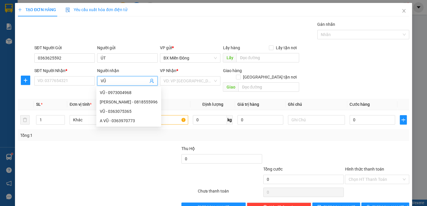
type input "VŨ"
click at [79, 85] on div "SĐT Người Nhận * VD: 0377654321" at bounding box center [64, 77] width 60 height 21
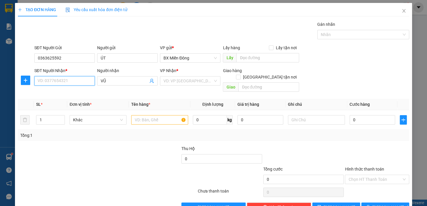
click at [79, 83] on input "SĐT Người Nhận *" at bounding box center [64, 80] width 60 height 9
type input "0782784278"
click at [204, 80] on input "search" at bounding box center [187, 81] width 49 height 9
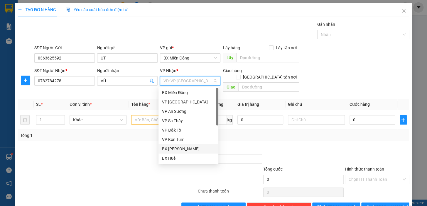
click at [185, 148] on div "BX [PERSON_NAME]" at bounding box center [188, 149] width 53 height 6
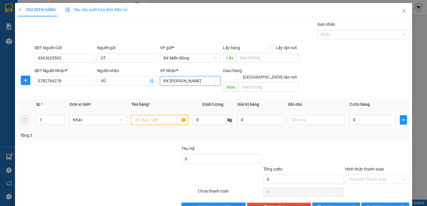
click at [159, 115] on input "text" at bounding box center [159, 119] width 57 height 9
click at [216, 81] on div "BX [PERSON_NAME]" at bounding box center [190, 80] width 60 height 9
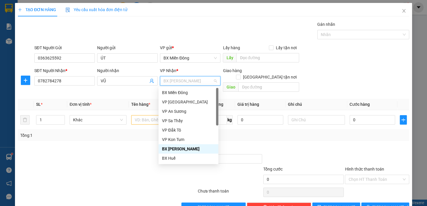
click at [211, 82] on span "BX [PERSON_NAME]" at bounding box center [189, 81] width 53 height 9
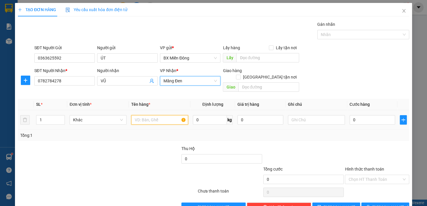
click at [144, 115] on input "text" at bounding box center [159, 119] width 57 height 9
type input "1TX"
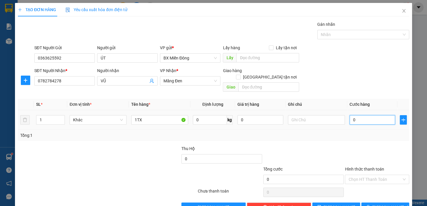
click at [349, 115] on input "0" at bounding box center [372, 119] width 46 height 9
type input "10"
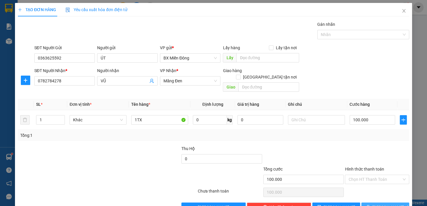
click at [381, 204] on span "[PERSON_NAME] và In" at bounding box center [392, 207] width 41 height 6
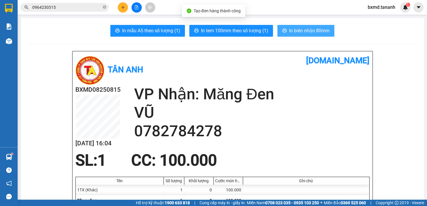
click at [312, 28] on span "In biên nhận 80mm" at bounding box center [309, 30] width 40 height 7
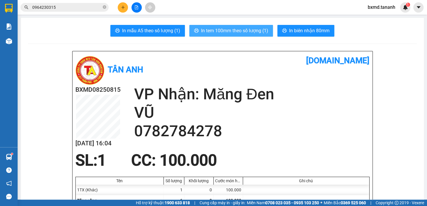
click at [244, 27] on span "In tem 100mm theo số lượng (1)" at bounding box center [234, 30] width 67 height 7
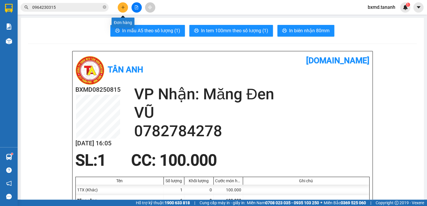
click at [124, 6] on icon "plus" at bounding box center [123, 7] width 4 height 4
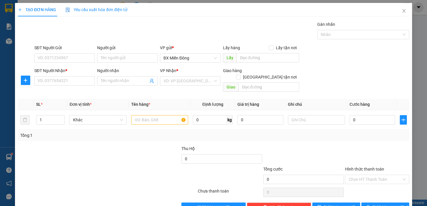
click at [119, 52] on div "Người gửi" at bounding box center [127, 49] width 60 height 9
click at [127, 62] on input "Người gửi" at bounding box center [127, 57] width 60 height 9
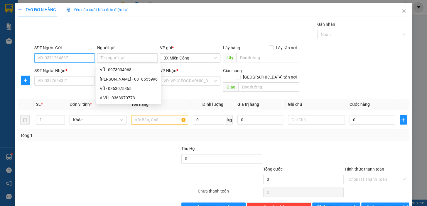
click at [66, 60] on input "SĐT Người Gửi" at bounding box center [64, 57] width 60 height 9
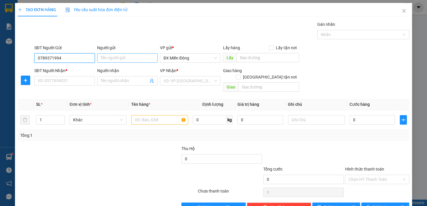
type input "0789371994"
click at [124, 60] on input "Người gửi" at bounding box center [127, 57] width 60 height 9
type input "GIANG"
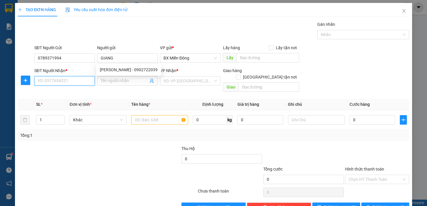
click at [60, 77] on input "SĐT Người Nhận *" at bounding box center [64, 80] width 60 height 9
click at [113, 79] on input "Người nhận" at bounding box center [125, 81] width 48 height 6
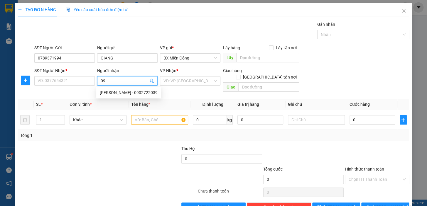
type input "0"
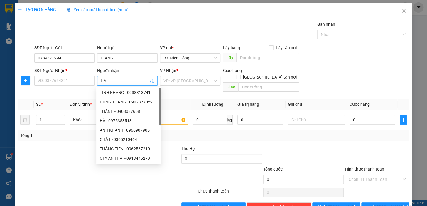
type input "H"
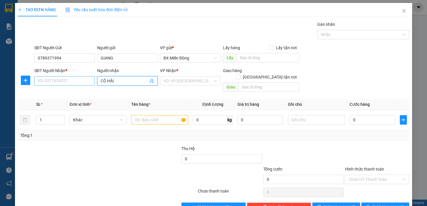
type input "CÔ HẢI"
click at [58, 80] on input "SĐT Người Nhận *" at bounding box center [64, 80] width 60 height 9
type input "0974942460"
click at [148, 115] on input "text" at bounding box center [159, 119] width 57 height 9
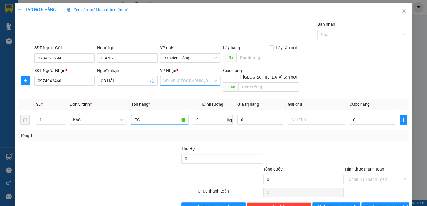
type input "TG"
click at [208, 83] on input "search" at bounding box center [187, 81] width 49 height 9
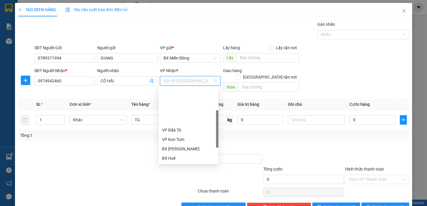
click at [177, 165] on div "VP Kon Rẫy" at bounding box center [188, 168] width 53 height 6
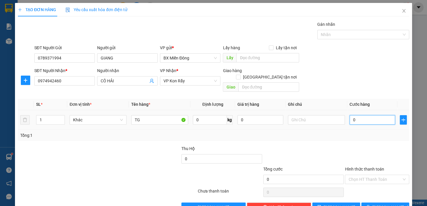
click at [349, 115] on input "0" at bounding box center [372, 119] width 46 height 9
click at [375, 203] on button "[PERSON_NAME] và In" at bounding box center [385, 207] width 48 height 9
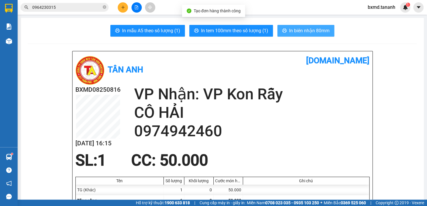
click at [297, 30] on span "In biên nhận 80mm" at bounding box center [309, 30] width 40 height 7
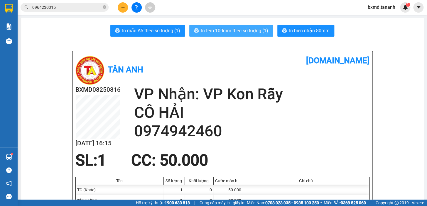
click at [251, 32] on span "In tem 100mm theo số lượng (1)" at bounding box center [234, 30] width 67 height 7
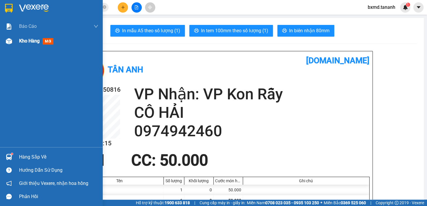
click at [33, 45] on div "Kho hàng mới" at bounding box center [58, 41] width 79 height 15
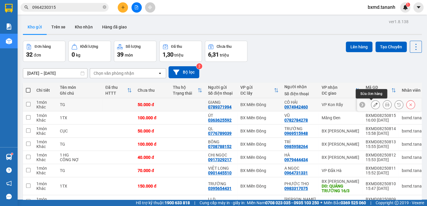
click at [373, 103] on icon at bounding box center [375, 105] width 4 height 4
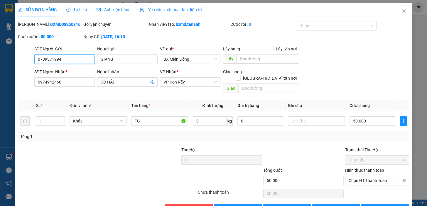
click at [368, 176] on span "Chọn HT Thanh Toán" at bounding box center [376, 180] width 57 height 9
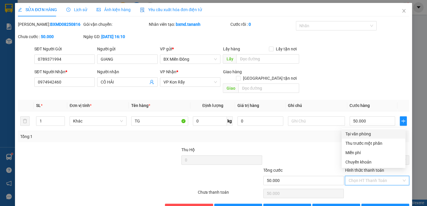
click at [362, 131] on div "Tại văn phòng" at bounding box center [373, 134] width 57 height 6
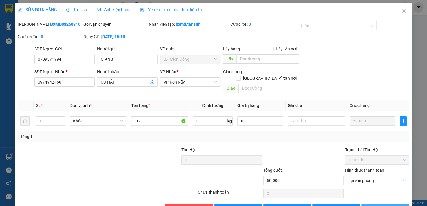
click at [381, 205] on span "[PERSON_NAME] và In" at bounding box center [392, 208] width 41 height 6
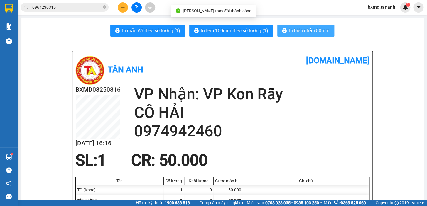
click at [307, 36] on button "In biên nhận 80mm" at bounding box center [305, 31] width 57 height 12
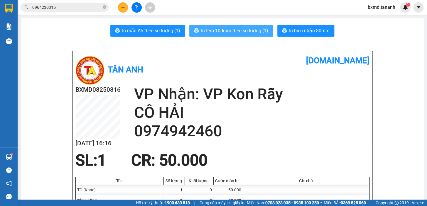
click at [250, 32] on span "In tem 100mm theo số lượng (1)" at bounding box center [234, 30] width 67 height 7
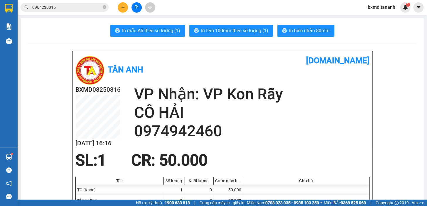
click at [125, 3] on button at bounding box center [123, 7] width 10 height 10
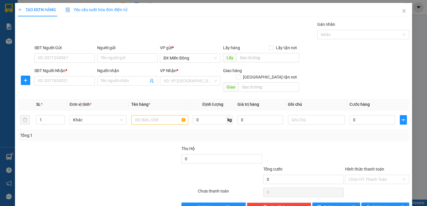
click at [144, 51] on div "Người gửi" at bounding box center [127, 49] width 60 height 9
click at [148, 58] on input "Người gửi" at bounding box center [127, 57] width 60 height 9
click at [140, 81] on input "Người nhận" at bounding box center [125, 81] width 48 height 6
click at [84, 58] on input "SĐT Người Gửi" at bounding box center [64, 57] width 60 height 9
click at [111, 58] on input "QUÓC LONG" at bounding box center [127, 57] width 60 height 9
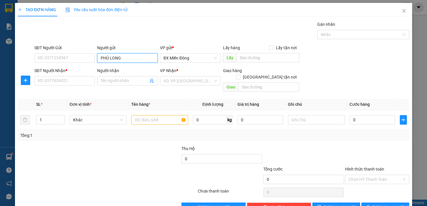
type input "PHÚC LONG"
click at [117, 67] on div "PHÚC LONG - 0776654807" at bounding box center [126, 70] width 53 height 6
type input "0776654807"
type input "PHÚC LONG"
click at [112, 79] on input "Người nhận" at bounding box center [125, 81] width 48 height 6
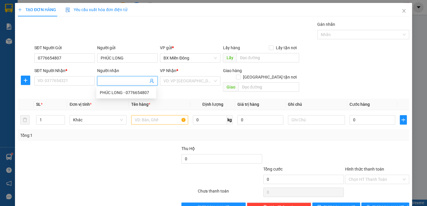
type input "D"
type input "ĐÔNG DƯƠNG"
click at [121, 89] on div "ĐÔNG DƯƠNG - 0946835679" at bounding box center [127, 92] width 62 height 9
type input "0946835679"
type input "ĐÔNG DƯƠNG"
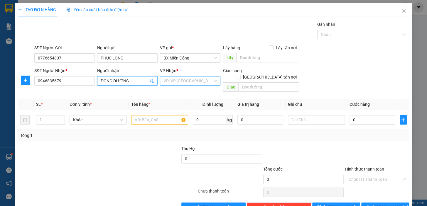
click at [195, 77] on input "search" at bounding box center [187, 81] width 49 height 9
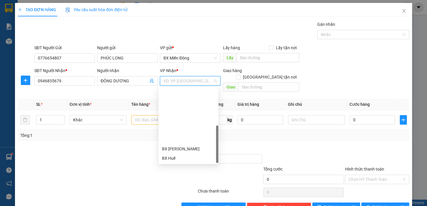
click at [183, 193] on div "BX Ngọc Hồi - Kon Tum" at bounding box center [188, 196] width 53 height 6
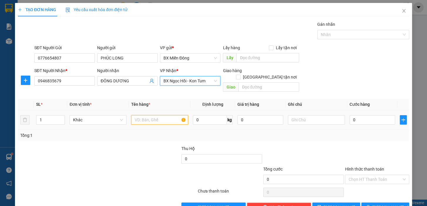
click at [159, 116] on input "text" at bounding box center [159, 119] width 57 height 9
type input "1 CỤC"
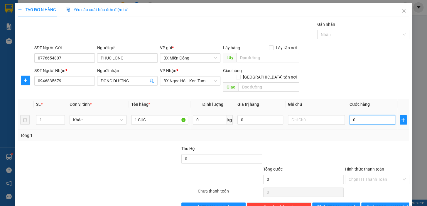
click at [349, 115] on input "0" at bounding box center [372, 119] width 46 height 9
type input "4"
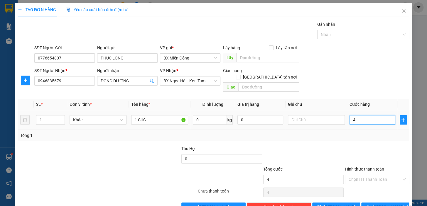
type input "40"
click at [375, 203] on button "[PERSON_NAME] và In" at bounding box center [385, 207] width 48 height 9
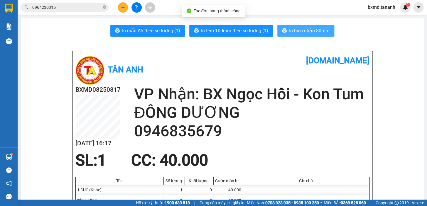
click at [313, 32] on span "In biên nhận 80mm" at bounding box center [309, 30] width 40 height 7
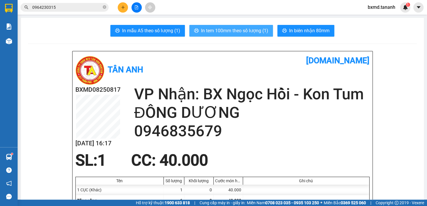
click at [255, 27] on span "In tem 100mm theo số lượng (1)" at bounding box center [234, 30] width 67 height 7
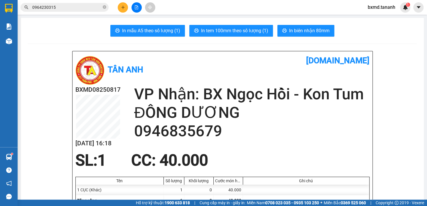
click at [126, 9] on button at bounding box center [123, 7] width 10 height 10
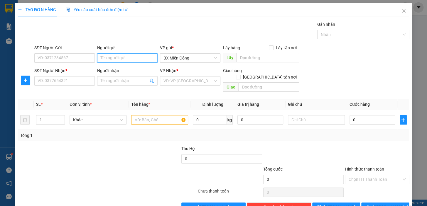
click at [133, 62] on input "Người gửi" at bounding box center [127, 57] width 60 height 9
type input "HUYNH"
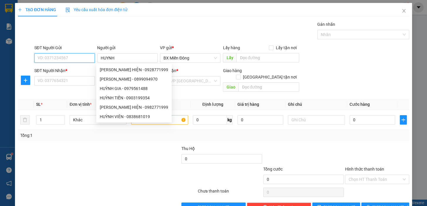
click at [72, 60] on input "SĐT Người Gửi" at bounding box center [64, 57] width 60 height 9
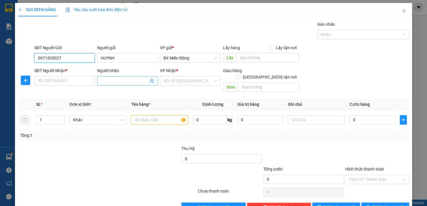
type input "0971505027"
click at [115, 76] on span at bounding box center [127, 80] width 60 height 9
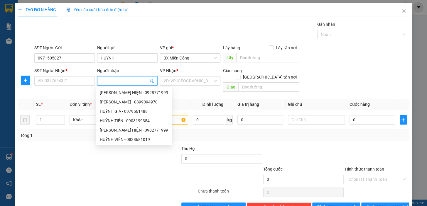
click at [116, 82] on input "Người nhận" at bounding box center [125, 81] width 48 height 6
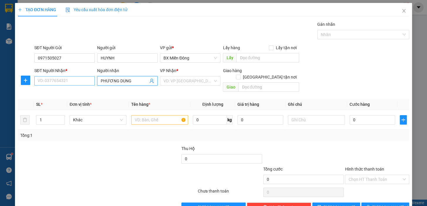
type input "PHƯƠNG DUNG"
click at [72, 78] on input "SĐT Người Nhận *" at bounding box center [64, 80] width 60 height 9
type input "0988444042"
click at [149, 115] on input "text" at bounding box center [159, 119] width 57 height 9
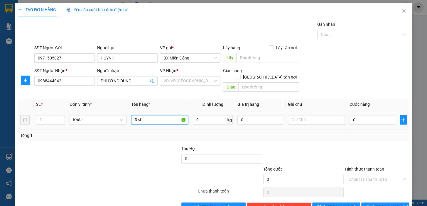
type input "R"
type input "RÈM"
click at [350, 115] on input "0" at bounding box center [372, 119] width 46 height 9
click at [349, 115] on input "0" at bounding box center [372, 119] width 46 height 9
type input "70"
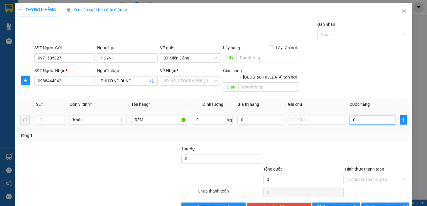
type input "70"
type input "70.000"
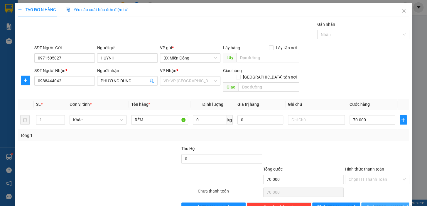
click at [361, 203] on button "[PERSON_NAME] và In" at bounding box center [385, 207] width 48 height 9
click at [207, 83] on input "search" at bounding box center [187, 81] width 49 height 9
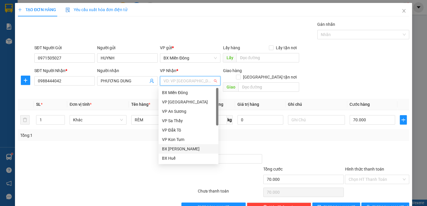
click at [186, 147] on div "BX [PERSON_NAME]" at bounding box center [188, 149] width 53 height 6
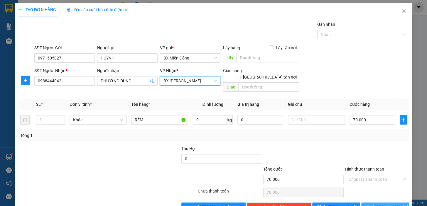
click at [379, 204] on span "[PERSON_NAME] và In" at bounding box center [392, 207] width 41 height 6
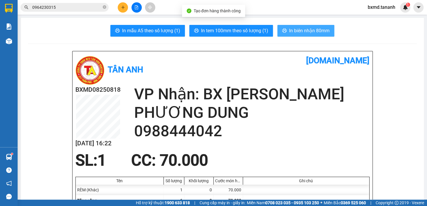
click at [323, 30] on span "In biên nhận 80mm" at bounding box center [309, 30] width 40 height 7
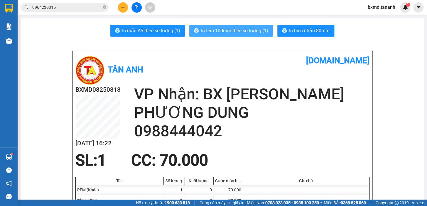
click at [258, 32] on span "In tem 100mm theo số lượng (1)" at bounding box center [234, 30] width 67 height 7
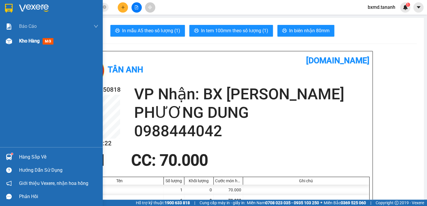
click at [30, 39] on span "Kho hàng" at bounding box center [29, 41] width 21 height 6
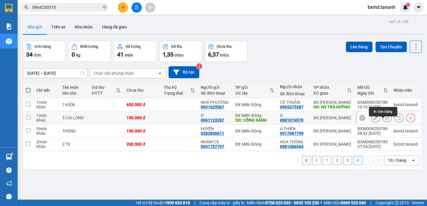
click at [385, 116] on icon at bounding box center [387, 118] width 4 height 4
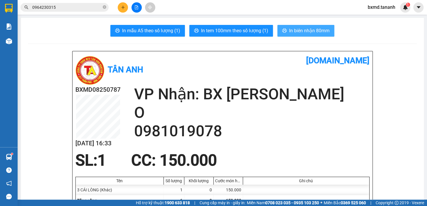
click at [289, 33] on span "In biên nhận 80mm" at bounding box center [309, 30] width 40 height 7
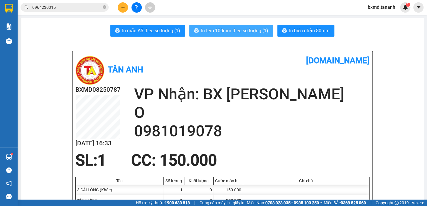
click at [255, 28] on span "In tem 100mm theo số lượng (1)" at bounding box center [234, 30] width 67 height 7
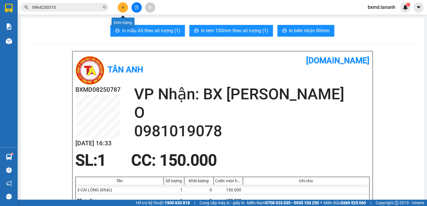
click at [126, 7] on button at bounding box center [123, 7] width 10 height 10
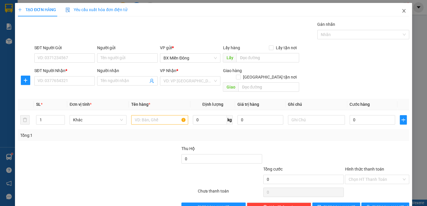
click at [401, 13] on icon "close" at bounding box center [403, 11] width 5 height 5
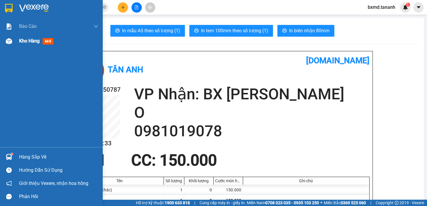
click at [27, 44] on span "Kho hàng" at bounding box center [29, 41] width 21 height 6
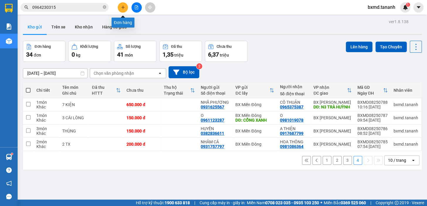
click at [127, 7] on button at bounding box center [123, 7] width 10 height 10
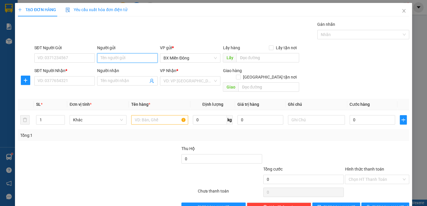
click at [115, 54] on input "Người gửi" at bounding box center [127, 57] width 60 height 9
type input "G"
type input "CÁ"
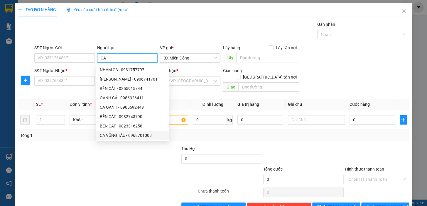
click at [122, 136] on div "CÁ VŨNG TÀU - 0968701008" at bounding box center [133, 135] width 66 height 6
type input "0968701008"
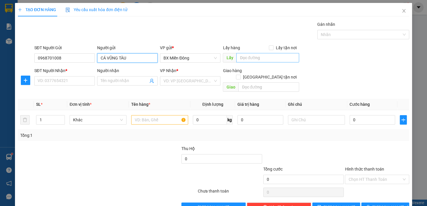
type input "CÁ VŨNG TÀU"
click at [260, 61] on input "text" at bounding box center [267, 57] width 63 height 9
type input "N3 PHÚ HÒA"
click at [70, 73] on div "SĐT Người Nhận *" at bounding box center [64, 70] width 60 height 6
click at [70, 76] on input "SĐT Người Nhận *" at bounding box center [64, 80] width 60 height 9
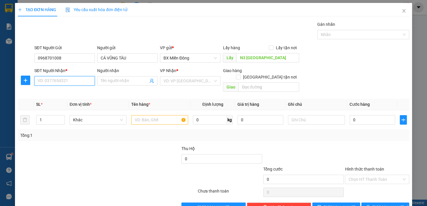
click at [70, 79] on input "SĐT Người Nhận *" at bounding box center [64, 80] width 60 height 9
type input "0913000923"
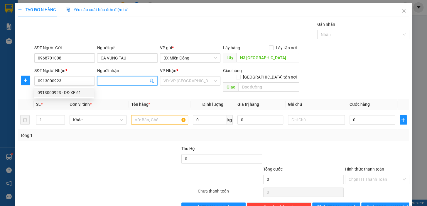
click at [122, 82] on input "Người nhận" at bounding box center [125, 81] width 48 height 6
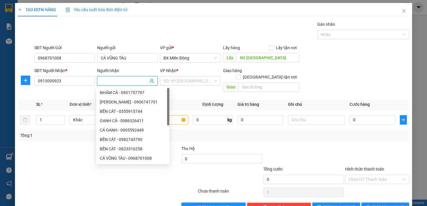
type input "d"
type input "đ"
type input "d"
type input "D"
type input "Đ"
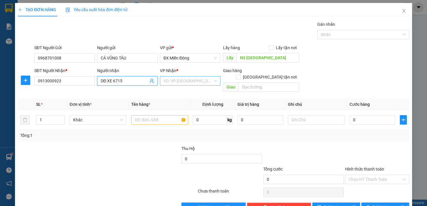
type input "DĐ XE 6715"
click at [209, 81] on input "search" at bounding box center [187, 81] width 49 height 9
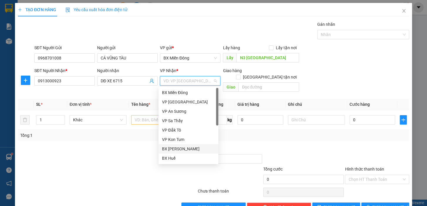
click at [189, 152] on div "BX [PERSON_NAME]" at bounding box center [188, 149] width 53 height 6
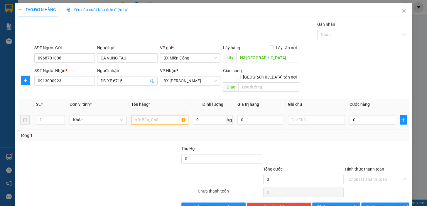
click at [165, 115] on input "text" at bounding box center [159, 119] width 57 height 9
type input "1 TX"
click at [374, 110] on td "0" at bounding box center [372, 120] width 50 height 20
click at [373, 115] on input "0" at bounding box center [372, 119] width 46 height 9
type input "1"
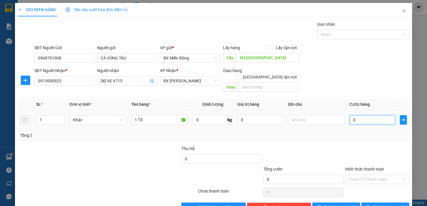
type input "1"
type input "10"
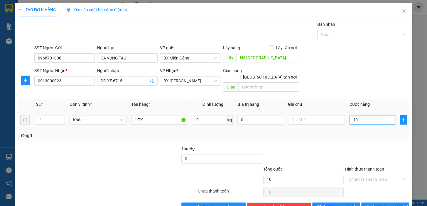
type input "100"
click at [197, 79] on span "BX [PERSON_NAME]" at bounding box center [189, 81] width 53 height 9
type input "100.000"
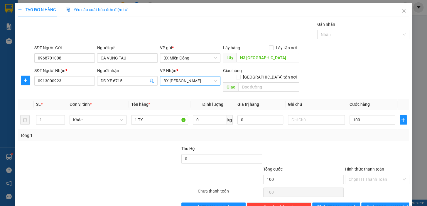
type input "100.000"
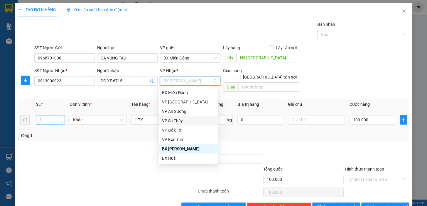
click at [40, 116] on input "1" at bounding box center [50, 120] width 28 height 9
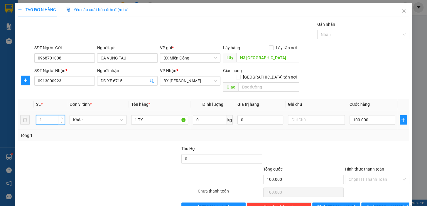
click at [41, 116] on input "1" at bounding box center [50, 120] width 28 height 9
type input "2"
click at [134, 115] on input "1 TX" at bounding box center [159, 119] width 57 height 9
click at [135, 115] on input "1 TX" at bounding box center [159, 119] width 57 height 9
type input "2 TX"
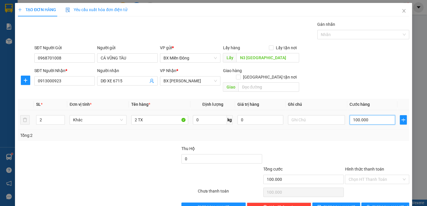
click at [363, 117] on input "100.000" at bounding box center [372, 119] width 46 height 9
type input "2"
type input "20"
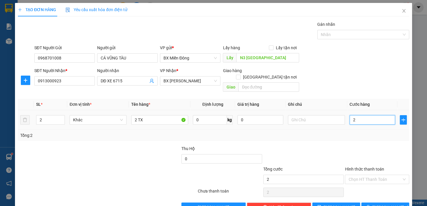
type input "20"
type input "200"
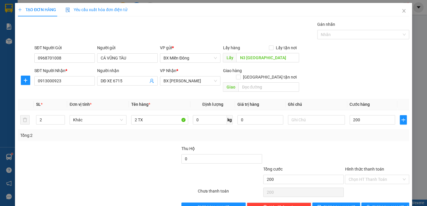
type input "200.000"
click at [302, 145] on div at bounding box center [304, 155] width 82 height 21
click at [212, 83] on span "BX [PERSON_NAME]" at bounding box center [189, 81] width 53 height 9
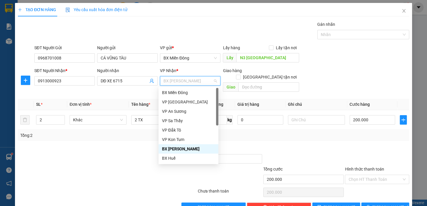
click at [212, 83] on span "BX [PERSON_NAME]" at bounding box center [189, 81] width 53 height 9
click at [196, 149] on div "BX [PERSON_NAME]" at bounding box center [188, 149] width 53 height 6
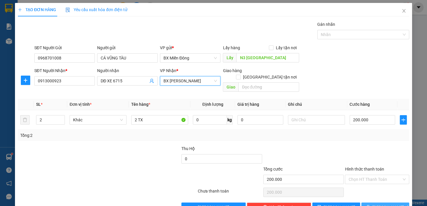
click at [392, 204] on span "[PERSON_NAME] và In" at bounding box center [392, 207] width 41 height 6
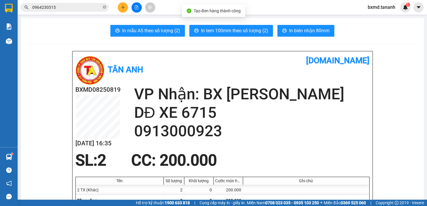
click at [305, 25] on button "In biên nhận 80mm" at bounding box center [305, 31] width 57 height 12
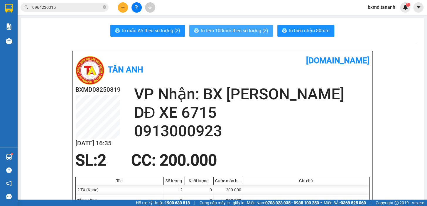
click at [202, 35] on button "In tem 100mm theo số lượng (2)" at bounding box center [231, 31] width 84 height 12
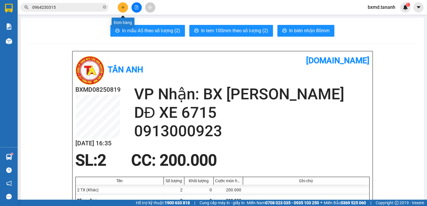
click at [120, 3] on button at bounding box center [123, 7] width 10 height 10
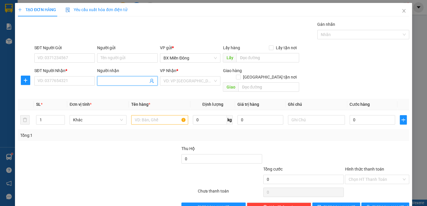
click at [123, 79] on input "Người nhận" at bounding box center [125, 81] width 48 height 6
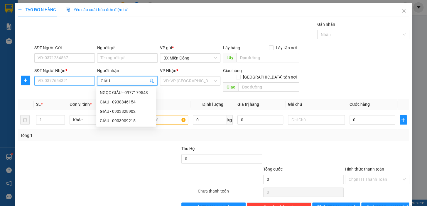
type input "GIÀU"
click at [85, 78] on input "SĐT Người Nhận *" at bounding box center [64, 80] width 60 height 9
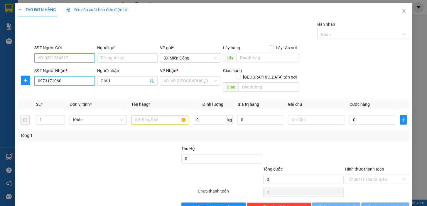
type input "0973171060"
click at [74, 57] on input "SĐT Người Gửi" at bounding box center [64, 57] width 60 height 9
type input "0937116595"
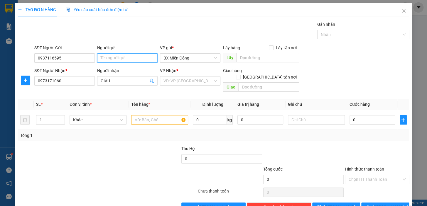
click at [98, 58] on input "Người gửi" at bounding box center [127, 57] width 60 height 9
type input "A TÚ"
click at [171, 81] on input "search" at bounding box center [187, 81] width 49 height 9
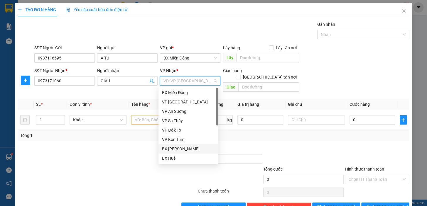
click at [199, 147] on div "BX [PERSON_NAME]" at bounding box center [188, 149] width 53 height 6
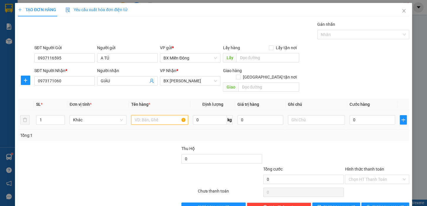
click at [147, 115] on input "text" at bounding box center [159, 119] width 57 height 9
click at [189, 84] on span "BX [PERSON_NAME]" at bounding box center [189, 81] width 53 height 9
type input "1 TG"
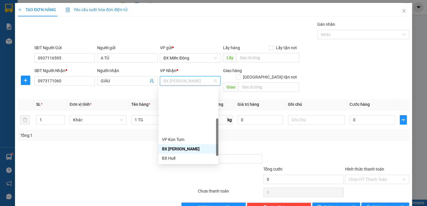
click at [183, 174] on div "VP Đắk Hà" at bounding box center [188, 177] width 53 height 6
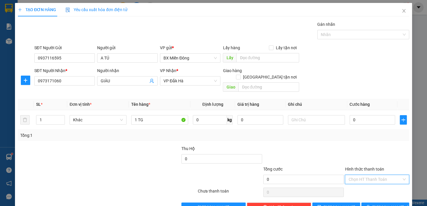
click at [365, 175] on input "Hình thức thanh toán" at bounding box center [374, 179] width 53 height 9
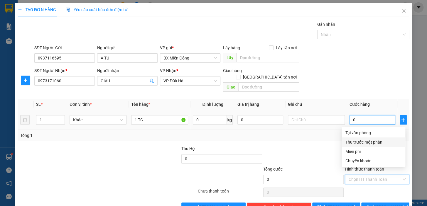
click at [364, 115] on input "0" at bounding box center [372, 119] width 46 height 9
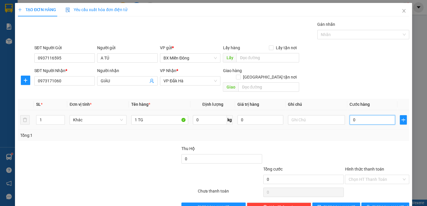
type input "4"
click at [379, 204] on span "[PERSON_NAME] và In" at bounding box center [392, 207] width 41 height 6
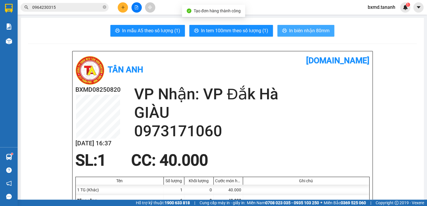
click at [300, 32] on span "In biên nhận 80mm" at bounding box center [309, 30] width 40 height 7
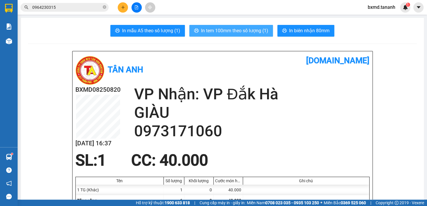
click at [209, 32] on span "In tem 100mm theo số lượng (1)" at bounding box center [234, 30] width 67 height 7
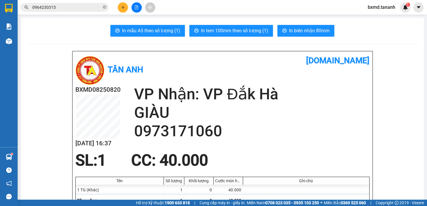
click at [122, 6] on icon "plus" at bounding box center [123, 7] width 4 height 4
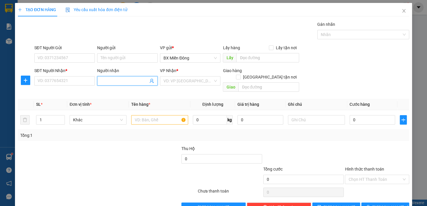
click at [109, 81] on input "Người nhận" at bounding box center [125, 81] width 48 height 6
type input "TRƯỜNG ĐỖ"
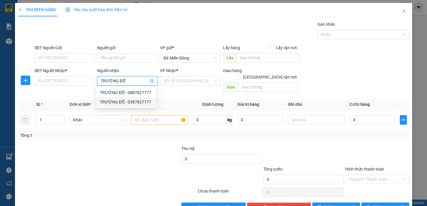
click at [147, 101] on div "TRƯỜNG ĐỖ - 0387827777" at bounding box center [126, 102] width 53 height 6
type input "0387827777"
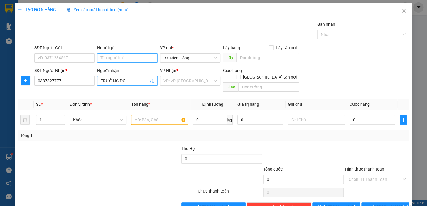
type input "TRƯỜNG ĐỖ"
click at [119, 62] on input "Người gửi" at bounding box center [127, 57] width 60 height 9
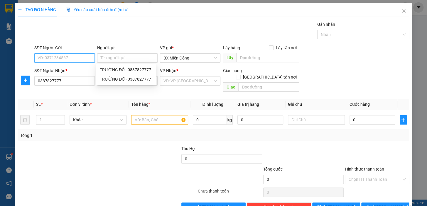
click at [87, 56] on input "SĐT Người Gửi" at bounding box center [64, 57] width 60 height 9
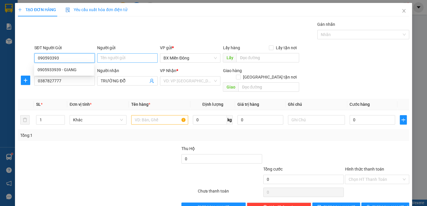
type input "0905933939"
click at [52, 70] on div "0905933939 - GIANG" at bounding box center [64, 70] width 53 height 6
type input "GIANG"
type input "50.000"
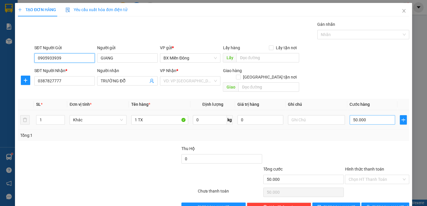
type input "0905933939"
click at [360, 115] on input "50.000" at bounding box center [372, 119] width 46 height 9
type input "1"
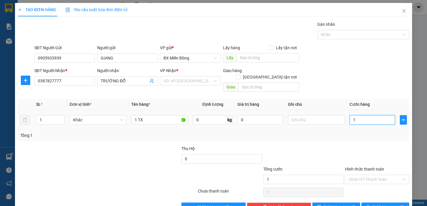
type input "10"
type input "100"
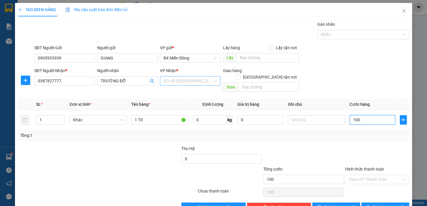
type input "100"
type input "100.000"
click at [185, 85] on input "search" at bounding box center [187, 81] width 49 height 9
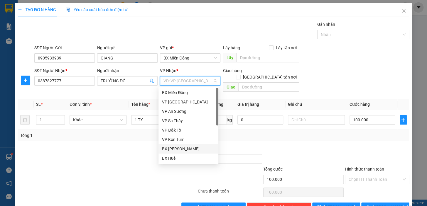
click at [181, 153] on div "BX [PERSON_NAME]" at bounding box center [188, 148] width 60 height 9
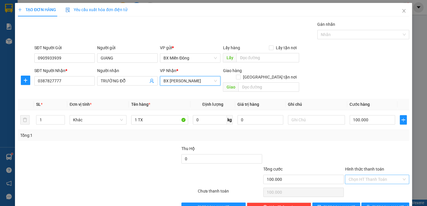
click at [369, 175] on input "Hình thức thanh toán" at bounding box center [374, 179] width 53 height 9
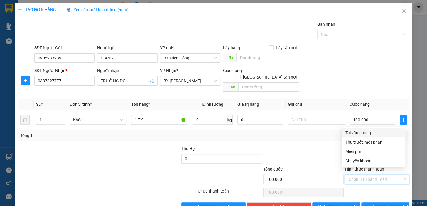
click at [365, 132] on div "Tại văn phòng" at bounding box center [373, 133] width 57 height 6
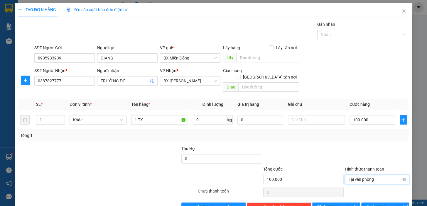
click at [368, 175] on span "Tại văn phòng" at bounding box center [376, 179] width 57 height 9
drag, startPoint x: 323, startPoint y: 153, endPoint x: 360, endPoint y: 187, distance: 49.8
click at [360, 187] on div at bounding box center [376, 193] width 65 height 12
click at [380, 175] on span "Tại văn phòng" at bounding box center [376, 179] width 57 height 9
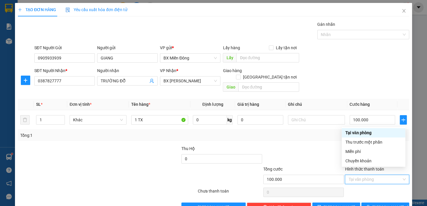
click at [382, 134] on div "Tại văn phòng" at bounding box center [373, 133] width 57 height 6
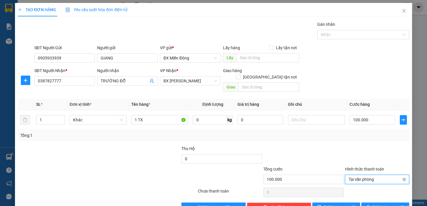
click at [379, 175] on span "Tại văn phòng" at bounding box center [376, 179] width 57 height 9
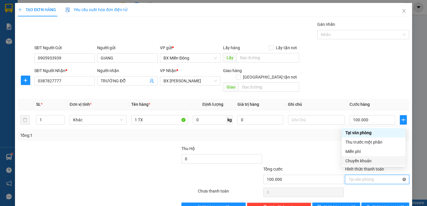
type input "100.000"
click at [303, 151] on div at bounding box center [304, 155] width 82 height 21
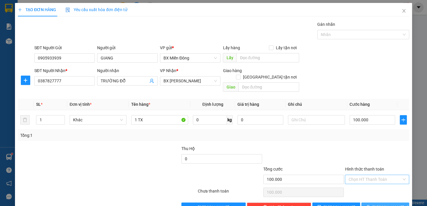
click at [400, 203] on button "[PERSON_NAME] và In" at bounding box center [385, 207] width 48 height 9
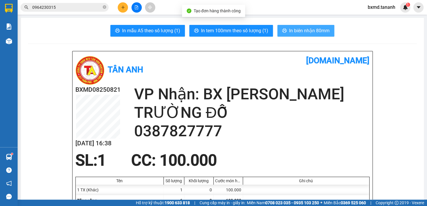
click at [287, 35] on button "In biên nhận 80mm" at bounding box center [305, 31] width 57 height 12
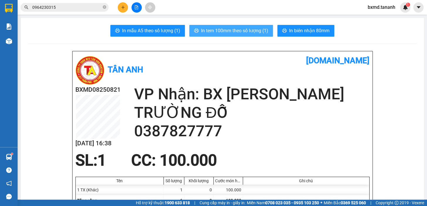
click at [233, 35] on button "In tem 100mm theo số lượng (1)" at bounding box center [231, 31] width 84 height 12
click at [233, 33] on span "In tem 100mm theo số lượng (1)" at bounding box center [234, 30] width 67 height 7
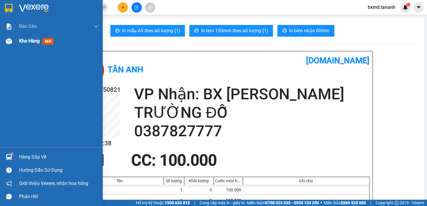
click at [16, 42] on div "Kho hàng mới" at bounding box center [51, 41] width 103 height 15
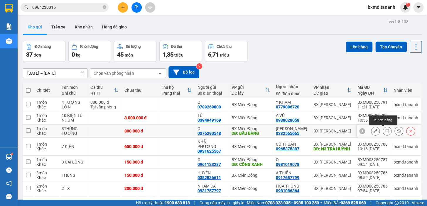
click at [387, 127] on div at bounding box center [386, 131] width 9 height 9
click at [385, 129] on icon at bounding box center [387, 131] width 4 height 4
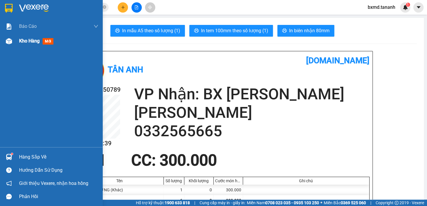
click at [21, 38] on span "Kho hàng" at bounding box center [29, 41] width 21 height 6
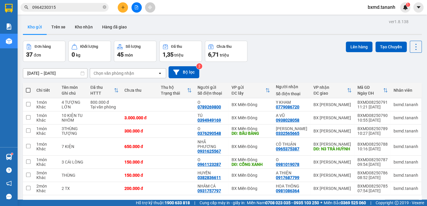
click at [343, 200] on button "3" at bounding box center [347, 204] width 9 height 9
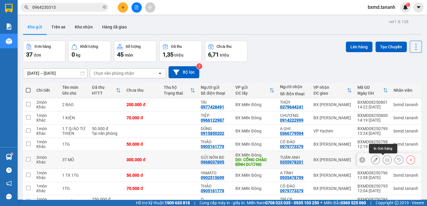
click at [385, 158] on icon at bounding box center [387, 160] width 4 height 4
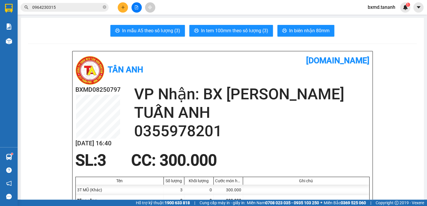
click at [87, 6] on input "0964230315" at bounding box center [66, 7] width 69 height 6
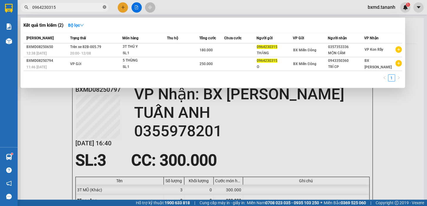
click at [106, 9] on icon "close-circle" at bounding box center [105, 7] width 4 height 4
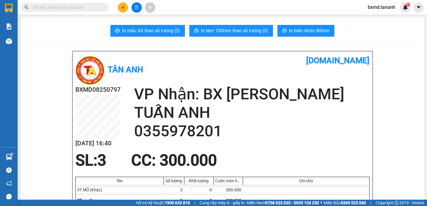
click at [121, 9] on icon "plus" at bounding box center [123, 7] width 4 height 4
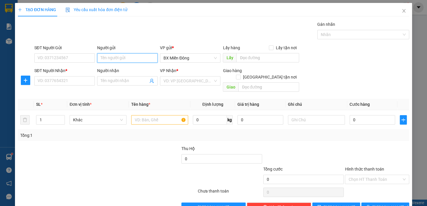
click at [109, 54] on input "Người gửi" at bounding box center [127, 57] width 60 height 9
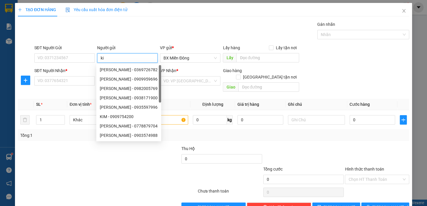
type input "k"
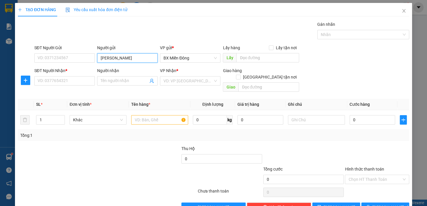
type input "KIM NHUNG"
click at [127, 72] on div "KIM NHUNG 512 GIƯỜNG - 0375083898" at bounding box center [142, 70] width 84 height 6
type input "0375083898"
type input "KIM NHUNG 512 GIƯỜNG"
click at [248, 61] on input "text" at bounding box center [267, 57] width 63 height 9
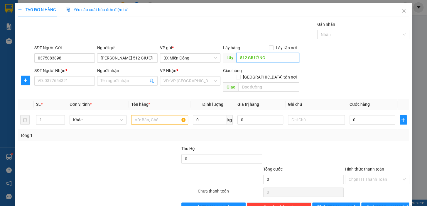
type input "512 GIƯỜNG"
click at [60, 86] on div "SĐT Người Nhận * VD: 0377654321" at bounding box center [64, 77] width 60 height 21
click at [64, 80] on input "SĐT Người Nhận *" at bounding box center [64, 80] width 60 height 9
type input "0"
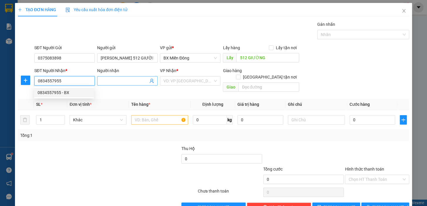
type input "0834557955"
click at [115, 82] on input "Người nhận" at bounding box center [125, 81] width 48 height 6
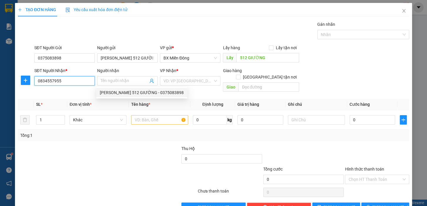
drag, startPoint x: 79, startPoint y: 84, endPoint x: 0, endPoint y: 104, distance: 81.8
click at [0, 98] on div "TẠO ĐƠN HÀNG Yêu cầu xuất hóa đơn điện tử Transit Pickup Surcharge Ids Transit …" at bounding box center [213, 103] width 427 height 206
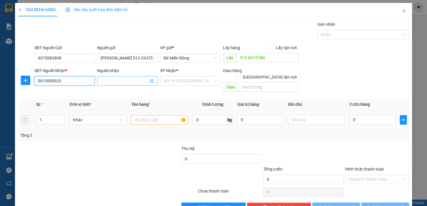
type input "0913000923"
click at [123, 82] on input "Người nhận" at bounding box center [125, 81] width 48 height 6
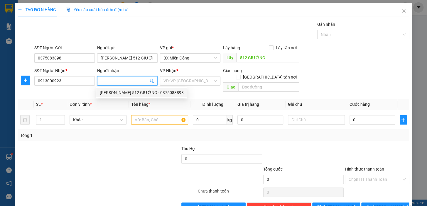
type input "D"
type input "Đ"
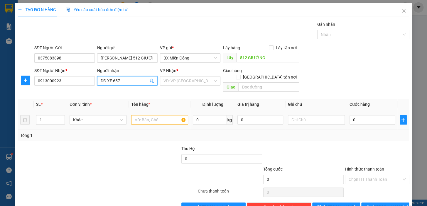
type input "DĐ XE 657"
click at [157, 115] on input "text" at bounding box center [159, 119] width 57 height 9
type input "1 TG"
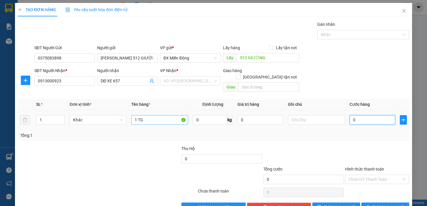
type input "5"
type input "50"
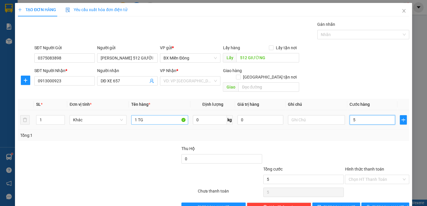
type input "50"
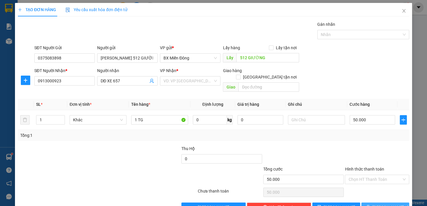
click at [399, 203] on button "[PERSON_NAME] và In" at bounding box center [385, 207] width 48 height 9
click at [182, 82] on input "search" at bounding box center [187, 81] width 49 height 9
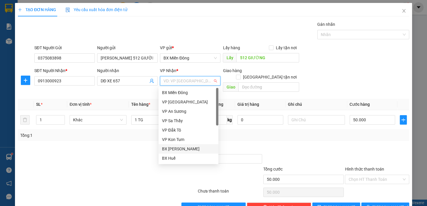
click at [191, 146] on div "BX [PERSON_NAME]" at bounding box center [188, 149] width 53 height 6
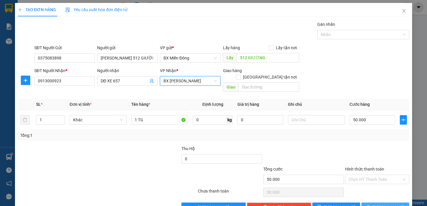
click at [398, 203] on button "[PERSON_NAME] và In" at bounding box center [385, 207] width 48 height 9
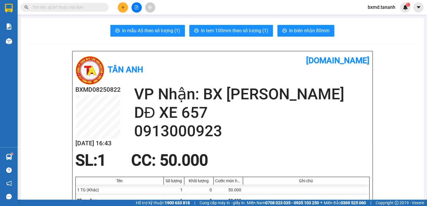
click at [119, 12] on div at bounding box center [136, 7] width 44 height 10
click at [121, 11] on button at bounding box center [123, 7] width 10 height 10
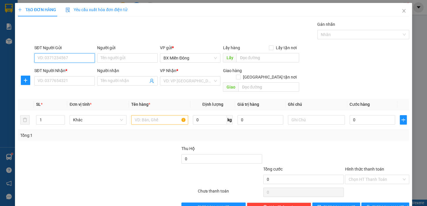
click at [51, 59] on input "SĐT Người Gửi" at bounding box center [64, 57] width 60 height 9
type input "0973199166"
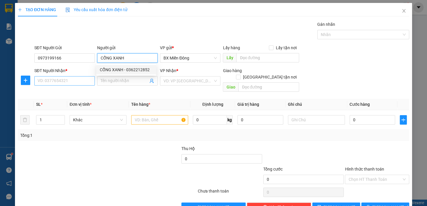
type input "CỔNG XANH"
click at [84, 77] on input "SĐT Người Nhận *" at bounding box center [64, 80] width 60 height 9
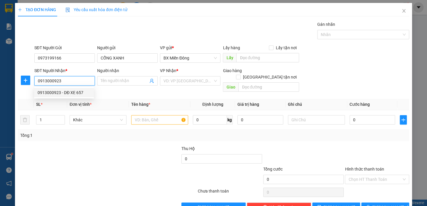
type input "0913000923"
type input "DĐ XE 657"
type input "50.000"
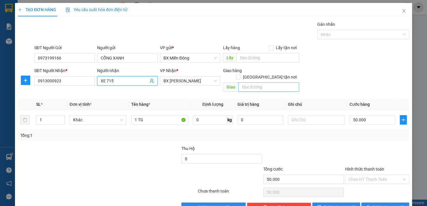
type input "XE 715"
click at [276, 85] on input "text" at bounding box center [268, 86] width 61 height 9
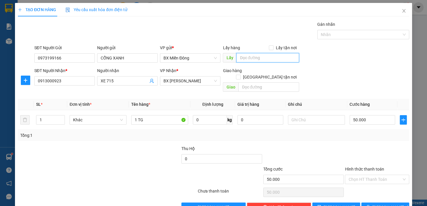
click at [258, 55] on input "text" at bounding box center [267, 57] width 63 height 9
type input "CỔNG XANH"
click at [387, 204] on span "[PERSON_NAME] và In" at bounding box center [392, 207] width 41 height 6
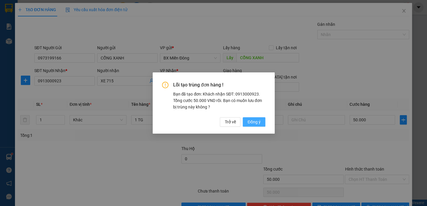
click at [250, 121] on span "Đồng ý" at bounding box center [253, 122] width 13 height 6
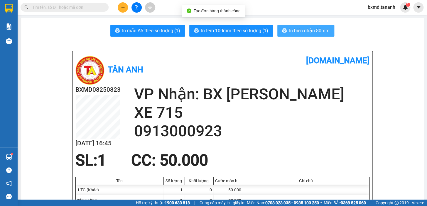
click at [309, 35] on button "In biên nhận 80mm" at bounding box center [305, 31] width 57 height 12
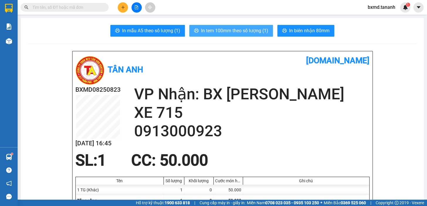
click at [240, 33] on span "In tem 100mm theo số lượng (1)" at bounding box center [234, 30] width 67 height 7
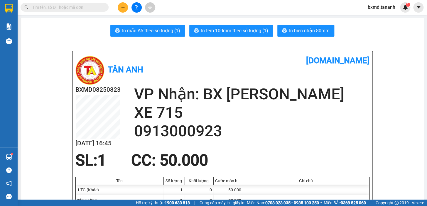
click at [125, 10] on button at bounding box center [123, 7] width 10 height 10
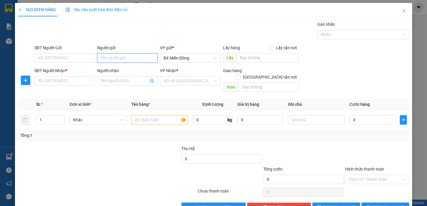
click at [116, 55] on input "Người gửi" at bounding box center [127, 57] width 60 height 9
click at [109, 79] on input "Người nhận" at bounding box center [125, 81] width 48 height 6
type input "0"
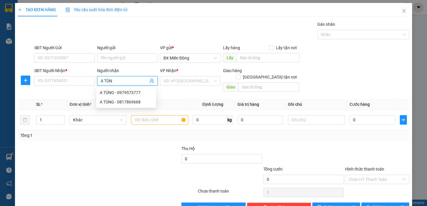
type input "A TÙNG"
click at [123, 102] on div "A TÙNG - 0817869668" at bounding box center [126, 102] width 53 height 6
type input "0817869668"
type input "A TÙNG"
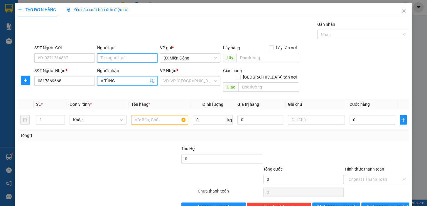
click at [118, 58] on input "Người gửi" at bounding box center [127, 57] width 60 height 9
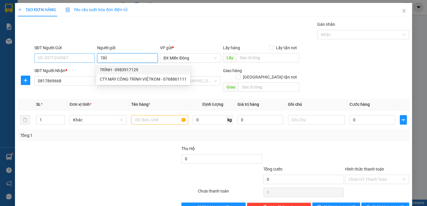
type input "TRÌ"
click at [70, 58] on input "SĐT Người Gửi" at bounding box center [64, 57] width 60 height 9
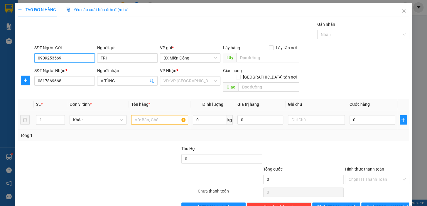
type input "0909253569"
click at [164, 119] on div at bounding box center [159, 120] width 57 height 12
click at [163, 117] on input "text" at bounding box center [159, 119] width 57 height 9
type input "1 CỤC"
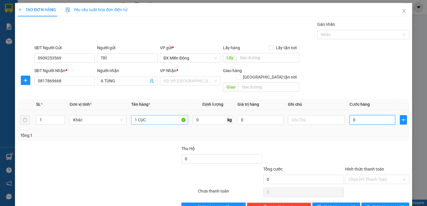
type input "1"
type input "10"
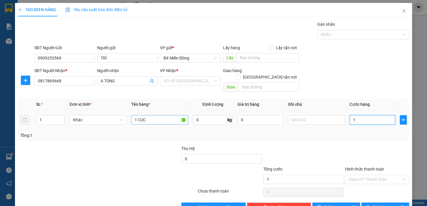
type input "10"
type input "100"
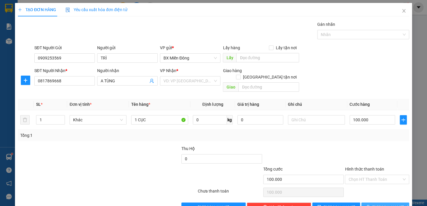
click at [374, 203] on button "[PERSON_NAME] và In" at bounding box center [385, 207] width 48 height 9
click at [204, 81] on input "search" at bounding box center [187, 81] width 49 height 9
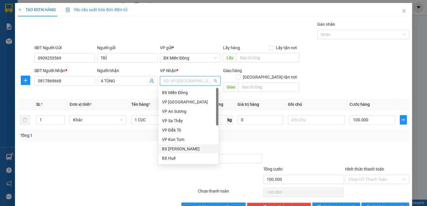
click at [188, 149] on div "BX [PERSON_NAME]" at bounding box center [188, 149] width 53 height 6
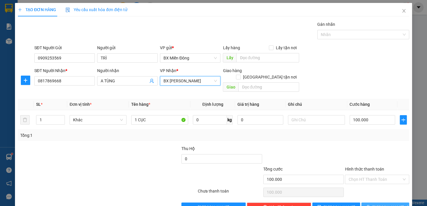
click at [381, 203] on button "[PERSON_NAME] và In" at bounding box center [385, 207] width 48 height 9
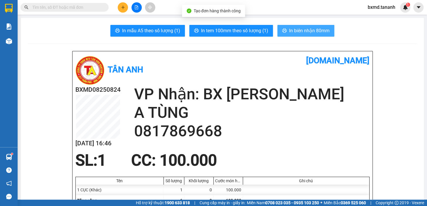
click at [317, 33] on span "In biên nhận 80mm" at bounding box center [309, 30] width 40 height 7
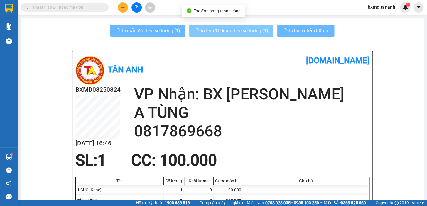
click at [253, 32] on span "In tem 100mm theo số lượng (1)" at bounding box center [234, 30] width 67 height 7
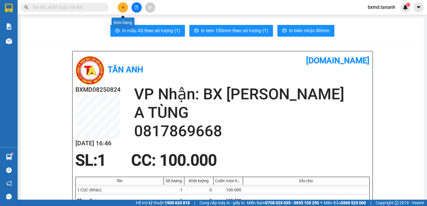
click at [124, 9] on icon "plus" at bounding box center [123, 7] width 4 height 4
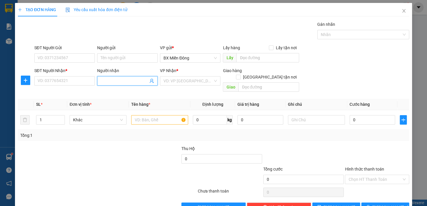
click at [126, 81] on input "Người nhận" at bounding box center [125, 81] width 48 height 6
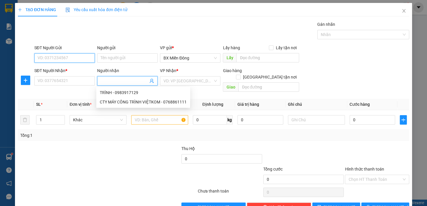
click at [58, 60] on input "SĐT Người Gửi" at bounding box center [64, 57] width 60 height 9
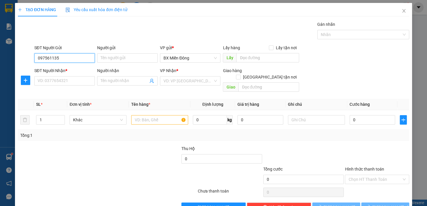
type input "0975611356"
click at [79, 70] on div "0975611356 - DỒNG XOÀI" at bounding box center [64, 70] width 53 height 6
type input "DỒNG XOÀI"
type input "ĐỒNG XOÀI"
type input "0913000923"
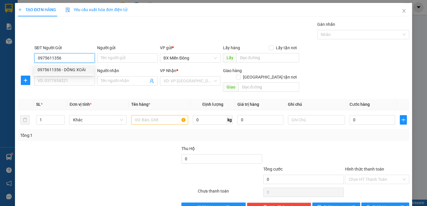
type input "XE 715"
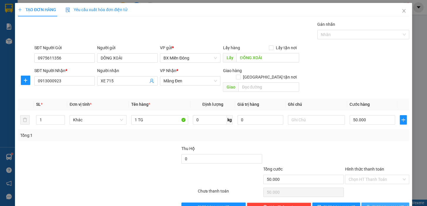
click at [397, 203] on button "[PERSON_NAME] và In" at bounding box center [385, 207] width 48 height 9
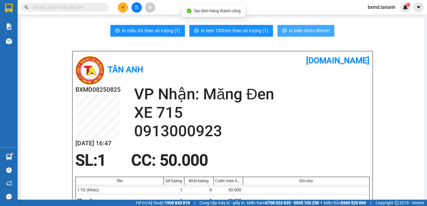
click at [305, 31] on span "In biên nhận 80mm" at bounding box center [309, 30] width 40 height 7
click at [237, 34] on span "In tem 100mm theo số lượng (1)" at bounding box center [234, 30] width 67 height 7
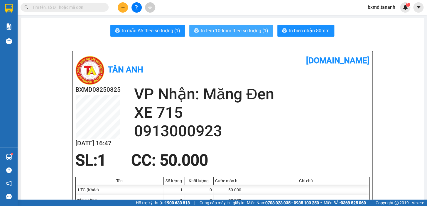
click at [259, 35] on button "In tem 100mm theo số lượng (1)" at bounding box center [231, 31] width 84 height 12
click at [255, 32] on span "In tem 100mm theo số lượng (1)" at bounding box center [234, 30] width 67 height 7
click at [249, 35] on button "In tem 100mm theo số lượng (1)" at bounding box center [231, 31] width 84 height 12
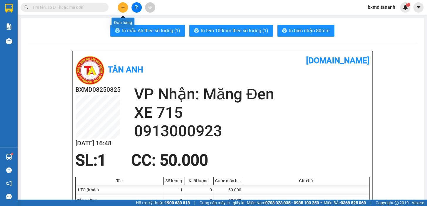
click at [123, 6] on icon "plus" at bounding box center [123, 7] width 4 height 4
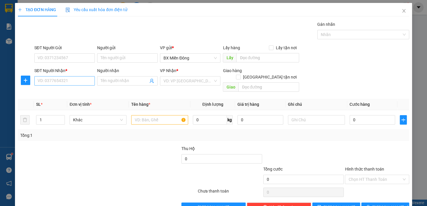
drag, startPoint x: 67, startPoint y: 75, endPoint x: 67, endPoint y: 78, distance: 3.2
click at [67, 75] on div "SĐT Người Nhận *" at bounding box center [64, 71] width 60 height 9
click at [67, 79] on input "SĐT Người Nhận *" at bounding box center [64, 80] width 60 height 9
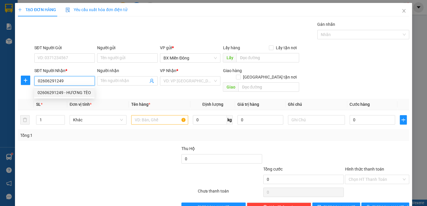
click at [65, 92] on div "02606291249 - HƯƠNG TÈO" at bounding box center [64, 92] width 53 height 6
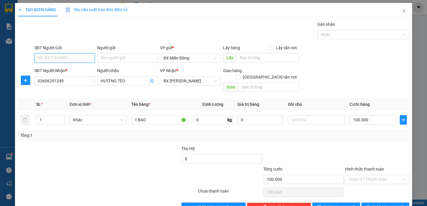
click at [70, 59] on input "SĐT Người Gửi" at bounding box center [64, 57] width 60 height 9
click at [114, 53] on input "Người gửi" at bounding box center [127, 57] width 60 height 9
click at [391, 204] on span "[PERSON_NAME] và In" at bounding box center [392, 207] width 41 height 6
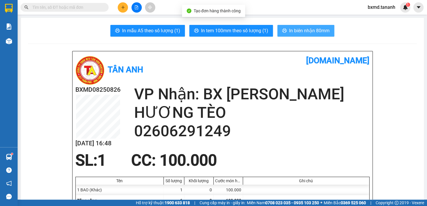
click at [298, 35] on button "In biên nhận 80mm" at bounding box center [305, 31] width 57 height 12
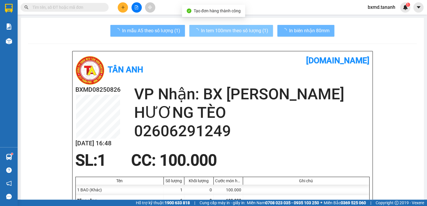
click at [253, 30] on span "In tem 100mm theo số lượng (1)" at bounding box center [234, 30] width 67 height 7
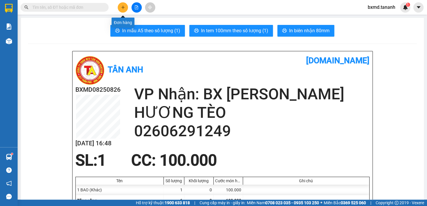
click at [123, 6] on icon "plus" at bounding box center [123, 7] width 0 height 3
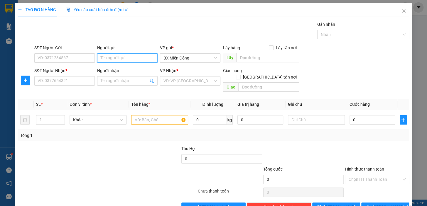
click at [107, 54] on input "Người gửi" at bounding box center [127, 57] width 60 height 9
click at [115, 58] on input "Người gửi" at bounding box center [127, 57] width 60 height 9
click at [51, 53] on input "SĐT Người Gửi" at bounding box center [64, 57] width 60 height 9
click at [104, 78] on input "Người nhận" at bounding box center [125, 81] width 48 height 6
click at [63, 76] on input "SĐT Người Nhận *" at bounding box center [64, 80] width 60 height 9
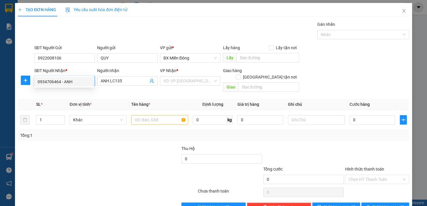
click at [74, 86] on div "0934706464 - ANH" at bounding box center [64, 81] width 60 height 9
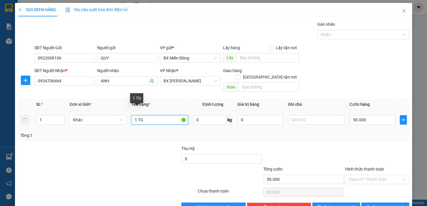
click at [145, 115] on input "1 TG" at bounding box center [159, 119] width 57 height 9
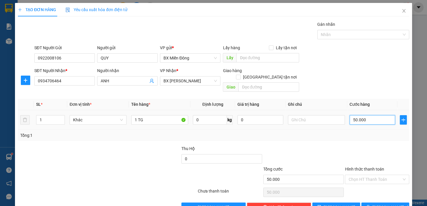
click at [352, 115] on input "50.000" at bounding box center [372, 119] width 46 height 9
click at [351, 115] on input "50.000" at bounding box center [372, 119] width 46 height 9
click at [388, 204] on span "[PERSON_NAME] và In" at bounding box center [392, 207] width 41 height 6
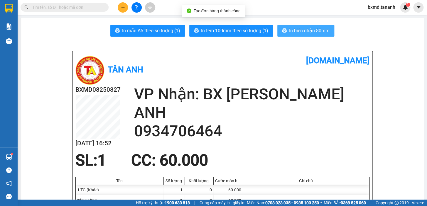
click at [282, 32] on icon "printer" at bounding box center [284, 30] width 5 height 5
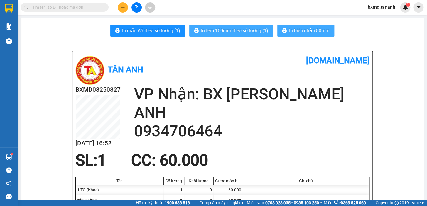
click at [233, 29] on span "In tem 100mm theo số lượng (1)" at bounding box center [234, 30] width 67 height 7
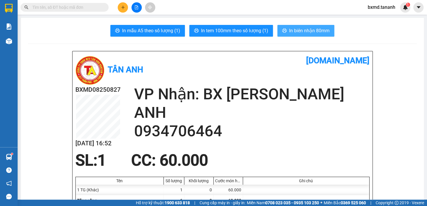
click at [118, 4] on div at bounding box center [136, 7] width 44 height 10
click at [123, 6] on icon "plus" at bounding box center [123, 7] width 4 height 4
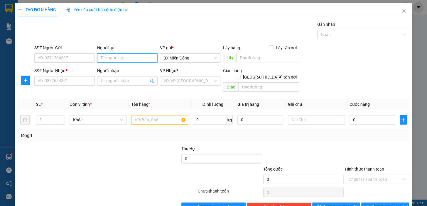
click at [119, 56] on input "Người gửi" at bounding box center [127, 57] width 60 height 9
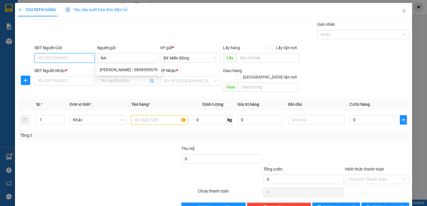
click at [46, 57] on input "SĐT Người Gửi" at bounding box center [64, 57] width 60 height 9
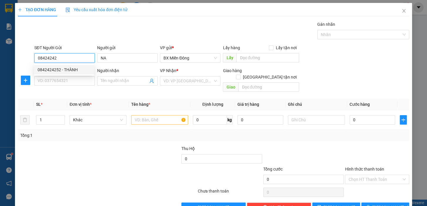
click at [69, 69] on div "0842424252 - THÀNH" at bounding box center [64, 70] width 53 height 6
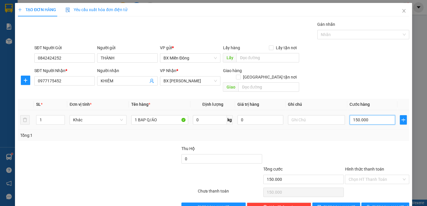
click at [354, 115] on input "150.000" at bounding box center [372, 119] width 46 height 9
click at [355, 115] on input "150.000" at bounding box center [372, 119] width 46 height 9
click at [379, 204] on span "[PERSON_NAME] và In" at bounding box center [392, 207] width 41 height 6
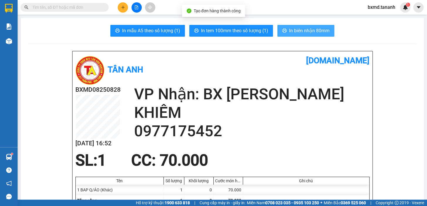
click at [307, 33] on span "In biên nhận 80mm" at bounding box center [309, 30] width 40 height 7
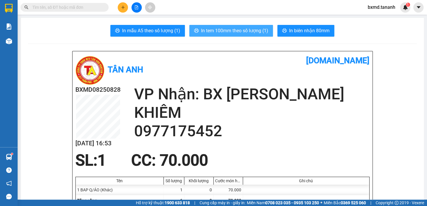
click at [249, 25] on button "In tem 100mm theo số lượng (1)" at bounding box center [231, 31] width 84 height 12
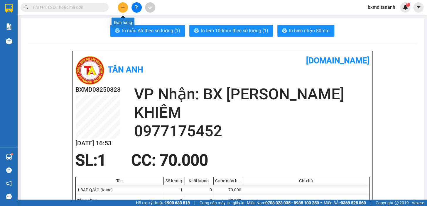
click at [127, 6] on button at bounding box center [123, 7] width 10 height 10
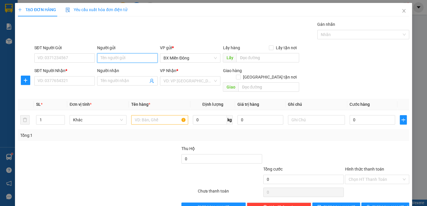
click at [119, 57] on input "Người gửi" at bounding box center [127, 57] width 60 height 9
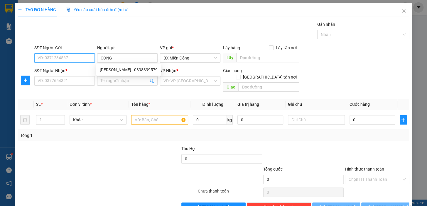
click at [71, 61] on input "SĐT Người Gửi" at bounding box center [64, 57] width 60 height 9
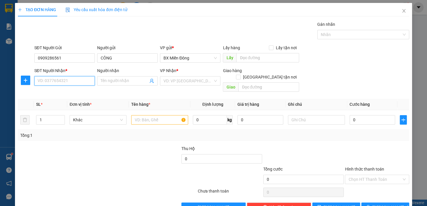
click at [66, 80] on input "SĐT Người Nhận *" at bounding box center [64, 80] width 60 height 9
click at [117, 81] on input "Người nhận" at bounding box center [125, 81] width 48 height 6
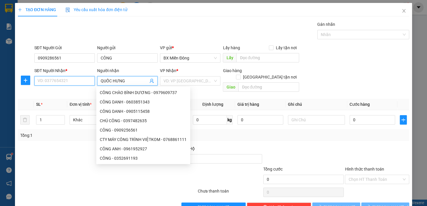
click at [93, 81] on input "SĐT Người Nhận *" at bounding box center [64, 80] width 60 height 9
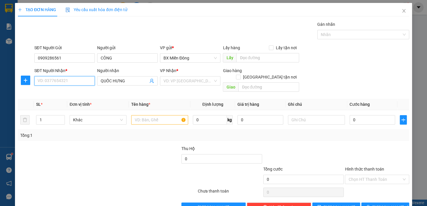
click at [88, 80] on input "SĐT Người Nhận *" at bounding box center [64, 80] width 60 height 9
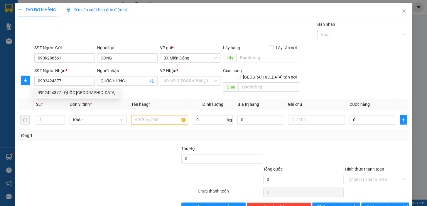
click at [104, 99] on th "Đơn vị tính *" at bounding box center [98, 104] width 62 height 11
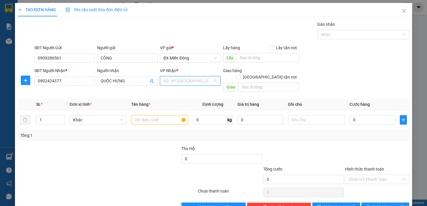
click at [175, 79] on input "search" at bounding box center [187, 81] width 49 height 9
click at [117, 81] on input "QUỐC HƯNG" at bounding box center [125, 81] width 48 height 6
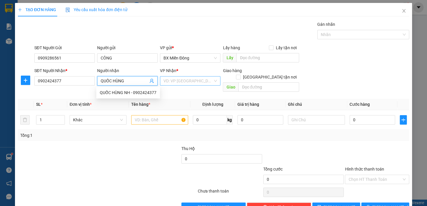
click at [195, 79] on input "search" at bounding box center [187, 81] width 49 height 9
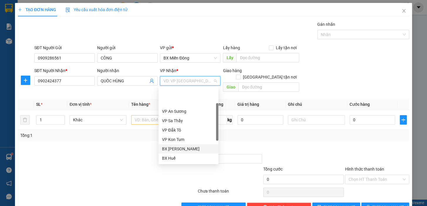
click at [185, 146] on div "BX [PERSON_NAME]" at bounding box center [188, 149] width 53 height 6
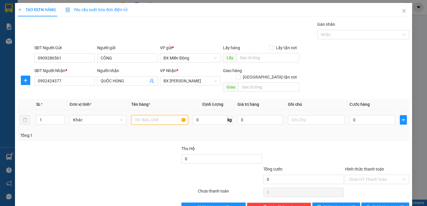
click at [140, 115] on input "text" at bounding box center [159, 119] width 57 height 9
click at [48, 116] on input "1" at bounding box center [50, 120] width 28 height 9
click at [349, 116] on input "0" at bounding box center [372, 119] width 46 height 9
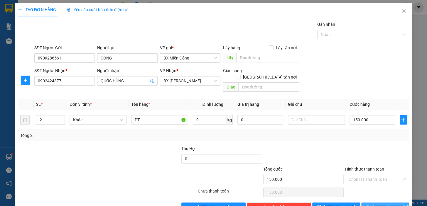
click at [376, 204] on span "[PERSON_NAME] và In" at bounding box center [392, 207] width 41 height 6
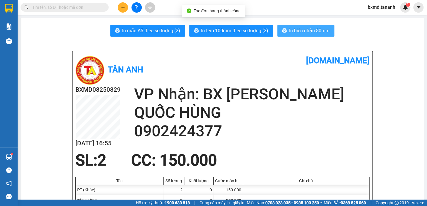
click at [294, 28] on span "In biên nhận 80mm" at bounding box center [309, 30] width 40 height 7
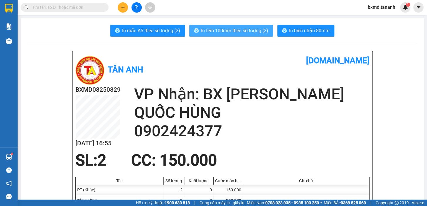
click at [255, 31] on span "In tem 100mm theo số lượng (2)" at bounding box center [234, 30] width 67 height 7
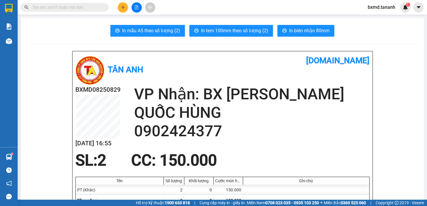
click at [125, 13] on div "Kết quả tìm kiếm ( 2 ) Bộ lọc Mã ĐH Trạng thái Món hàng Thu hộ Tổng cước Chưa c…" at bounding box center [213, 7] width 427 height 15
click at [123, 6] on icon "plus" at bounding box center [123, 7] width 4 height 4
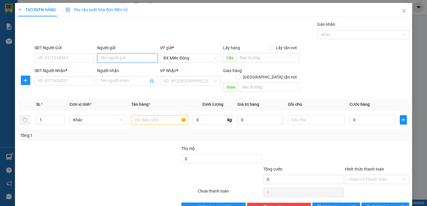
click at [116, 58] on input "Người gửi" at bounding box center [127, 57] width 60 height 9
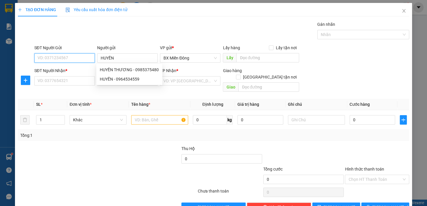
click at [73, 56] on input "SĐT Người Gửi" at bounding box center [64, 57] width 60 height 9
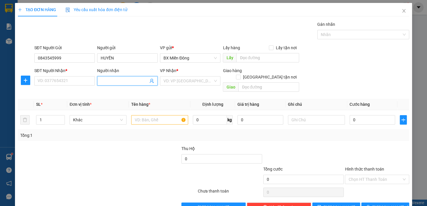
click at [112, 82] on input "Người nhận" at bounding box center [125, 81] width 48 height 6
click at [80, 77] on input "SĐT Người Nhận *" at bounding box center [64, 80] width 60 height 9
click at [135, 82] on input "NHỎ XINH XINH" at bounding box center [125, 81] width 48 height 6
click at [67, 82] on input "SĐT Người Nhận *" at bounding box center [64, 80] width 60 height 9
click at [171, 82] on input "search" at bounding box center [187, 81] width 49 height 9
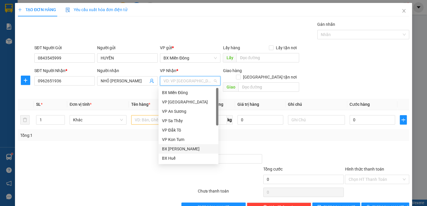
click at [180, 149] on div "BX [PERSON_NAME]" at bounding box center [188, 149] width 53 height 6
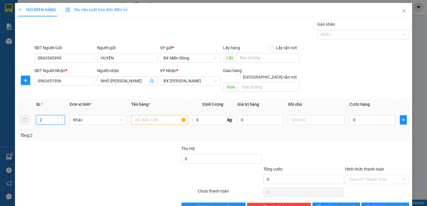
click at [61, 118] on icon "up" at bounding box center [62, 118] width 2 height 1
click at [151, 115] on input "text" at bounding box center [159, 119] width 57 height 9
click at [358, 117] on input "0" at bounding box center [372, 119] width 46 height 9
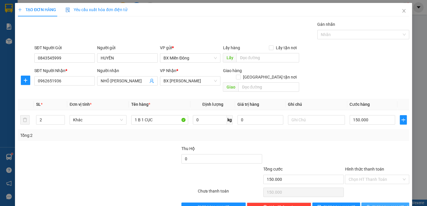
click at [378, 204] on span "[PERSON_NAME] và In" at bounding box center [392, 207] width 41 height 6
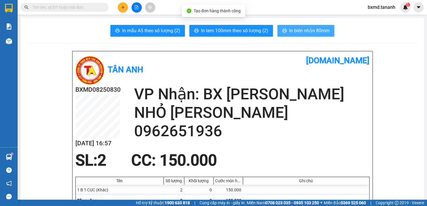
click at [308, 36] on button "In biên nhận 80mm" at bounding box center [305, 31] width 57 height 12
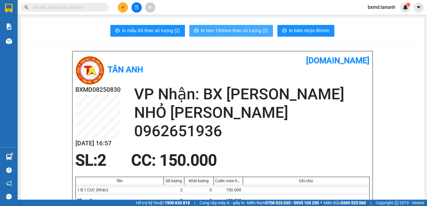
click at [240, 31] on span "In tem 100mm theo số lượng (2)" at bounding box center [234, 30] width 67 height 7
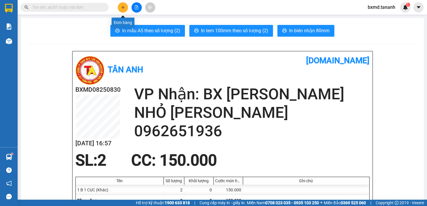
click at [123, 5] on icon "plus" at bounding box center [123, 7] width 4 height 4
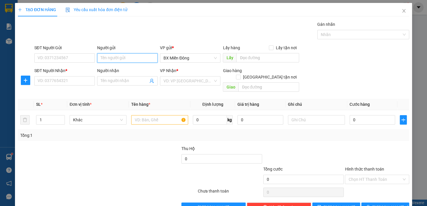
click at [119, 59] on input "Người gửi" at bounding box center [127, 57] width 60 height 9
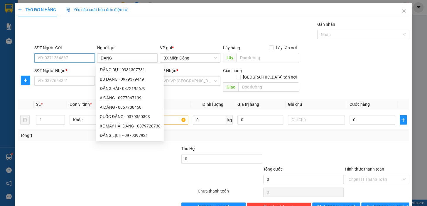
click at [76, 61] on input "SĐT Người Gửi" at bounding box center [64, 57] width 60 height 9
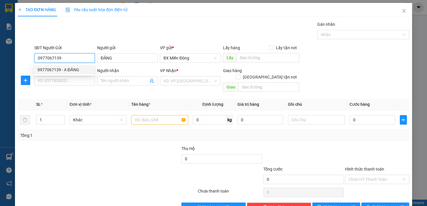
click at [76, 71] on div "0977067139 - A ĐĂNG" at bounding box center [64, 70] width 53 height 6
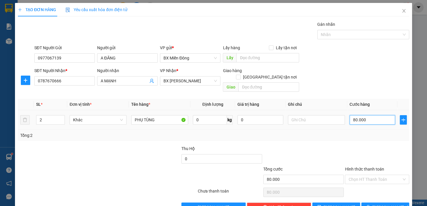
click at [352, 115] on input "80.000" at bounding box center [372, 119] width 46 height 9
click at [60, 120] on span "down" at bounding box center [62, 122] width 4 height 4
click at [64, 115] on div "2" at bounding box center [50, 119] width 29 height 9
click at [62, 116] on span "Increase Value" at bounding box center [61, 118] width 6 height 5
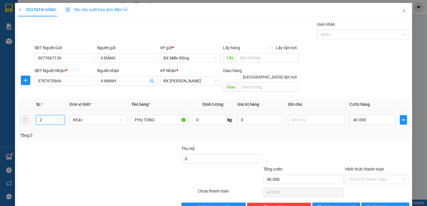
click at [63, 119] on span "Decrease Value" at bounding box center [61, 121] width 6 height 5
click at [375, 203] on button "[PERSON_NAME] và In" at bounding box center [385, 207] width 48 height 9
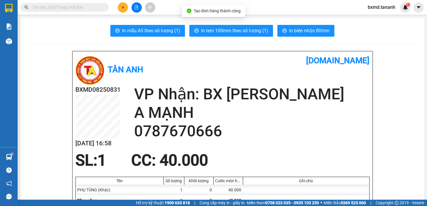
click at [272, 35] on div "In mẫu A5 theo số lượng (1) In tem 100mm theo số lượng (1) In biên nhận 80mm" at bounding box center [222, 31] width 389 height 12
drag, startPoint x: 304, startPoint y: 30, endPoint x: 296, endPoint y: 31, distance: 8.9
click at [304, 31] on span "In biên nhận 80mm" at bounding box center [309, 30] width 40 height 7
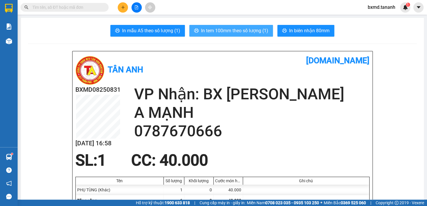
click at [250, 29] on span "In tem 100mm theo số lượng (1)" at bounding box center [234, 30] width 67 height 7
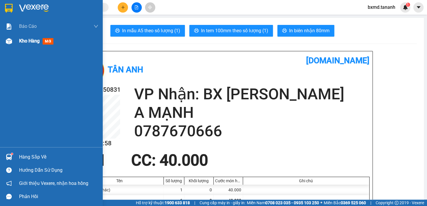
click at [32, 47] on div "Kho hàng mới" at bounding box center [58, 41] width 79 height 15
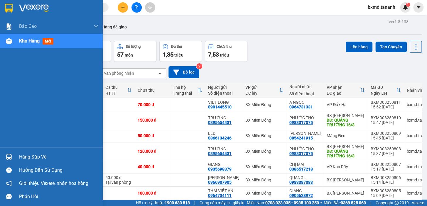
click at [32, 84] on div "Báo cáo Báo cáo dòng tiền (nhân viên) - chỉ tính tiền mặt Doanh số tạo đơn theo…" at bounding box center [51, 83] width 103 height 128
click at [33, 48] on div "Kho hàng mới" at bounding box center [58, 41] width 79 height 15
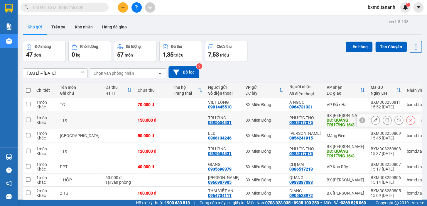
scroll to position [53, 0]
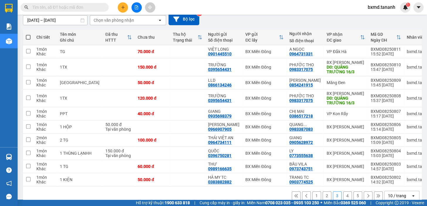
click at [312, 194] on button "1" at bounding box center [316, 196] width 9 height 9
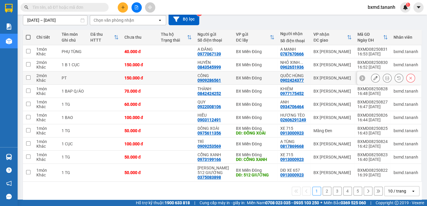
click at [373, 76] on icon at bounding box center [375, 78] width 4 height 4
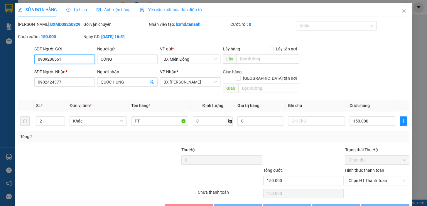
type input "0909286561"
type input "0902424377"
type input "150.000"
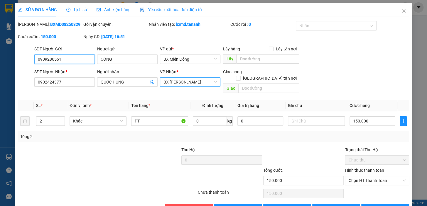
click at [202, 79] on span "BX [PERSON_NAME]" at bounding box center [189, 82] width 53 height 9
click at [215, 81] on div "BX [PERSON_NAME]" at bounding box center [190, 81] width 60 height 9
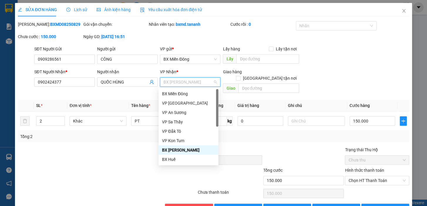
click at [214, 82] on span "BX [PERSON_NAME]" at bounding box center [189, 82] width 53 height 9
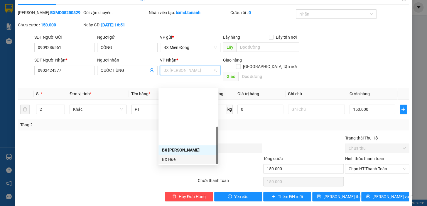
scroll to position [65, 0]
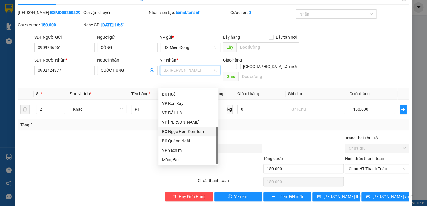
click at [188, 130] on div "BX Ngọc Hồi - Kon Tum" at bounding box center [188, 131] width 53 height 6
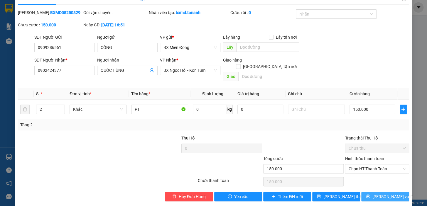
click at [379, 194] on span "[PERSON_NAME] và In" at bounding box center [392, 197] width 41 height 6
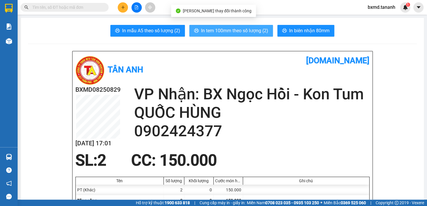
click at [232, 28] on span "In tem 100mm theo số lượng (2)" at bounding box center [234, 30] width 67 height 7
click at [249, 29] on span "In tem 100mm theo số lượng (2)" at bounding box center [234, 30] width 67 height 7
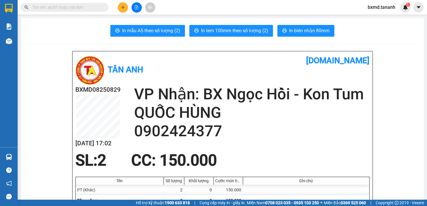
click at [126, 10] on button at bounding box center [123, 7] width 10 height 10
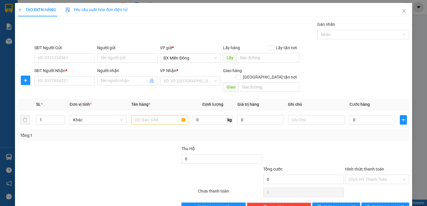
drag, startPoint x: 146, startPoint y: 50, endPoint x: 142, endPoint y: 58, distance: 8.9
click at [146, 50] on div "Người gửi" at bounding box center [127, 48] width 60 height 6
click at [146, 53] on input "Người gửi" at bounding box center [127, 57] width 60 height 9
click at [142, 58] on input "Người gửi" at bounding box center [127, 57] width 60 height 9
click at [119, 58] on input "SHOP CUE NĂNG" at bounding box center [127, 57] width 60 height 9
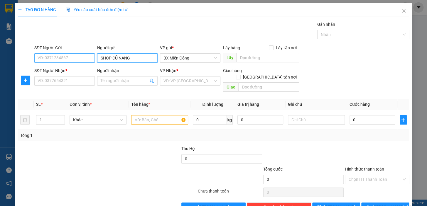
type input "SHOP CỦ NĂNG"
click at [73, 59] on input "SĐT Người Gửi" at bounding box center [64, 57] width 60 height 9
type input "0966840955"
click at [134, 82] on input "Người nhận" at bounding box center [125, 81] width 48 height 6
click at [73, 82] on input "SĐT Người Nhận *" at bounding box center [64, 80] width 60 height 9
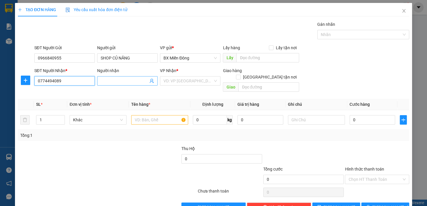
type input "0774494089"
click at [101, 80] on input "Người nhận" at bounding box center [125, 81] width 48 height 6
type input "KIỀU DIỄM"
click at [131, 99] on th "Tên hàng *" at bounding box center [160, 104] width 62 height 11
click at [126, 79] on input "KIỀU DIỄM" at bounding box center [125, 81] width 48 height 6
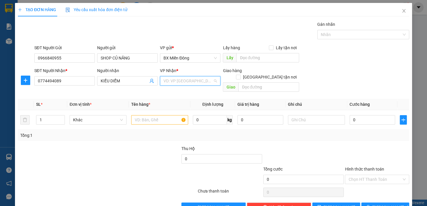
click at [202, 79] on input "search" at bounding box center [187, 81] width 49 height 9
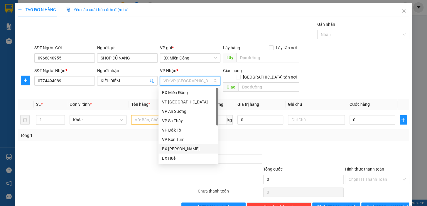
click at [192, 148] on div "BX [PERSON_NAME]" at bounding box center [188, 149] width 53 height 6
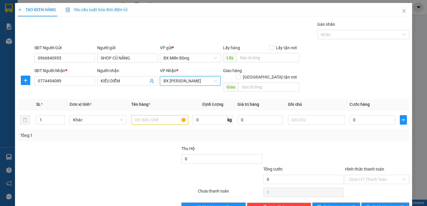
click at [203, 80] on span "BX [PERSON_NAME]" at bounding box center [189, 81] width 53 height 9
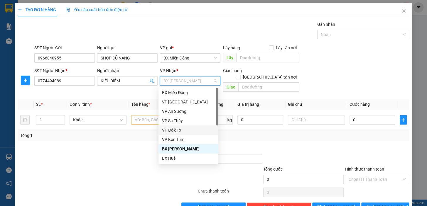
click at [171, 129] on div "VP Đắk Tô" at bounding box center [188, 130] width 53 height 6
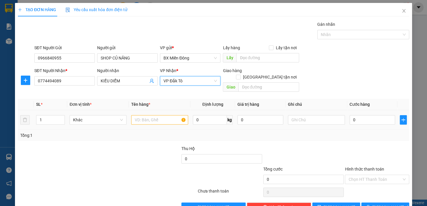
click at [347, 111] on td "0" at bounding box center [372, 120] width 50 height 20
click at [349, 115] on input "0" at bounding box center [372, 119] width 46 height 9
type input "50"
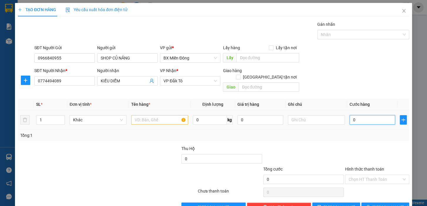
type input "50"
type input "500"
type input "500.000"
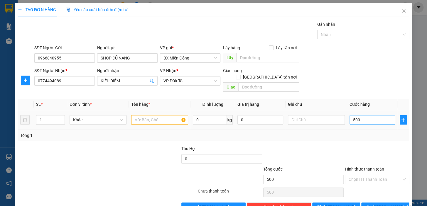
type input "500.000"
click at [363, 115] on input "500.000" at bounding box center [372, 119] width 46 height 9
click at [354, 115] on input "500.000" at bounding box center [372, 119] width 46 height 9
type input "50.000"
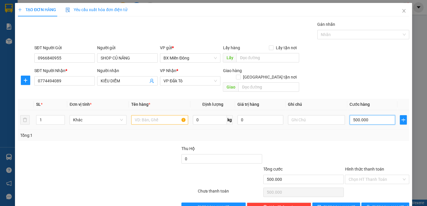
type input "50.000"
click at [374, 203] on button "[PERSON_NAME] và In" at bounding box center [385, 207] width 48 height 9
click at [158, 115] on input "text" at bounding box center [159, 119] width 57 height 9
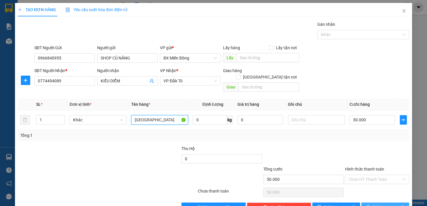
type input "TX"
click at [373, 203] on button "[PERSON_NAME] và In" at bounding box center [385, 207] width 48 height 9
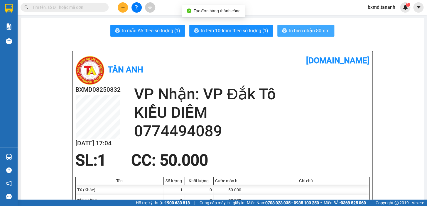
click at [295, 32] on span "In biên nhận 80mm" at bounding box center [309, 30] width 40 height 7
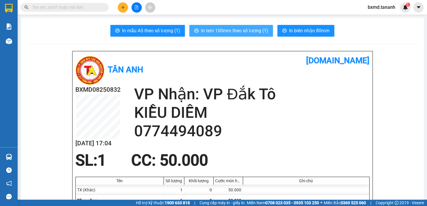
click at [249, 33] on span "In tem 100mm theo số lượng (1)" at bounding box center [234, 30] width 67 height 7
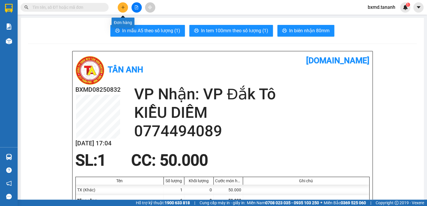
click at [119, 4] on button at bounding box center [123, 7] width 10 height 10
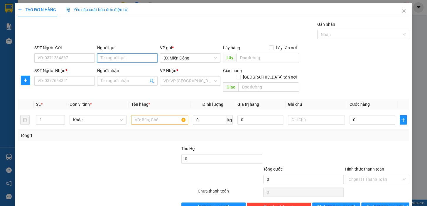
click at [137, 56] on input "Người gửi" at bounding box center [127, 57] width 60 height 9
click at [48, 58] on input "SĐT Người Gửi" at bounding box center [64, 57] width 60 height 9
type input "9"
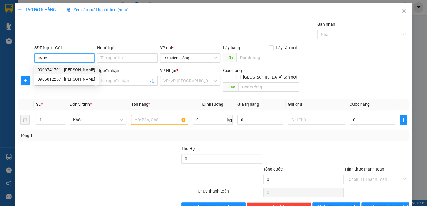
click at [56, 68] on div "0906741701 - GIA CÁT" at bounding box center [67, 70] width 58 height 6
type input "0906741701"
type input "GIA CÁT"
type input "0962625678"
type input "THẢO NGUYÊN PHÁT"
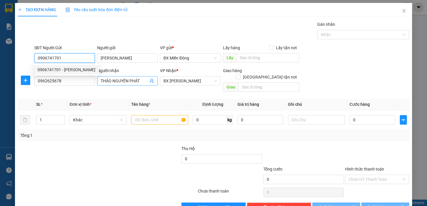
type input "200.000"
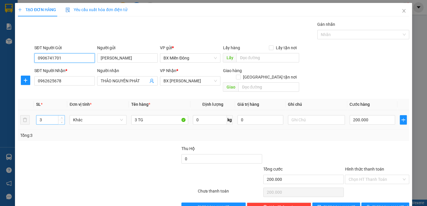
type input "0906741701"
click at [49, 116] on input "3" at bounding box center [50, 120] width 28 height 9
type input "1"
click at [133, 115] on input "3 TG" at bounding box center [159, 119] width 57 height 9
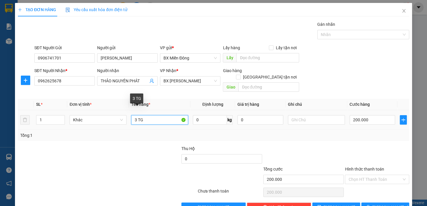
click at [135, 115] on input "3 TG" at bounding box center [159, 119] width 57 height 9
click at [138, 115] on input "31 TG" at bounding box center [159, 119] width 57 height 9
type input "1 TG"
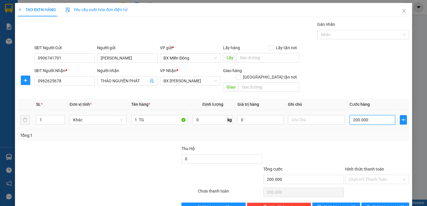
click at [354, 115] on input "200.000" at bounding box center [372, 119] width 46 height 9
type input "20.000"
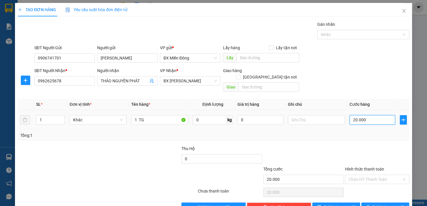
type input "0.000"
type input "0"
type input "70.000"
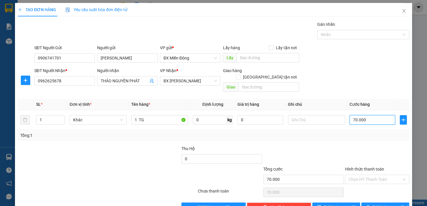
type input "70.000"
click at [393, 205] on div "TẠO ĐƠN HÀNG Yêu cầu xuất hóa đơn điện tử Transit Pickup Surcharge Ids Transit …" at bounding box center [213, 110] width 397 height 214
click at [391, 204] on span "[PERSON_NAME] và In" at bounding box center [392, 207] width 41 height 6
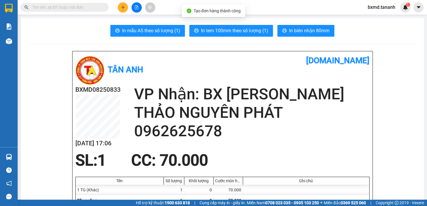
click at [305, 26] on button "In biên nhận 80mm" at bounding box center [305, 31] width 57 height 12
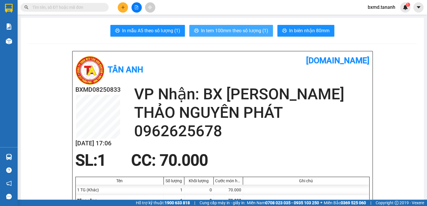
click at [251, 36] on button "In tem 100mm theo số lượng (1)" at bounding box center [231, 31] width 84 height 12
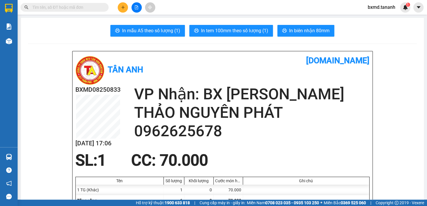
drag, startPoint x: 426, startPoint y: 93, endPoint x: 123, endPoint y: 5, distance: 315.5
click at [123, 5] on button at bounding box center [123, 7] width 10 height 10
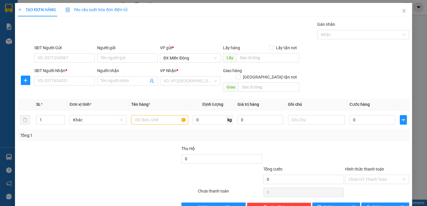
click at [114, 53] on div "Người gửi" at bounding box center [127, 49] width 60 height 9
click at [117, 60] on input "Người gửi" at bounding box center [127, 57] width 60 height 9
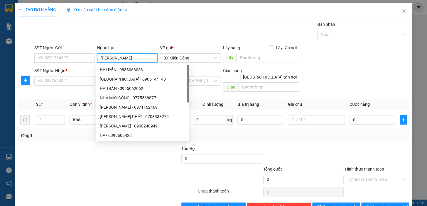
type input "HÀ MY"
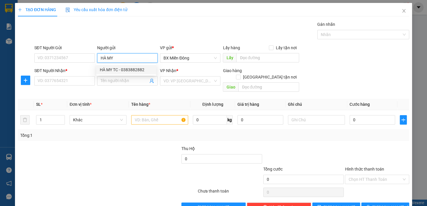
click at [126, 71] on div "HÀ MY TC - 0383882882" at bounding box center [126, 70] width 53 height 6
type input "0383882882"
type input "HÀ MY TC"
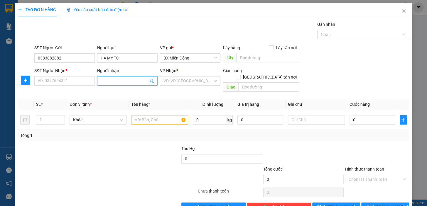
click at [121, 79] on input "Người nhận" at bounding box center [125, 81] width 48 height 6
click at [51, 75] on div "SĐT Người Nhận *" at bounding box center [64, 71] width 60 height 9
click at [58, 79] on input "SĐT Người Nhận *" at bounding box center [64, 80] width 60 height 9
click at [115, 83] on input "Người nhận" at bounding box center [125, 81] width 48 height 6
type input "TRANG"
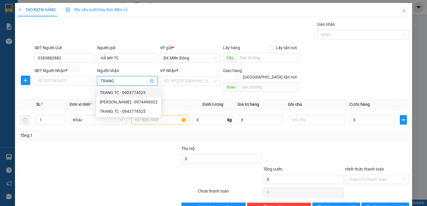
click at [138, 91] on div "TRANG TC - 0903774525" at bounding box center [129, 92] width 58 height 6
type input "0903774525"
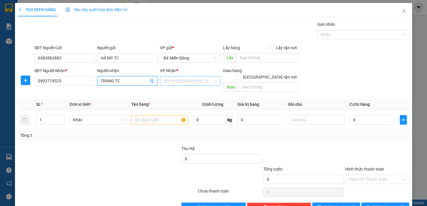
type input "TRANG TC"
click at [197, 78] on input "search" at bounding box center [187, 81] width 49 height 9
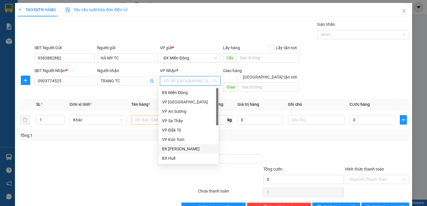
click at [185, 151] on div "BX [PERSON_NAME]" at bounding box center [188, 149] width 53 height 6
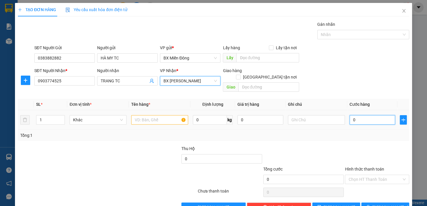
click at [349, 115] on input "0" at bounding box center [372, 119] width 46 height 9
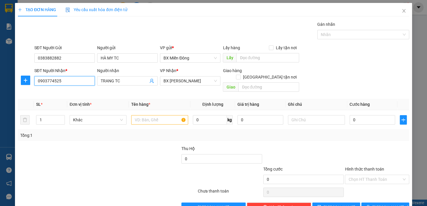
click at [44, 81] on input "0903774525" at bounding box center [64, 80] width 60 height 9
type input "0943774525"
click at [75, 95] on div "0943774525 - TRANG TC" at bounding box center [64, 92] width 53 height 6
type input "50.000"
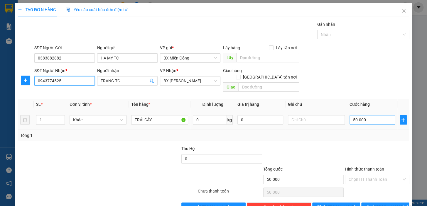
type input "0943774525"
click at [350, 115] on input "50.000" at bounding box center [372, 119] width 46 height 9
click at [351, 115] on input "50.000" at bounding box center [372, 119] width 46 height 9
type input "0"
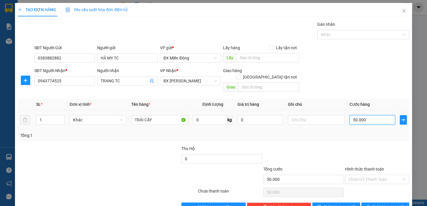
type input "0"
type input "5\40.000"
click at [354, 115] on input "5\40.000" at bounding box center [372, 119] width 46 height 9
type input "540.000"
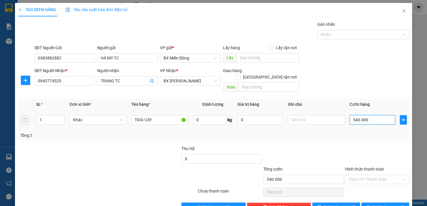
type input "40.000"
click at [393, 204] on button "[PERSON_NAME] và In" at bounding box center [385, 207] width 48 height 9
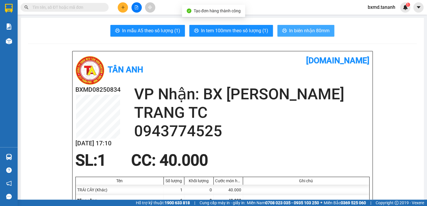
click at [312, 29] on span "In biên nhận 80mm" at bounding box center [309, 30] width 40 height 7
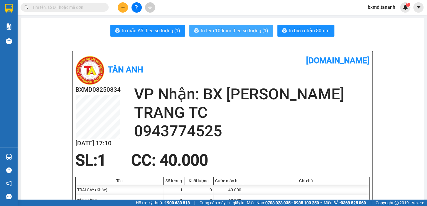
click at [258, 36] on button "In tem 100mm theo số lượng (1)" at bounding box center [231, 31] width 84 height 12
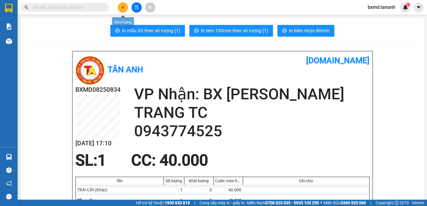
click at [120, 10] on button at bounding box center [123, 7] width 10 height 10
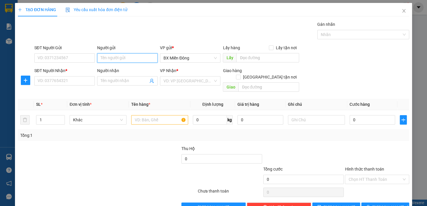
click at [119, 61] on input "Người gửi" at bounding box center [127, 57] width 60 height 9
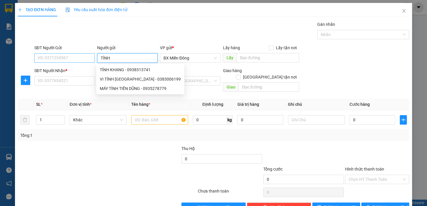
type input "TÍNH"
click at [61, 57] on input "SĐT Người Gửi" at bounding box center [64, 57] width 60 height 9
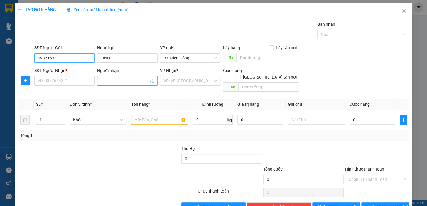
type input "0937153371"
click at [108, 78] on input "Người nhận" at bounding box center [125, 81] width 48 height 6
type input "HIẾU CHÈ"
click at [55, 82] on input "SĐT Người Nhận *" at bounding box center [64, 80] width 60 height 9
click at [214, 79] on div "VD: VP [GEOGRAPHIC_DATA]" at bounding box center [190, 80] width 60 height 9
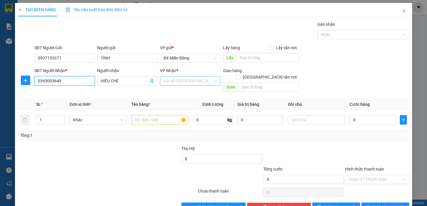
type input "0365003649"
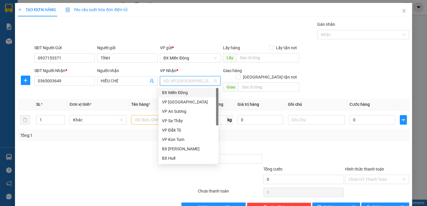
drag, startPoint x: 214, startPoint y: 82, endPoint x: 209, endPoint y: 83, distance: 5.0
click at [211, 82] on div "VD: VP [GEOGRAPHIC_DATA]" at bounding box center [190, 80] width 60 height 9
click at [185, 151] on div "BX [PERSON_NAME]" at bounding box center [188, 149] width 53 height 6
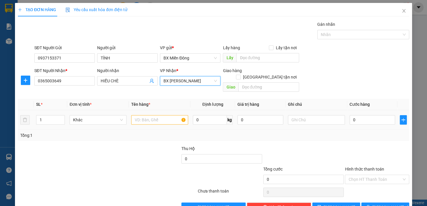
click at [160, 118] on div at bounding box center [159, 120] width 57 height 12
click at [163, 115] on input "text" at bounding box center [159, 119] width 57 height 9
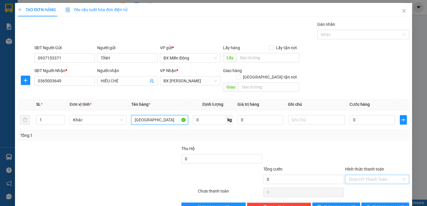
type input "TX"
click at [365, 175] on input "Hình thức thanh toán" at bounding box center [374, 179] width 53 height 9
click at [358, 117] on input "0" at bounding box center [372, 119] width 46 height 9
click at [358, 115] on input "0" at bounding box center [372, 119] width 46 height 9
type input "01"
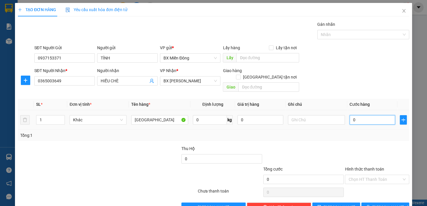
type input "1"
type input "014"
type input "14"
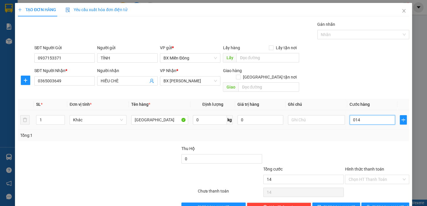
type input "01"
type input "1"
type input "0"
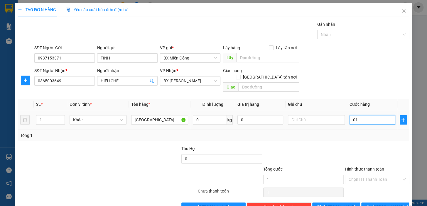
type input "0"
type input "01"
type input "1"
type input "015"
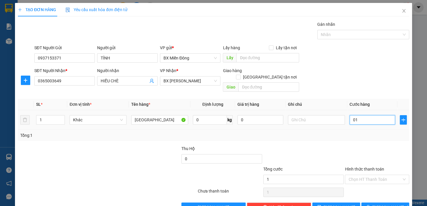
type input "15"
type input "0.150"
type input "150"
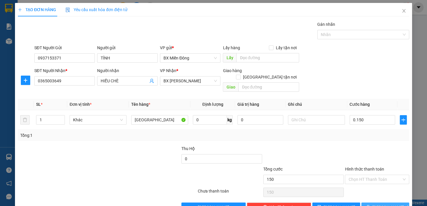
type input "150.000"
click at [381, 204] on span "[PERSON_NAME] và In" at bounding box center [392, 207] width 41 height 6
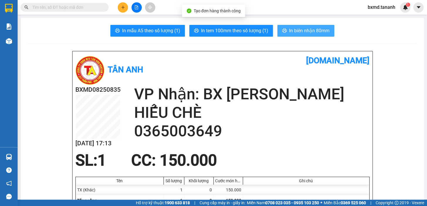
click at [305, 31] on span "In biên nhận 80mm" at bounding box center [309, 30] width 40 height 7
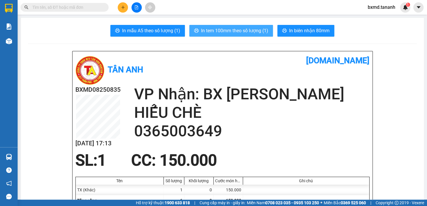
click at [262, 33] on span "In tem 100mm theo số lượng (1)" at bounding box center [234, 30] width 67 height 7
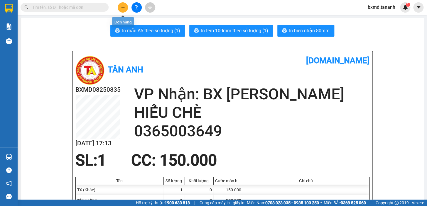
click at [127, 9] on button at bounding box center [123, 7] width 10 height 10
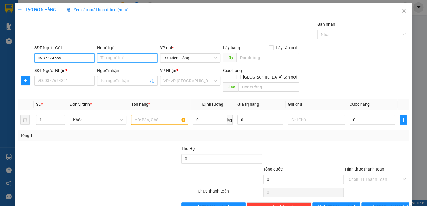
type input "0937374559"
click at [150, 55] on input "Người gửi" at bounding box center [127, 57] width 60 height 9
type input "NỤ SMART HOMEKIT"
click at [59, 83] on input "SĐT Người Nhận *" at bounding box center [64, 80] width 60 height 9
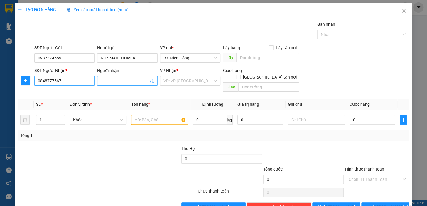
type input "0848777567"
click at [115, 78] on span at bounding box center [127, 80] width 60 height 9
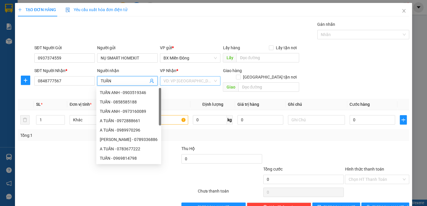
click at [215, 81] on div "VD: VP [GEOGRAPHIC_DATA]" at bounding box center [190, 80] width 60 height 9
type input "TUẤN"
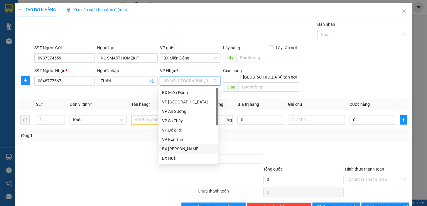
click at [179, 146] on div "BX [PERSON_NAME]" at bounding box center [188, 149] width 53 height 6
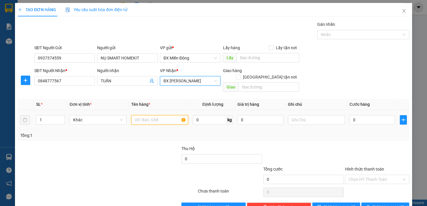
click at [153, 115] on input "text" at bounding box center [159, 119] width 57 height 9
type input "HG"
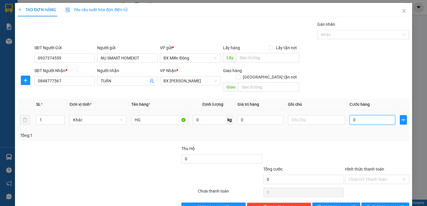
click at [349, 115] on input "0" at bounding box center [372, 119] width 46 height 9
click at [350, 115] on input "0" at bounding box center [372, 119] width 46 height 9
type input "50"
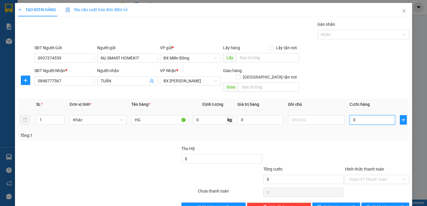
type input "50"
type input "0"
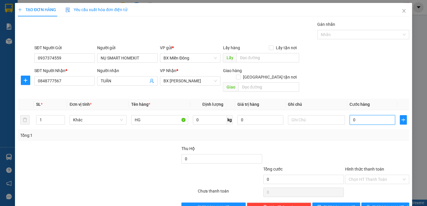
type input "40"
type input "40.000"
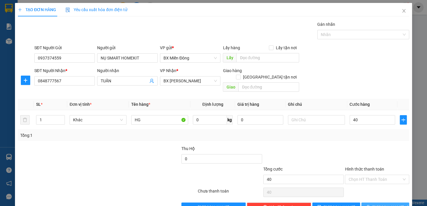
type input "40.000"
click at [390, 204] on span "[PERSON_NAME] và In" at bounding box center [392, 207] width 41 height 6
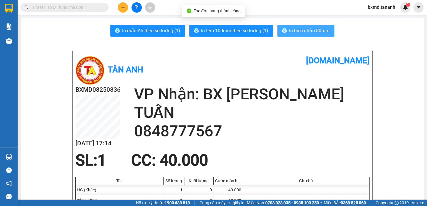
click at [315, 28] on span "In biên nhận 80mm" at bounding box center [309, 30] width 40 height 7
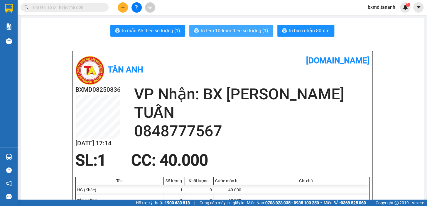
click at [261, 29] on span "In tem 100mm theo số lượng (1)" at bounding box center [234, 30] width 67 height 7
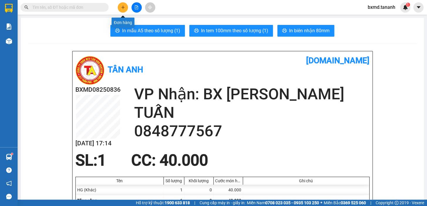
click at [124, 6] on icon "plus" at bounding box center [123, 7] width 4 height 4
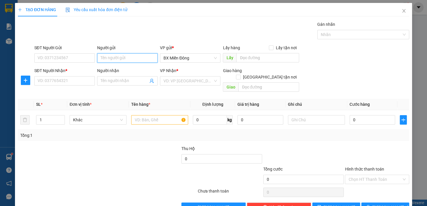
click at [123, 58] on input "Người gửi" at bounding box center [127, 57] width 60 height 9
type input "THẤT"
click at [47, 53] on input "SĐT Người Gửi" at bounding box center [64, 57] width 60 height 9
type input "0901445420"
click at [120, 82] on input "Người nhận" at bounding box center [125, 81] width 48 height 6
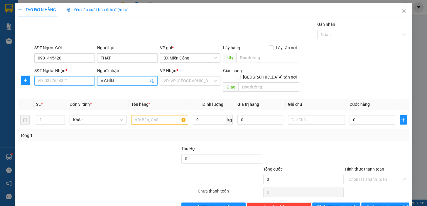
type input "A CHÍN"
click at [60, 84] on input "SĐT Người Nhận *" at bounding box center [64, 80] width 60 height 9
type input "0978322988"
click at [202, 82] on input "search" at bounding box center [187, 81] width 49 height 9
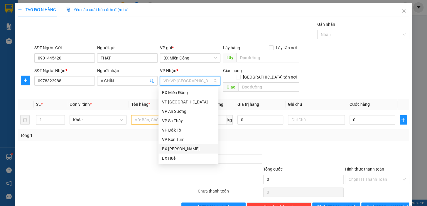
click at [185, 146] on div "BX [PERSON_NAME]" at bounding box center [188, 149] width 53 height 6
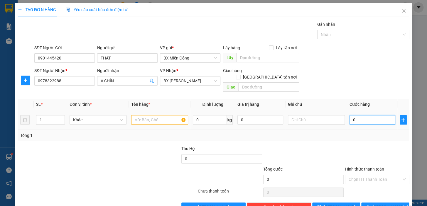
click at [363, 115] on input "0" at bounding box center [372, 119] width 46 height 9
click at [351, 115] on input "0" at bounding box center [372, 119] width 46 height 9
click at [349, 115] on input "0" at bounding box center [372, 119] width 46 height 9
type input "70"
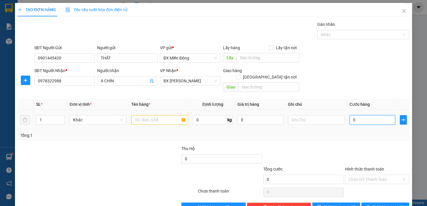
type input "70"
type input "70.000"
click at [377, 204] on span "[PERSON_NAME] và In" at bounding box center [392, 207] width 41 height 6
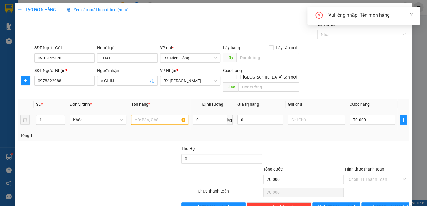
click at [167, 117] on input "text" at bounding box center [159, 119] width 57 height 9
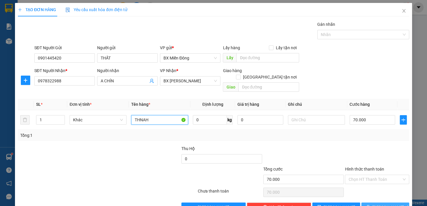
type input "THNAH"
click at [394, 203] on button "[PERSON_NAME] và In" at bounding box center [385, 207] width 48 height 9
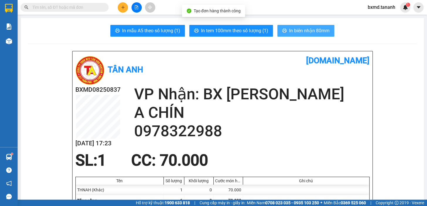
click at [285, 27] on button "In biên nhận 80mm" at bounding box center [305, 31] width 57 height 12
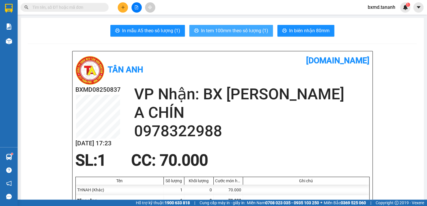
drag, startPoint x: 226, startPoint y: 21, endPoint x: 224, endPoint y: 28, distance: 7.5
click at [224, 28] on span "In tem 100mm theo số lượng (1)" at bounding box center [234, 30] width 67 height 7
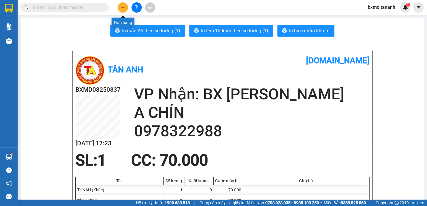
click at [122, 7] on icon "plus" at bounding box center [122, 7] width 3 height 0
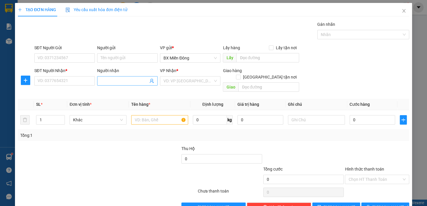
click at [109, 83] on input "Người nhận" at bounding box center [125, 81] width 48 height 6
type input "D"
type input "ĐÔNG DƯƠNG"
click at [62, 77] on input "SĐT Người Nhận *" at bounding box center [64, 80] width 60 height 9
click at [125, 80] on input "ĐÔNG DƯƠNG" at bounding box center [125, 81] width 48 height 6
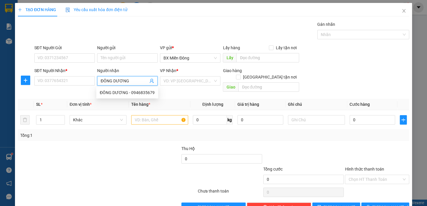
click at [129, 81] on input "ĐÔNG DƯƠNG" at bounding box center [125, 81] width 48 height 6
click at [125, 94] on div "ĐÔNG DƯƠNG - 0946835679" at bounding box center [127, 92] width 55 height 6
type input "0946835679"
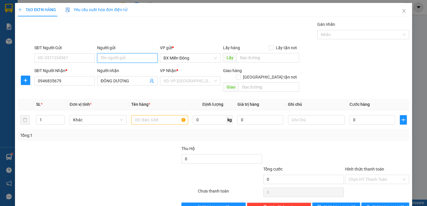
click at [126, 60] on input "Người gửi" at bounding box center [127, 57] width 60 height 9
click at [111, 61] on input "Người gửi" at bounding box center [127, 57] width 60 height 9
click at [108, 56] on input "VIỆT KOM" at bounding box center [127, 57] width 60 height 9
click at [109, 57] on input "VIỆT KOM" at bounding box center [127, 57] width 60 height 9
type input "VIỆTKOM"
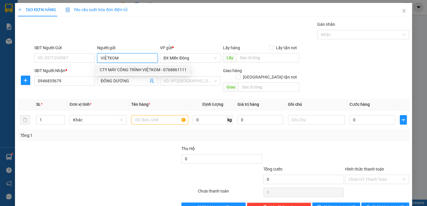
click at [127, 67] on div "CTY MÁY CÔNG TRÌNH VIỆTKOM - 0768861111" at bounding box center [143, 70] width 87 height 6
type input "0768861111"
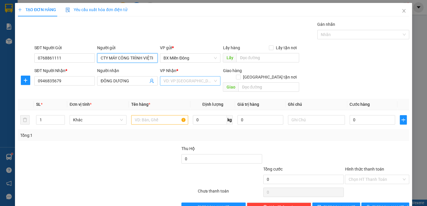
type input "CTY MÁY CÔNG TRÌNH VIỆTKOM"
click at [189, 80] on input "search" at bounding box center [187, 81] width 49 height 9
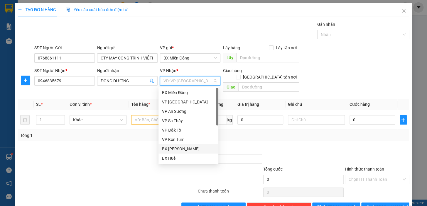
scroll to position [65, 0]
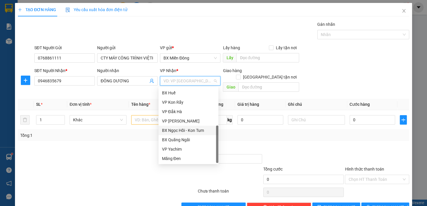
click at [181, 132] on div "BX Ngọc Hồi - Kon Tum" at bounding box center [188, 130] width 53 height 6
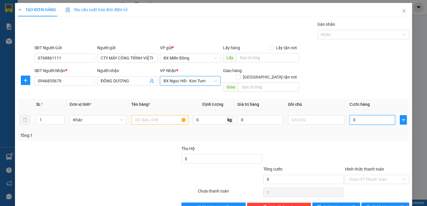
click at [350, 115] on input "0" at bounding box center [372, 119] width 46 height 9
click at [349, 115] on input "0" at bounding box center [372, 119] width 46 height 9
type input "40"
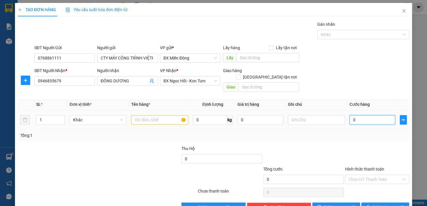
type input "40"
type input "40.000"
click at [380, 204] on span "[PERSON_NAME] và In" at bounding box center [392, 207] width 41 height 6
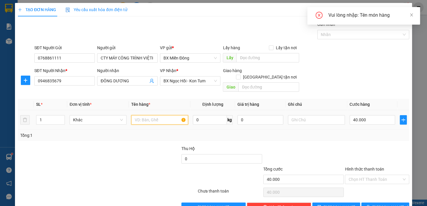
click at [160, 115] on input "text" at bounding box center [159, 119] width 57 height 9
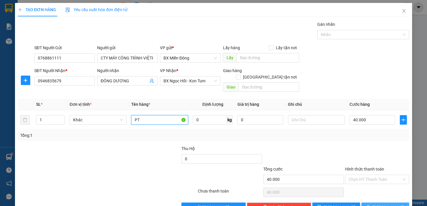
type input "PT"
click at [368, 203] on button "[PERSON_NAME] và In" at bounding box center [385, 207] width 48 height 9
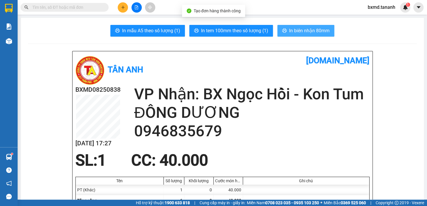
click at [289, 30] on span "In biên nhận 80mm" at bounding box center [309, 30] width 40 height 7
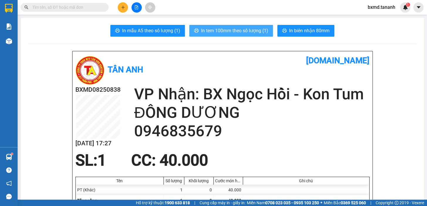
click at [254, 27] on span "In tem 100mm theo số lượng (1)" at bounding box center [234, 30] width 67 height 7
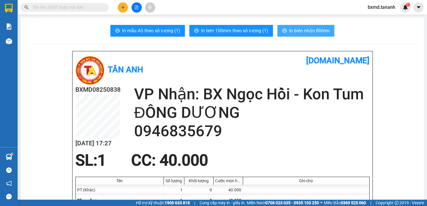
click at [283, 31] on icon "printer" at bounding box center [284, 30] width 4 height 4
click at [124, 10] on button at bounding box center [123, 7] width 10 height 10
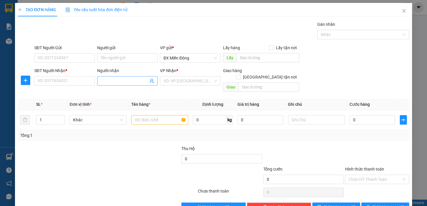
drag, startPoint x: 131, startPoint y: 74, endPoint x: 128, endPoint y: 80, distance: 6.5
click at [130, 75] on div "Người nhận" at bounding box center [127, 71] width 60 height 9
click at [128, 80] on input "Người nhận" at bounding box center [125, 81] width 48 height 6
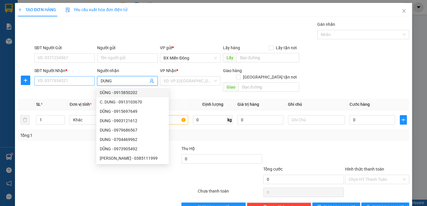
type input "DUNG"
click at [61, 83] on input "SĐT Người Nhận *" at bounding box center [64, 80] width 60 height 9
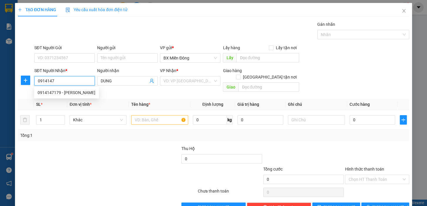
click at [66, 88] on div "0914147179 - [PERSON_NAME]" at bounding box center [66, 92] width 65 height 9
type input "0914147179"
type input "KIM THÚY"
type input "300.000"
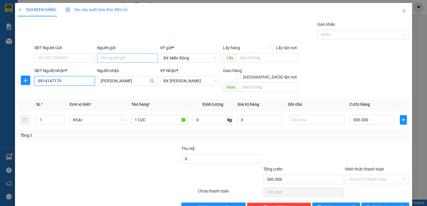
type input "0914147179"
click at [117, 54] on input "Người gửi" at bounding box center [127, 57] width 60 height 9
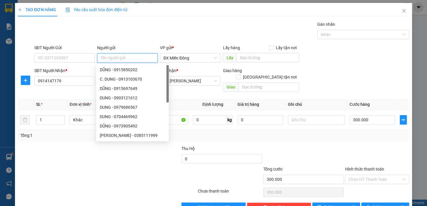
click at [122, 59] on input "Người gửi" at bounding box center [127, 57] width 60 height 9
click at [70, 59] on input "SĐT Người Gửi" at bounding box center [64, 57] width 60 height 9
click at [132, 58] on input "Người gửi" at bounding box center [127, 57] width 60 height 9
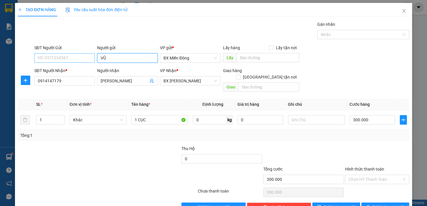
type input "VŨ"
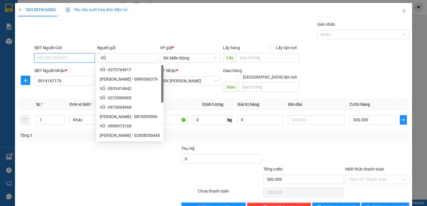
click at [67, 55] on input "SĐT Người Gửi" at bounding box center [64, 57] width 60 height 9
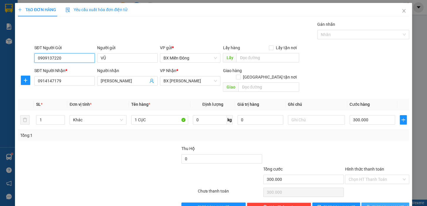
type input "0909137220"
click at [370, 205] on icon "printer" at bounding box center [368, 207] width 4 height 4
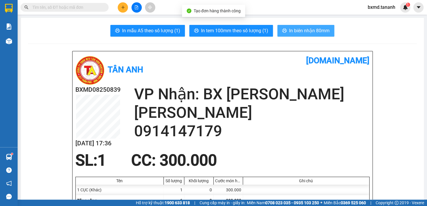
click at [286, 26] on button "In biên nhận 80mm" at bounding box center [305, 31] width 57 height 12
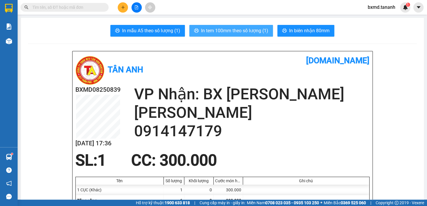
click at [244, 27] on span "In tem 100mm theo số lượng (1)" at bounding box center [234, 30] width 67 height 7
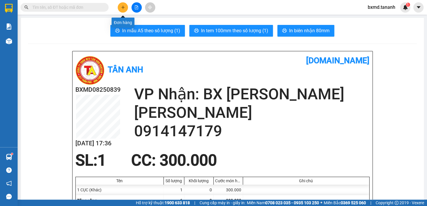
click at [120, 9] on button at bounding box center [123, 7] width 10 height 10
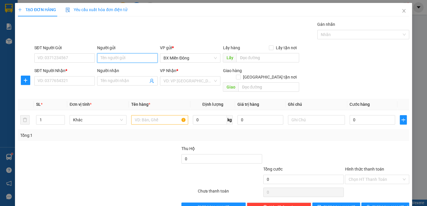
click at [105, 61] on input "Người gửi" at bounding box center [127, 57] width 60 height 9
type input "LẬP"
click at [48, 53] on input "SĐT Người Gửi" at bounding box center [64, 57] width 60 height 9
type input "0979996620"
click at [105, 77] on span at bounding box center [127, 80] width 60 height 9
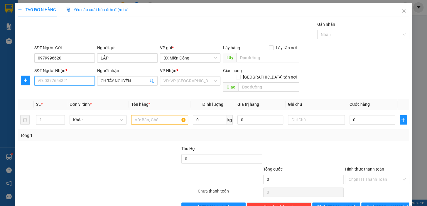
click at [64, 83] on input "SĐT Người Nhận *" at bounding box center [64, 80] width 60 height 9
click at [110, 81] on input "CH TẤY NGUYÊN" at bounding box center [125, 81] width 48 height 6
click at [111, 81] on input "CH TẤY NGUYÊN" at bounding box center [125, 81] width 48 height 6
click at [113, 81] on input "CH TẤY NGUYÊN" at bounding box center [125, 81] width 48 height 6
click at [110, 80] on input "CH TẤY NGUYÊN" at bounding box center [125, 81] width 48 height 6
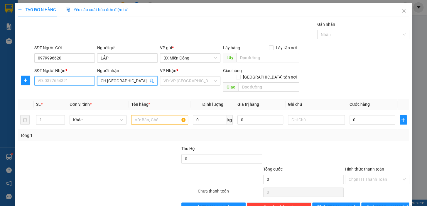
type input "CH TÂY NGUYÊN"
click at [82, 83] on input "SĐT Người Nhận *" at bounding box center [64, 80] width 60 height 9
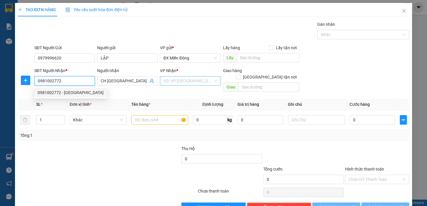
type input "0981002772"
click at [181, 83] on input "search" at bounding box center [187, 81] width 49 height 9
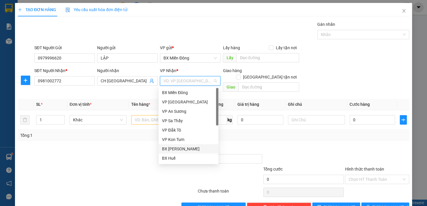
click at [183, 146] on div "BX [PERSON_NAME]" at bounding box center [188, 149] width 53 height 6
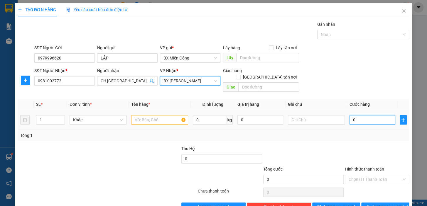
click at [349, 115] on input "0" at bounding box center [372, 119] width 46 height 9
click at [351, 115] on input "0" at bounding box center [372, 119] width 46 height 9
click at [349, 115] on input "0" at bounding box center [372, 119] width 46 height 9
type input "40"
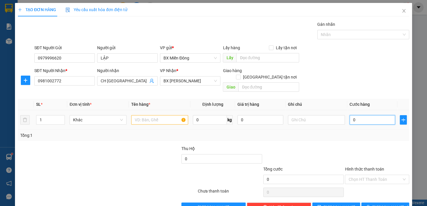
type input "40"
type input "40.000"
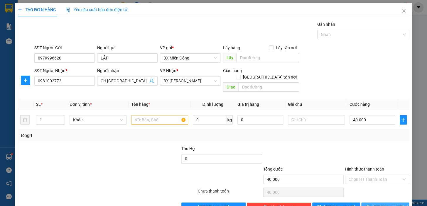
click at [388, 204] on span "[PERSON_NAME] và In" at bounding box center [392, 207] width 41 height 6
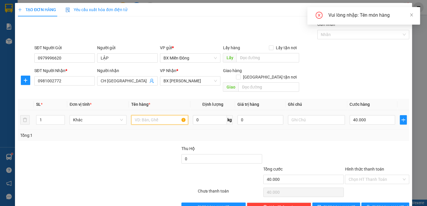
click at [173, 115] on input "text" at bounding box center [159, 119] width 57 height 9
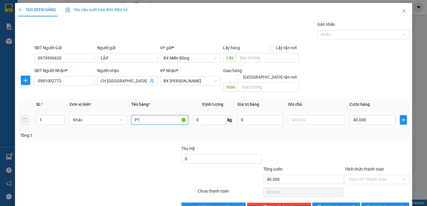
type input "P"
type input "HỘP"
click at [376, 203] on button "[PERSON_NAME] và In" at bounding box center [385, 207] width 48 height 9
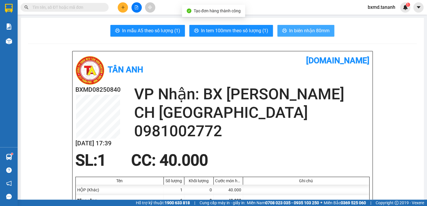
click at [297, 27] on span "In biên nhận 80mm" at bounding box center [309, 30] width 40 height 7
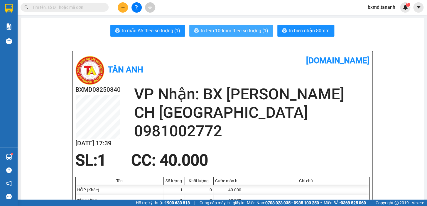
click at [219, 33] on span "In tem 100mm theo số lượng (1)" at bounding box center [234, 30] width 67 height 7
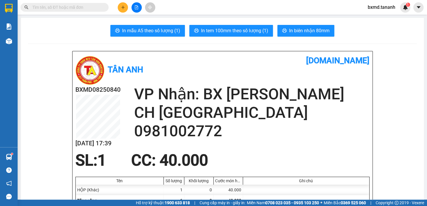
click at [121, 6] on icon "plus" at bounding box center [123, 7] width 4 height 4
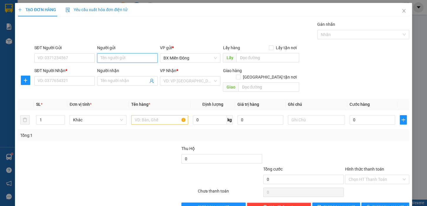
click at [126, 62] on input "Người gửi" at bounding box center [127, 57] width 60 height 9
type input "PHƯƠNG NAM FOO"
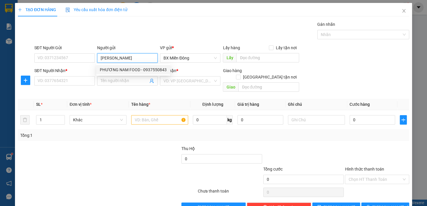
click at [149, 69] on div "PHƯƠNG NAM FOOD - 0937550843" at bounding box center [133, 70] width 67 height 6
type input "0937550843"
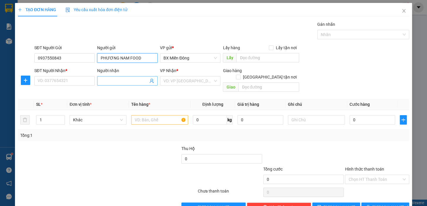
type input "PHƯƠNG NAM FOOD"
click at [119, 80] on input "Người nhận" at bounding box center [125, 81] width 48 height 6
click at [135, 79] on input "THẢO HIỀN" at bounding box center [125, 81] width 48 height 6
type input "THẢO HIỀN"
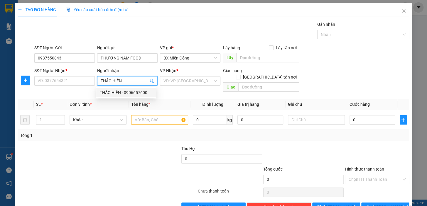
click at [136, 93] on div "THẢO HIỀN - 0906657600" at bounding box center [126, 92] width 53 height 6
type input "0906657600"
type input "THẢO HIỀN"
click at [149, 115] on input "text" at bounding box center [159, 119] width 57 height 9
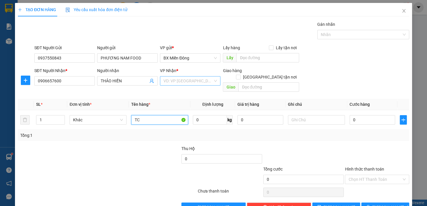
type input "TC"
click at [200, 80] on input "search" at bounding box center [187, 81] width 49 height 9
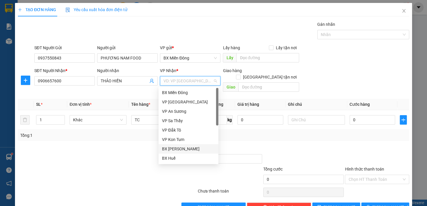
click at [191, 146] on div "BX [PERSON_NAME]" at bounding box center [188, 149] width 53 height 6
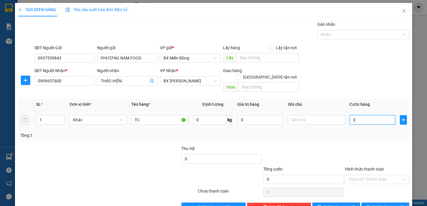
click at [349, 115] on input "0" at bounding box center [372, 119] width 46 height 9
type input "2"
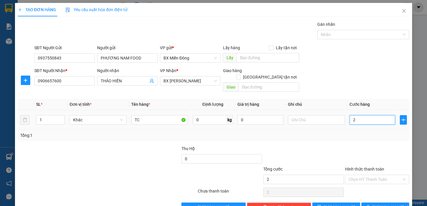
type input "25"
type input "250"
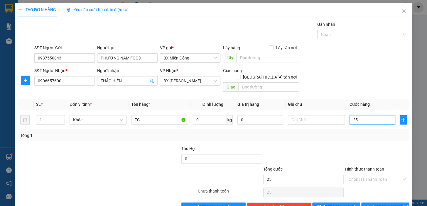
type input "250"
type input "250.000"
click at [370, 205] on icon "printer" at bounding box center [368, 207] width 4 height 4
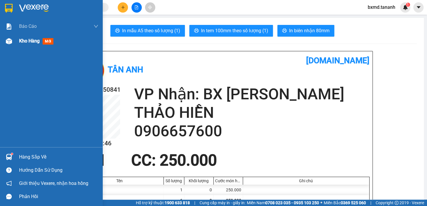
click at [22, 44] on span "Kho hàng" at bounding box center [29, 41] width 21 height 6
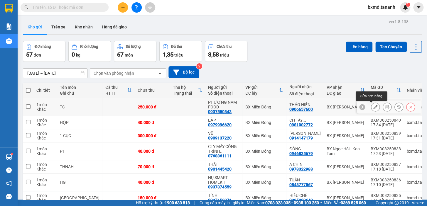
click at [373, 107] on icon at bounding box center [375, 107] width 4 height 4
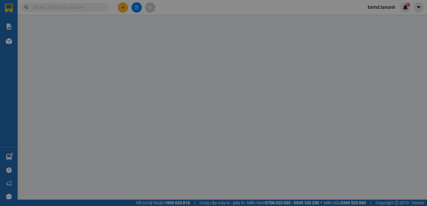
type input "0937550843"
type input "0906657600"
type input "250.000"
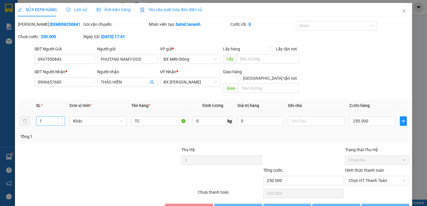
click at [47, 117] on input "1" at bounding box center [50, 121] width 28 height 9
click at [61, 119] on icon "up" at bounding box center [62, 120] width 2 height 2
click at [62, 119] on icon "up" at bounding box center [62, 120] width 2 height 2
type input "5"
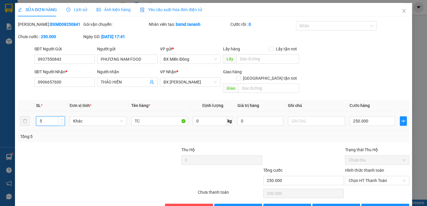
click at [62, 119] on icon "up" at bounding box center [62, 120] width 2 height 2
click at [382, 205] on span "[PERSON_NAME] và In" at bounding box center [392, 208] width 41 height 6
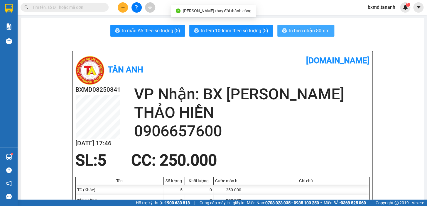
click at [301, 30] on span "In biên nhận 80mm" at bounding box center [309, 30] width 40 height 7
click at [317, 27] on span "In biên nhận 80mm" at bounding box center [309, 30] width 40 height 7
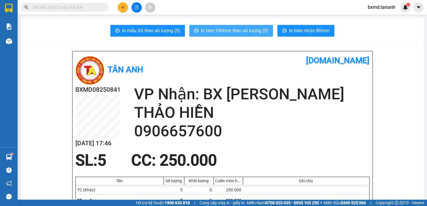
click at [266, 35] on button "In tem 100mm theo số lượng (5)" at bounding box center [231, 31] width 84 height 12
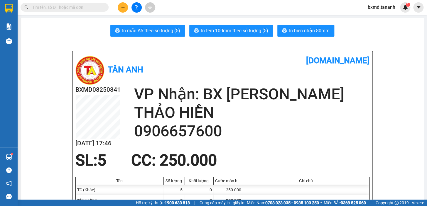
click at [120, 9] on button at bounding box center [123, 7] width 10 height 10
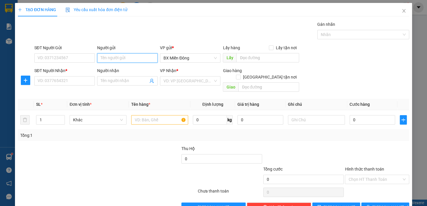
click at [115, 57] on input "Người gửi" at bounding box center [127, 57] width 60 height 9
type input "V"
type input "AN NHIÊN"
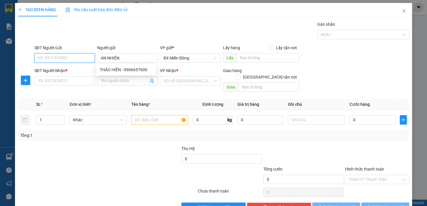
click at [55, 59] on input "SĐT Người Gửi" at bounding box center [64, 57] width 60 height 9
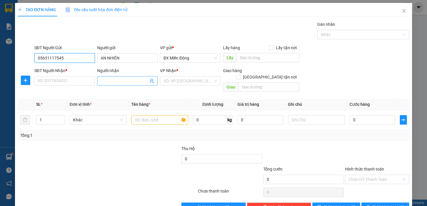
type input "05631117545"
click at [113, 79] on input "Người nhận" at bounding box center [125, 81] width 48 height 6
type input "MẸ KHÁNH"
click at [84, 79] on input "SĐT Người Nhận *" at bounding box center [64, 80] width 60 height 9
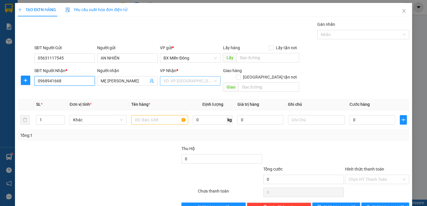
type input "0968941668"
click at [168, 80] on input "search" at bounding box center [187, 81] width 49 height 9
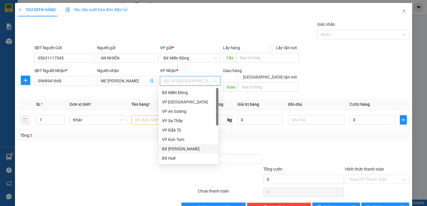
click at [182, 150] on div "BX [PERSON_NAME]" at bounding box center [188, 149] width 53 height 6
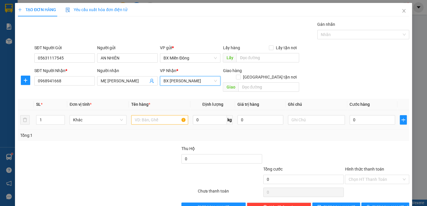
click at [149, 118] on div at bounding box center [159, 120] width 57 height 12
click at [149, 115] on input "text" at bounding box center [159, 119] width 57 height 9
type input "H"
type input "O"
click at [149, 115] on input "HÔPK" at bounding box center [159, 119] width 57 height 9
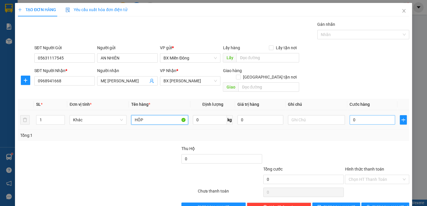
type input "HÔP"
click at [349, 115] on input "0" at bounding box center [372, 119] width 46 height 9
type input "4"
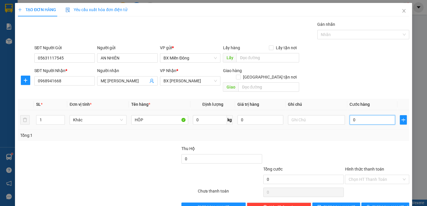
type input "4"
type input "40"
type input "40.000"
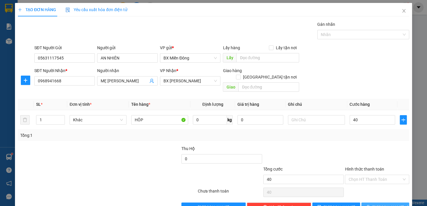
type input "40.000"
click at [378, 204] on span "[PERSON_NAME] và In" at bounding box center [392, 207] width 41 height 6
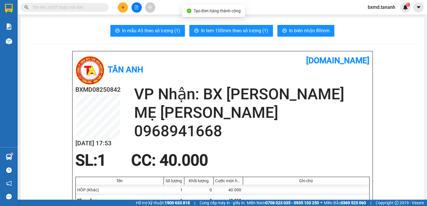
click at [289, 29] on span "In biên nhận 80mm" at bounding box center [309, 30] width 40 height 7
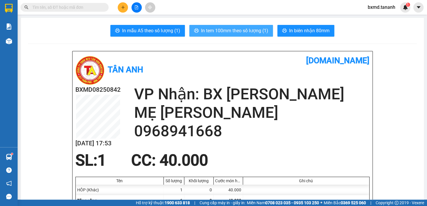
click at [247, 33] on span "In tem 100mm theo số lượng (1)" at bounding box center [234, 30] width 67 height 7
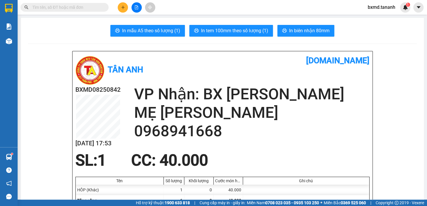
scroll to position [26, 0]
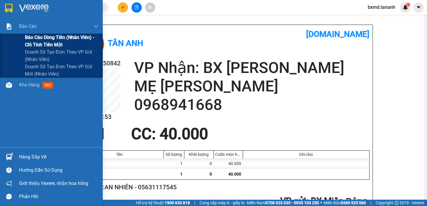
click at [7, 34] on div "Báo cáo dòng tiền (nhân viên) - chỉ tính tiền mặt" at bounding box center [51, 41] width 103 height 15
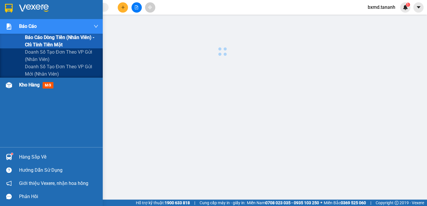
click at [27, 77] on div "Báo cáo Báo cáo dòng tiền (nhân viên) - chỉ tính tiền mặt Doanh số tạo đơn theo…" at bounding box center [51, 83] width 103 height 128
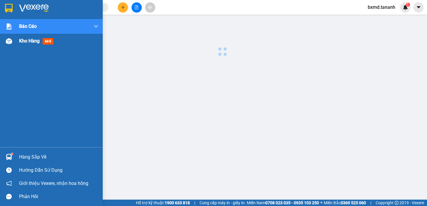
click at [27, 38] on span "Kho hàng" at bounding box center [29, 41] width 21 height 6
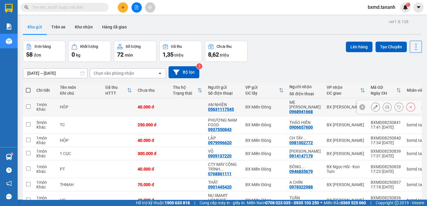
click at [373, 105] on icon at bounding box center [375, 107] width 4 height 4
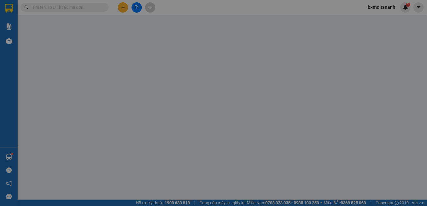
type input "05631117545"
type input "0968941668"
type input "40.000"
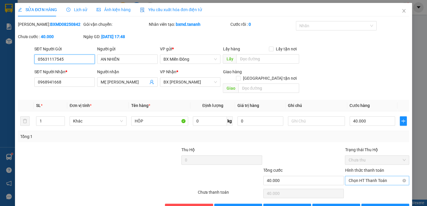
click at [373, 176] on span "Chọn HT Thanh Toán" at bounding box center [376, 180] width 57 height 9
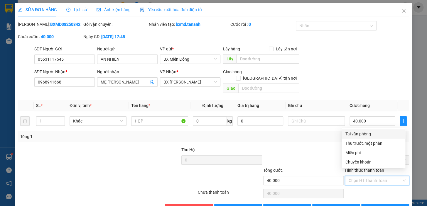
click at [362, 134] on div "Tại văn phòng" at bounding box center [373, 134] width 57 height 6
type input "0"
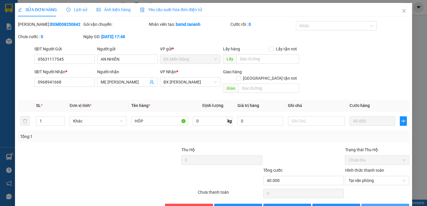
click at [381, 205] on span "[PERSON_NAME] và In" at bounding box center [392, 208] width 41 height 6
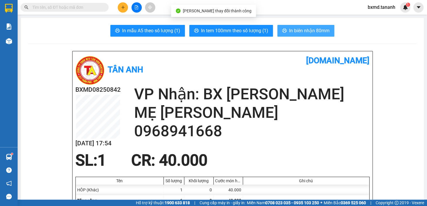
click at [300, 29] on span "In biên nhận 80mm" at bounding box center [309, 30] width 40 height 7
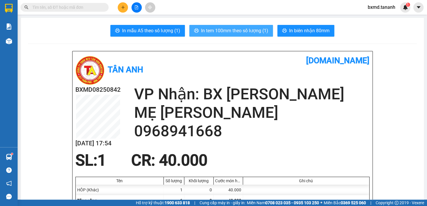
click at [233, 32] on span "In tem 100mm theo số lượng (1)" at bounding box center [234, 30] width 67 height 7
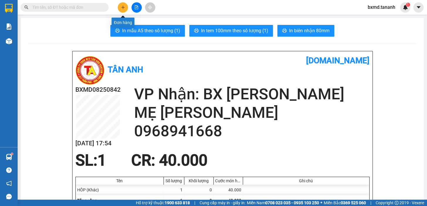
click at [121, 8] on icon "plus" at bounding box center [123, 7] width 4 height 4
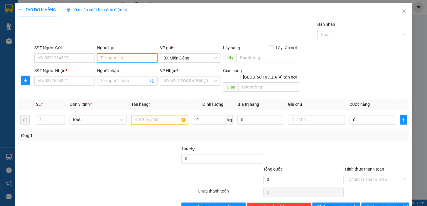
click at [139, 55] on input "Người gửi" at bounding box center [127, 57] width 60 height 9
click at [136, 79] on input "Người nhận" at bounding box center [125, 81] width 48 height 6
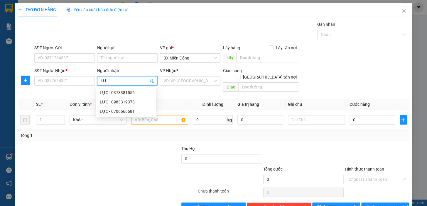
type input "LỰC"
click at [126, 114] on div "LỰC - 0706666681" at bounding box center [126, 111] width 53 height 6
type input "0706666681"
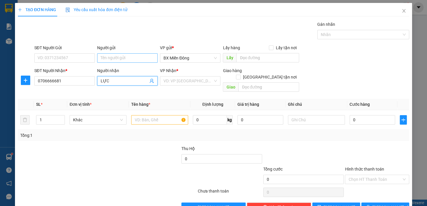
type input "LỰC"
click at [103, 56] on input "Người gửi" at bounding box center [127, 57] width 60 height 9
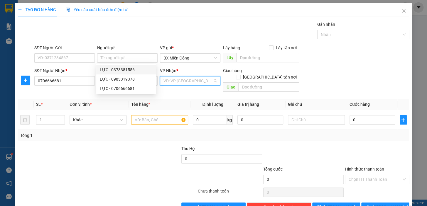
click at [188, 82] on input "search" at bounding box center [187, 81] width 49 height 9
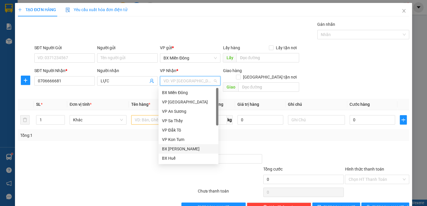
click at [179, 148] on div "BX [PERSON_NAME]" at bounding box center [188, 149] width 53 height 6
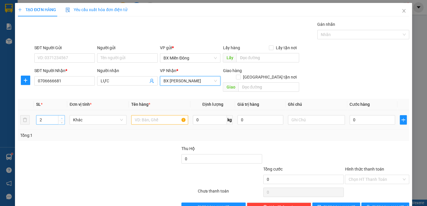
click at [61, 118] on icon "up" at bounding box center [62, 119] width 2 height 2
type input "4"
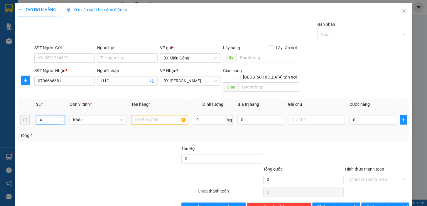
click at [63, 119] on span "Decrease Value" at bounding box center [61, 121] width 6 height 5
click at [162, 117] on input "text" at bounding box center [159, 119] width 57 height 9
type input "TC"
click at [349, 115] on input "0" at bounding box center [372, 119] width 46 height 9
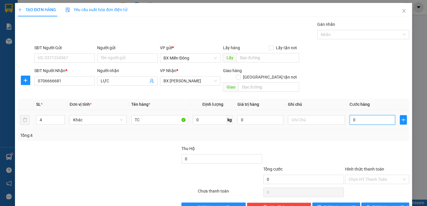
click at [350, 115] on input "0" at bounding box center [372, 119] width 46 height 9
click at [106, 58] on input "Người gửi" at bounding box center [127, 57] width 60 height 9
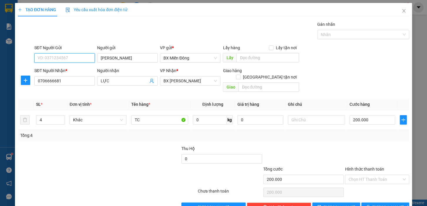
click at [45, 57] on input "SĐT Người Gửi" at bounding box center [64, 57] width 60 height 9
click at [56, 70] on div "0376612400 - LỘC" at bounding box center [64, 70] width 53 height 6
drag, startPoint x: 369, startPoint y: 196, endPoint x: 362, endPoint y: 194, distance: 7.3
click at [369, 203] on button "[PERSON_NAME] và In" at bounding box center [385, 207] width 48 height 9
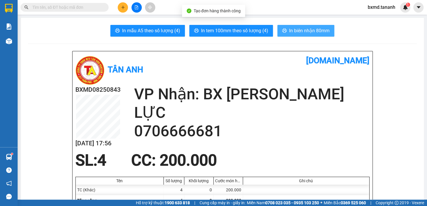
click at [292, 31] on span "In biên nhận 80mm" at bounding box center [309, 30] width 40 height 7
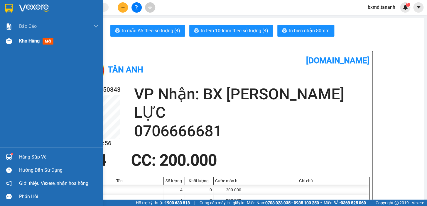
click at [38, 40] on span "Kho hàng" at bounding box center [29, 41] width 21 height 6
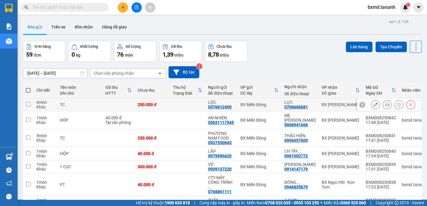
click at [371, 102] on div at bounding box center [375, 104] width 9 height 9
click at [373, 104] on icon at bounding box center [375, 105] width 4 height 4
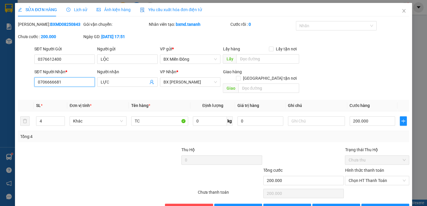
drag, startPoint x: 67, startPoint y: 85, endPoint x: 38, endPoint y: 87, distance: 28.2
click at [38, 87] on div "SĐT Người Nhận * 0706666681 0706666681" at bounding box center [64, 79] width 60 height 21
click at [369, 204] on button "[PERSON_NAME] và In" at bounding box center [385, 208] width 48 height 9
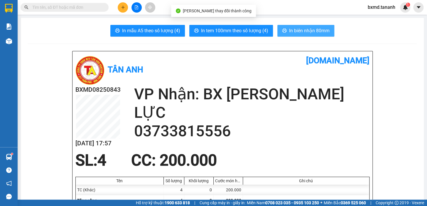
click at [295, 25] on button "In biên nhận 80mm" at bounding box center [305, 31] width 57 height 12
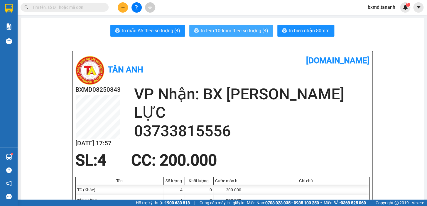
click at [228, 29] on span "In tem 100mm theo số lượng (4)" at bounding box center [234, 30] width 67 height 7
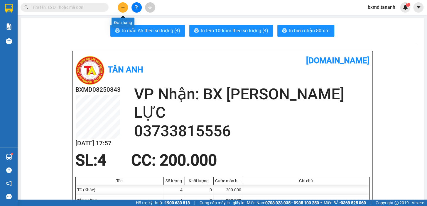
click at [121, 6] on icon "plus" at bounding box center [123, 7] width 4 height 4
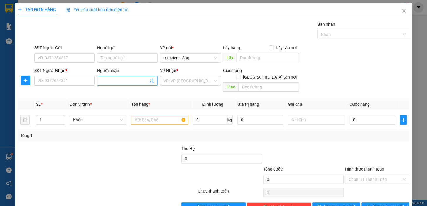
click at [121, 85] on span at bounding box center [127, 80] width 60 height 9
click at [125, 80] on input "Người nhận" at bounding box center [125, 81] width 48 height 6
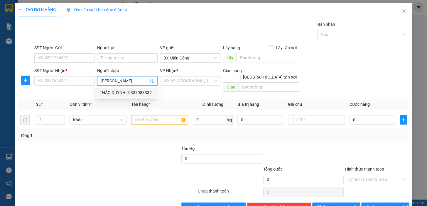
click at [129, 92] on div "THẢO QUỲNH - 0337983337" at bounding box center [126, 92] width 53 height 6
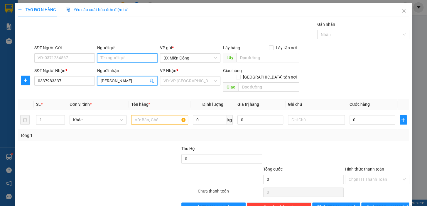
click at [126, 60] on input "Người gửi" at bounding box center [127, 57] width 60 height 9
click at [69, 62] on input "SĐT Người Gửi" at bounding box center [64, 57] width 60 height 9
click at [99, 57] on input "Người gửi" at bounding box center [127, 57] width 60 height 9
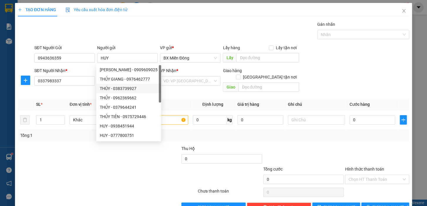
click at [141, 166] on div at bounding box center [164, 176] width 65 height 21
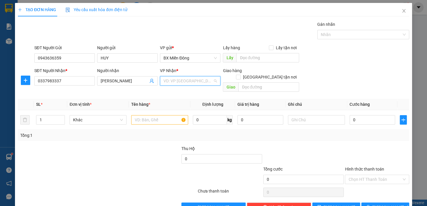
click at [202, 83] on input "search" at bounding box center [187, 81] width 49 height 9
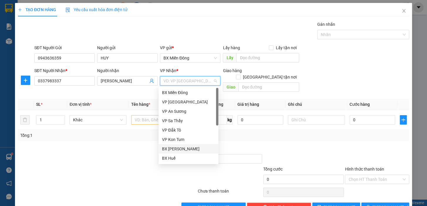
click at [194, 148] on div "BX [PERSON_NAME]" at bounding box center [188, 149] width 53 height 6
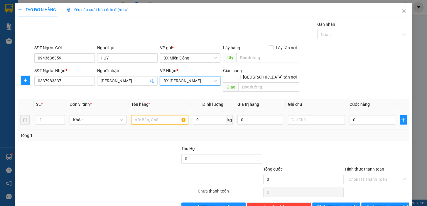
click at [145, 116] on input "text" at bounding box center [159, 119] width 57 height 9
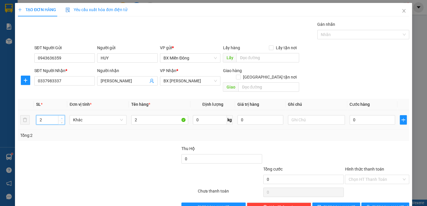
click at [61, 118] on icon "up" at bounding box center [62, 119] width 2 height 2
click at [145, 115] on input "2" at bounding box center [159, 119] width 57 height 9
click at [349, 115] on input "0" at bounding box center [372, 119] width 46 height 9
click at [349, 115] on input "1" at bounding box center [372, 119] width 46 height 9
click at [370, 205] on icon "printer" at bounding box center [368, 207] width 4 height 4
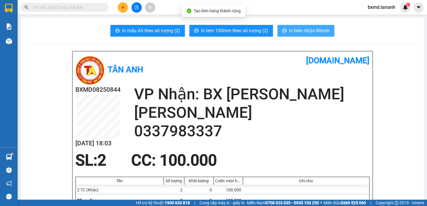
click at [289, 31] on span "In biên nhận 80mm" at bounding box center [309, 30] width 40 height 7
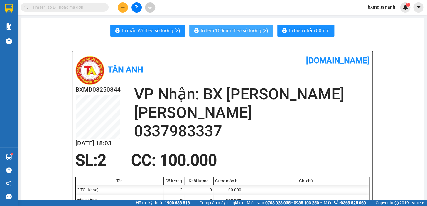
click at [245, 28] on span "In tem 100mm theo số lượng (2)" at bounding box center [234, 30] width 67 height 7
